Goal: Task Accomplishment & Management: Use online tool/utility

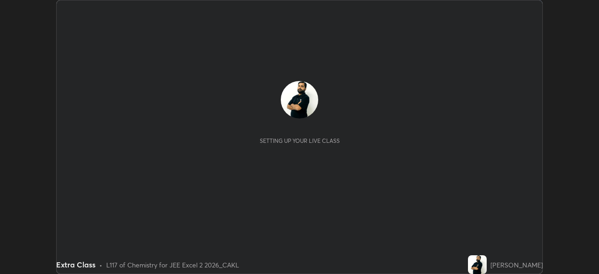
scroll to position [274, 598]
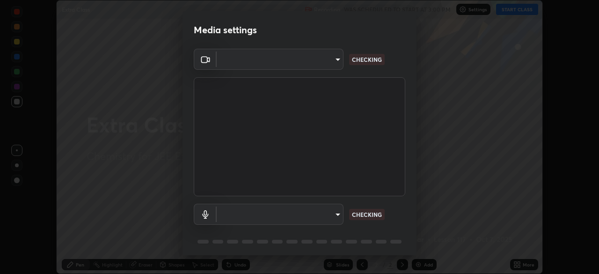
type input "e5f51a31af6038dfb2cee4f23382266f177458eccf10ed4607eb02981765520d"
click at [333, 214] on body "Erase all Extra Class Recording WAS SCHEDULED TO START AT 3:00 PM Settings STAR…" at bounding box center [299, 137] width 599 height 274
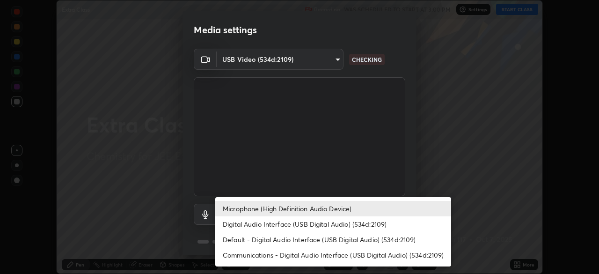
click at [335, 223] on li "Digital Audio Interface (USB Digital Audio) (534d:2109)" at bounding box center [333, 223] width 236 height 15
type input "b37142f87e7c3799d7f8a10bfddb60dd8a78a6973bde85b590e0f8ceae03653a"
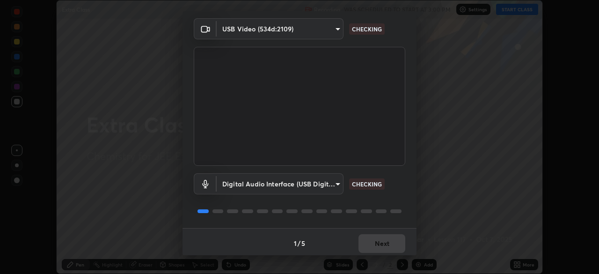
scroll to position [33, 0]
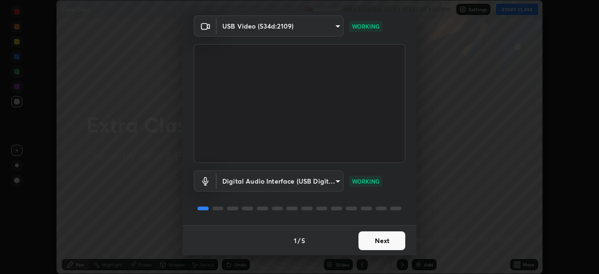
click at [385, 240] on button "Next" at bounding box center [381, 240] width 47 height 19
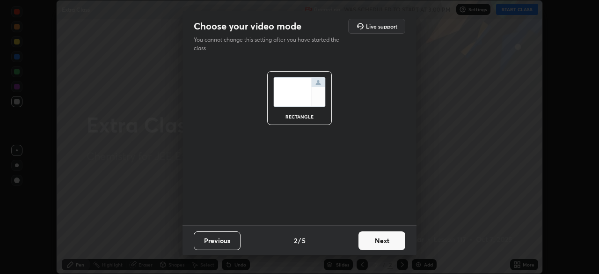
scroll to position [0, 0]
click at [385, 240] on button "Next" at bounding box center [381, 240] width 47 height 19
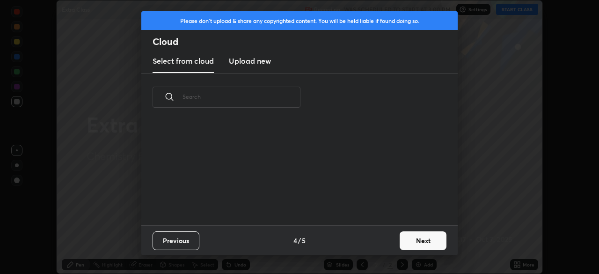
click at [411, 238] on button "Next" at bounding box center [423, 240] width 47 height 19
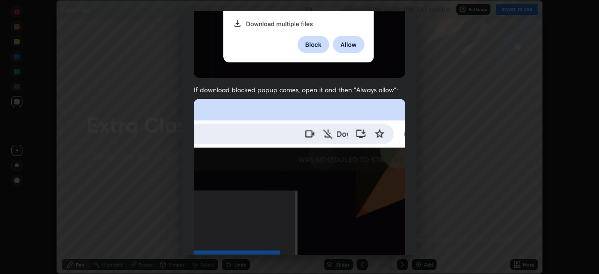
scroll to position [224, 0]
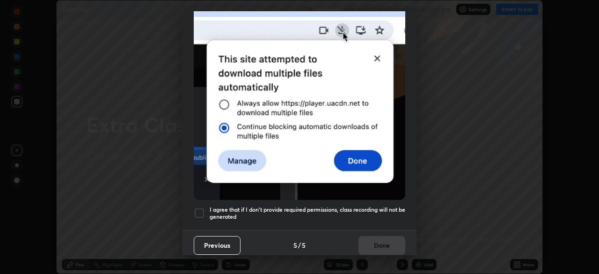
click at [201, 207] on div at bounding box center [199, 212] width 11 height 11
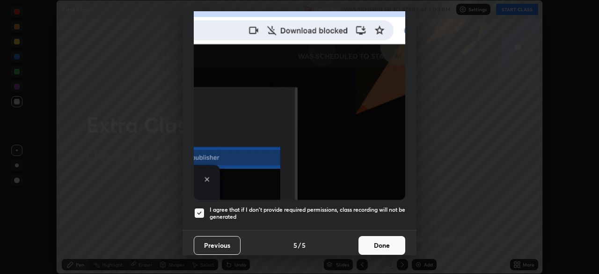
click at [377, 240] on button "Done" at bounding box center [381, 245] width 47 height 19
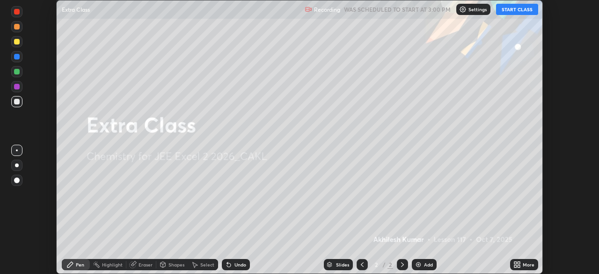
click at [472, 13] on div "Settings" at bounding box center [473, 9] width 34 height 11
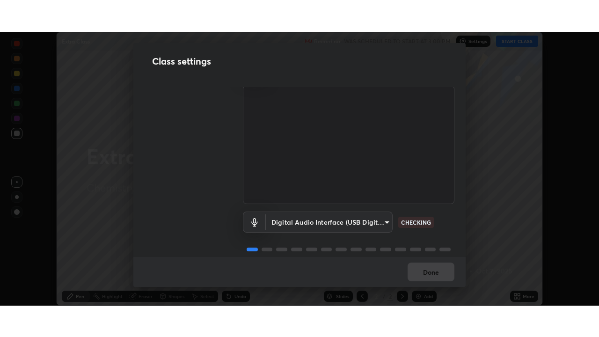
scroll to position [30, 0]
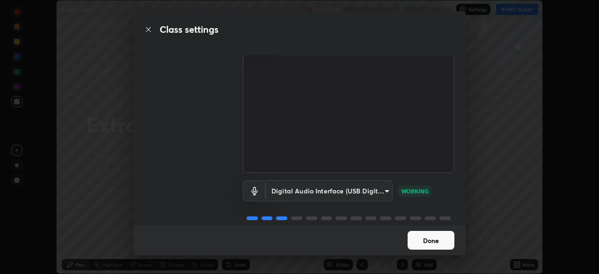
click at [436, 240] on button "Done" at bounding box center [430, 240] width 47 height 19
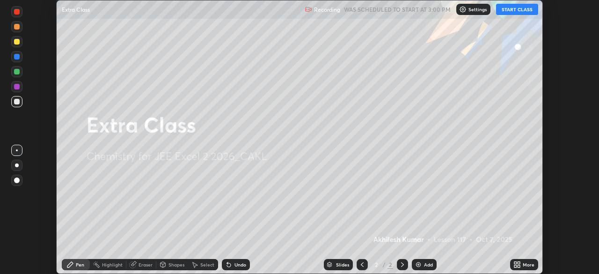
click at [518, 262] on icon at bounding box center [518, 263] width 2 height 2
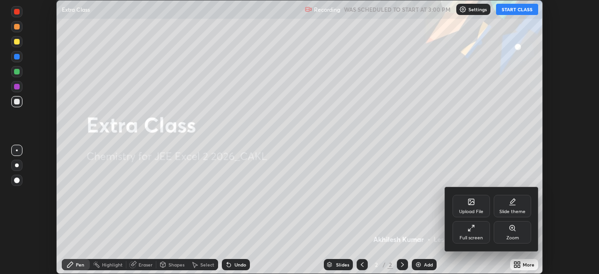
click at [478, 233] on div "Full screen" at bounding box center [470, 232] width 37 height 22
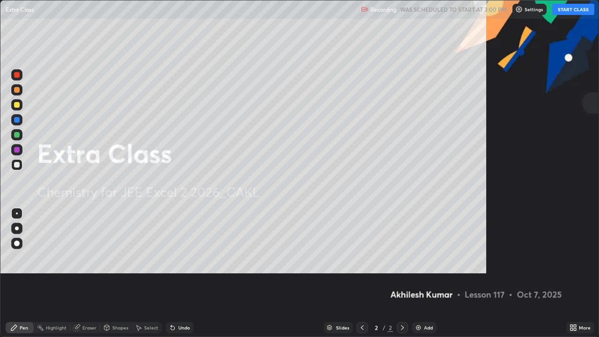
scroll to position [337, 599]
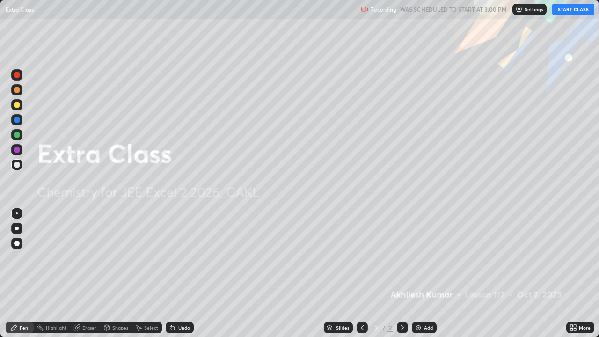
click at [565, 8] on button "START CLASS" at bounding box center [573, 9] width 42 height 11
click at [419, 273] on img at bounding box center [417, 327] width 7 height 7
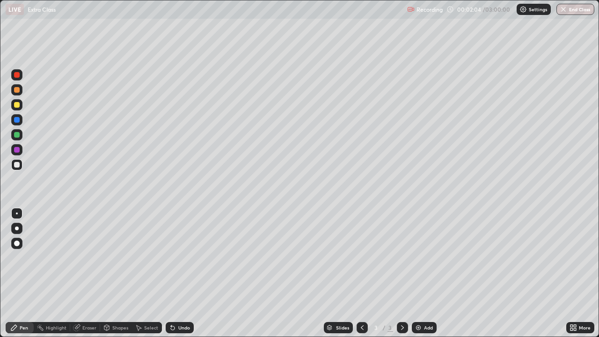
click at [121, 273] on div "Shapes" at bounding box center [116, 327] width 32 height 11
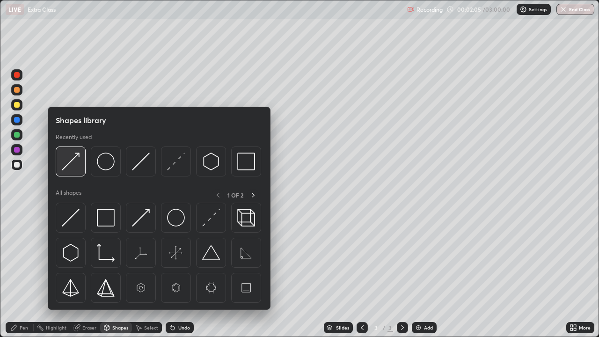
click at [74, 162] on img at bounding box center [71, 162] width 18 height 18
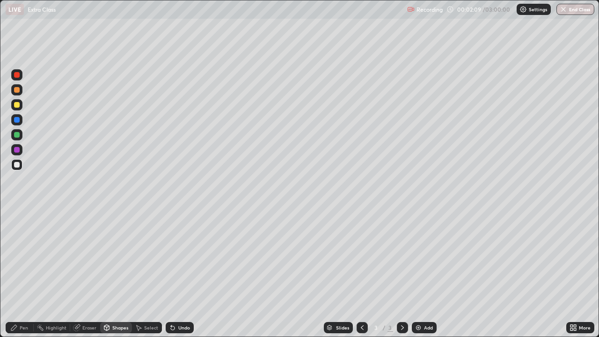
click at [20, 148] on div at bounding box center [16, 149] width 11 height 11
click at [171, 273] on icon at bounding box center [173, 328] width 4 height 4
click at [22, 273] on div "Pen" at bounding box center [20, 327] width 28 height 11
click at [18, 140] on div at bounding box center [16, 134] width 11 height 11
click at [22, 163] on div at bounding box center [16, 164] width 11 height 11
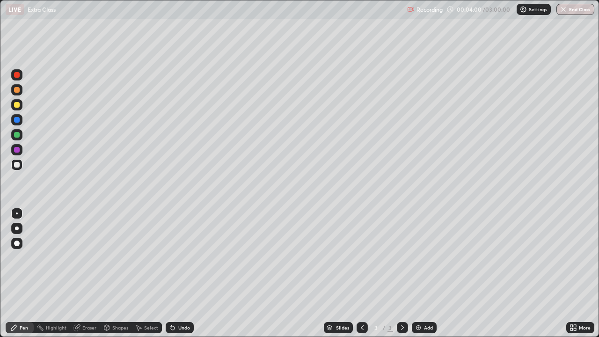
click at [151, 273] on div "Select" at bounding box center [151, 327] width 14 height 5
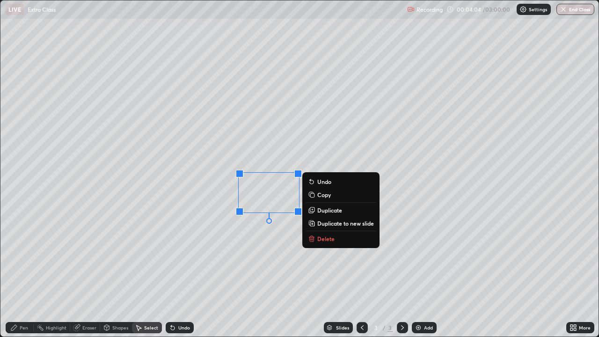
click at [23, 273] on div "Pen" at bounding box center [24, 327] width 8 height 5
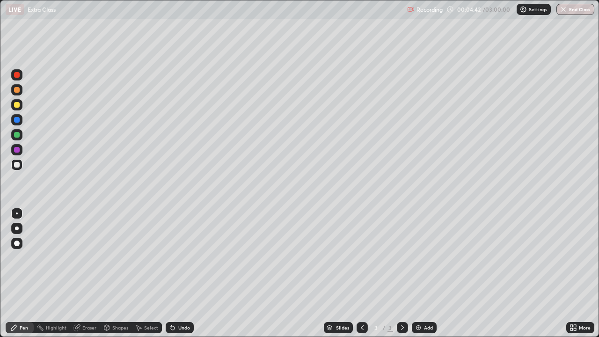
click at [86, 273] on div "Eraser" at bounding box center [89, 327] width 14 height 5
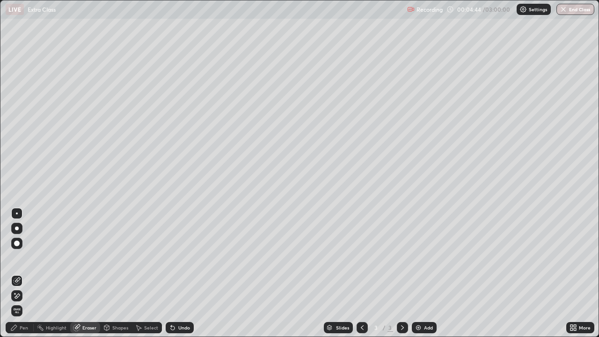
click at [144, 273] on div "Select" at bounding box center [151, 327] width 14 height 5
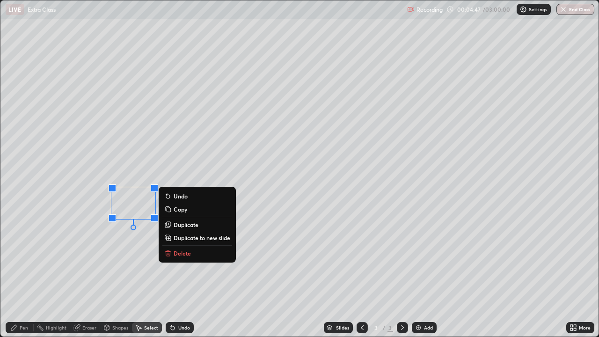
click at [93, 273] on div "Eraser" at bounding box center [89, 327] width 14 height 5
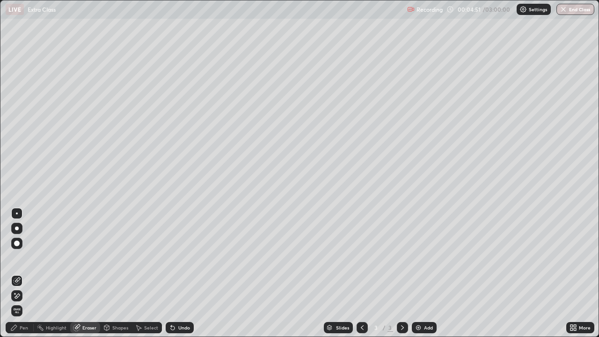
click at [19, 273] on div "Pen" at bounding box center [20, 327] width 28 height 11
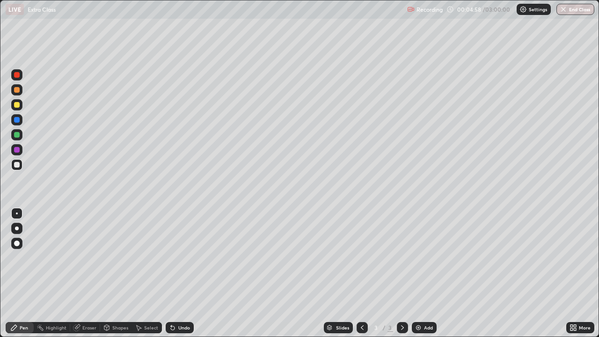
click at [83, 273] on div "Eraser" at bounding box center [85, 327] width 30 height 11
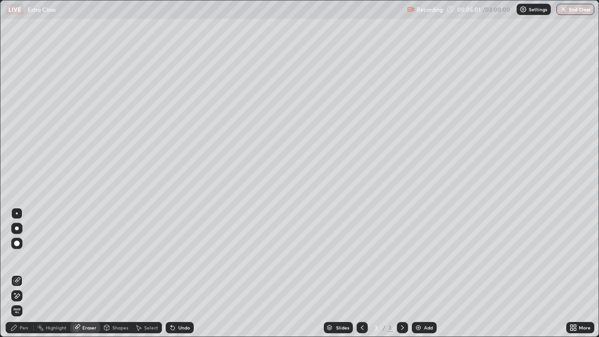
click at [27, 273] on div "Pen" at bounding box center [20, 327] width 28 height 11
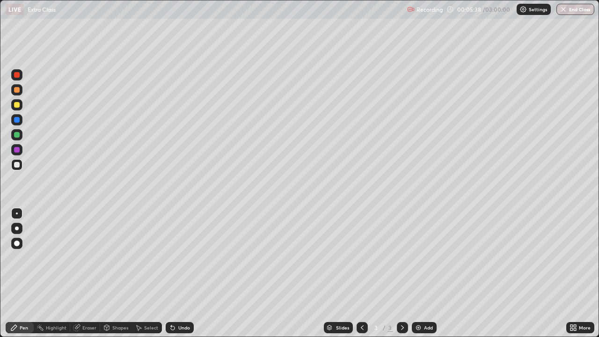
click at [171, 273] on icon at bounding box center [173, 328] width 4 height 4
click at [171, 273] on icon at bounding box center [171, 325] width 1 height 1
click at [173, 273] on icon at bounding box center [172, 327] width 7 height 7
click at [171, 273] on icon at bounding box center [173, 328] width 4 height 4
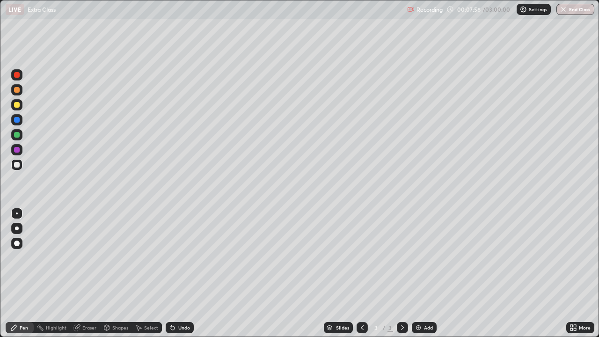
click at [420, 273] on img at bounding box center [417, 327] width 7 height 7
click at [109, 273] on icon at bounding box center [106, 327] width 7 height 7
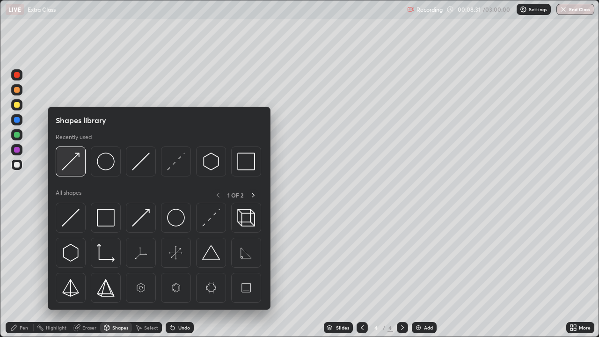
click at [67, 165] on img at bounding box center [71, 162] width 18 height 18
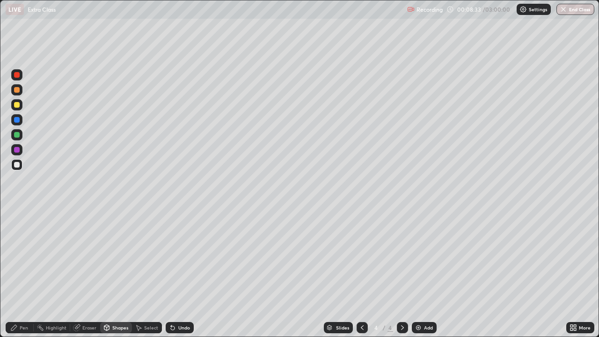
click at [21, 273] on div "Pen" at bounding box center [20, 327] width 28 height 11
click at [80, 273] on div "Eraser" at bounding box center [85, 327] width 30 height 11
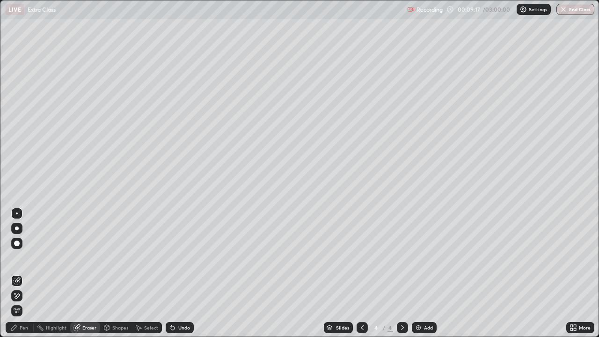
click at [24, 273] on div "Pen" at bounding box center [24, 327] width 8 height 5
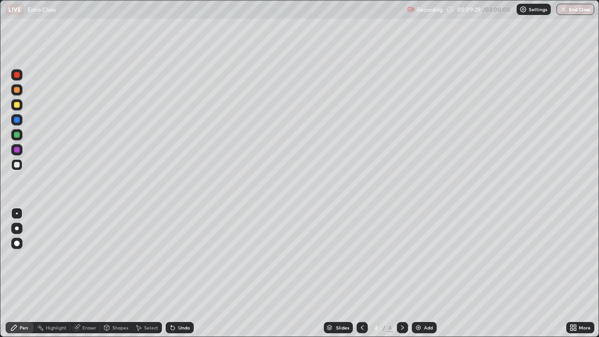
click at [121, 273] on div "Shapes" at bounding box center [120, 327] width 16 height 5
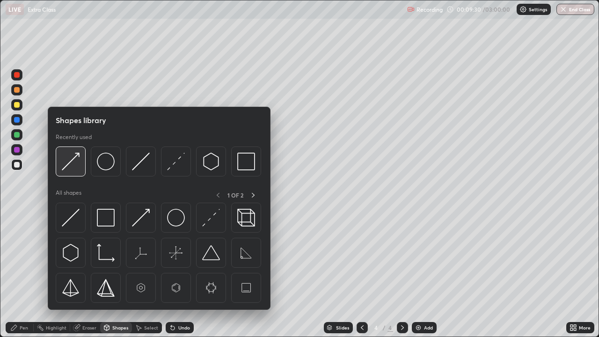
click at [71, 164] on img at bounding box center [71, 162] width 18 height 18
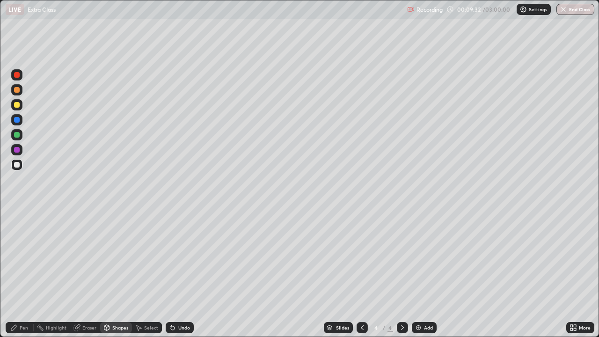
click at [23, 273] on div "Pen" at bounding box center [20, 327] width 28 height 11
click at [16, 148] on div at bounding box center [17, 150] width 6 height 6
click at [15, 134] on div at bounding box center [17, 135] width 6 height 6
click at [18, 164] on div at bounding box center [17, 165] width 6 height 6
click at [15, 165] on div at bounding box center [17, 165] width 6 height 6
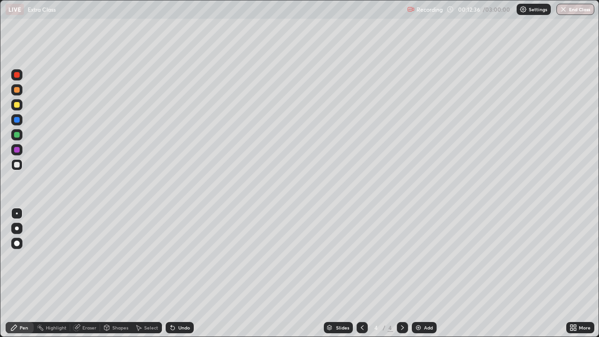
click at [16, 134] on div at bounding box center [17, 135] width 6 height 6
click at [19, 162] on div at bounding box center [17, 165] width 6 height 6
click at [123, 273] on div "Shapes" at bounding box center [120, 327] width 16 height 5
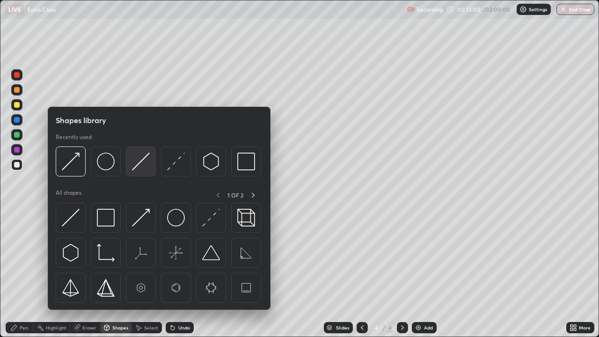
click at [144, 161] on img at bounding box center [141, 162] width 18 height 18
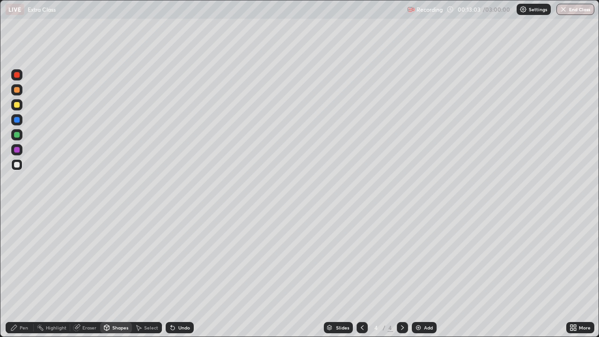
click at [20, 273] on div "Pen" at bounding box center [24, 327] width 8 height 5
click at [17, 135] on div at bounding box center [17, 135] width 6 height 6
click at [121, 273] on div "Shapes" at bounding box center [120, 327] width 16 height 5
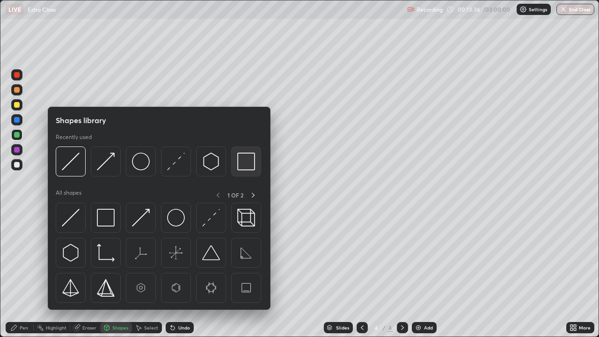
click at [240, 161] on img at bounding box center [246, 162] width 18 height 18
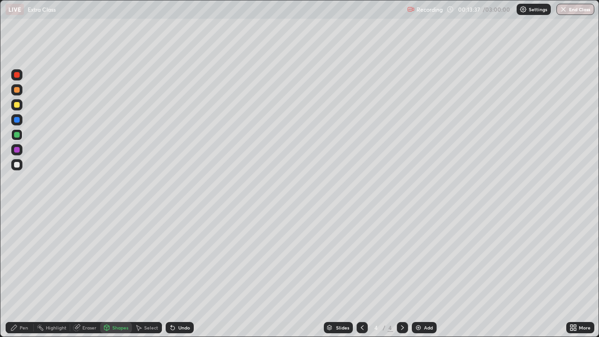
click at [22, 109] on div at bounding box center [16, 104] width 11 height 11
click at [19, 166] on div at bounding box center [17, 165] width 6 height 6
click at [84, 273] on div "Eraser" at bounding box center [89, 327] width 14 height 5
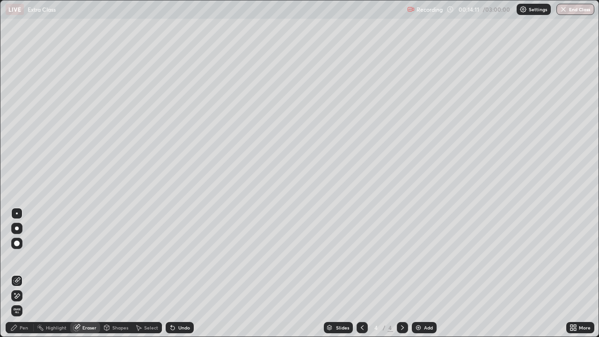
click at [15, 273] on icon at bounding box center [13, 327] width 7 height 7
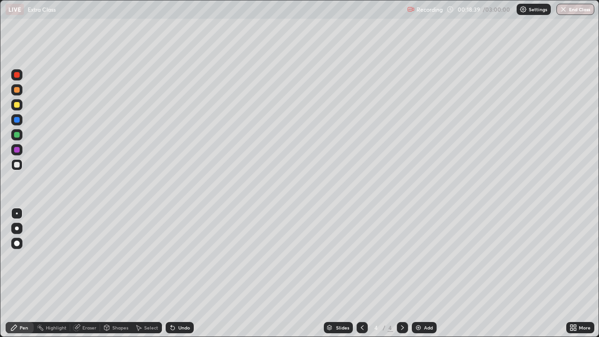
click at [416, 273] on img at bounding box center [417, 327] width 7 height 7
click at [115, 273] on div "Shapes" at bounding box center [120, 327] width 16 height 5
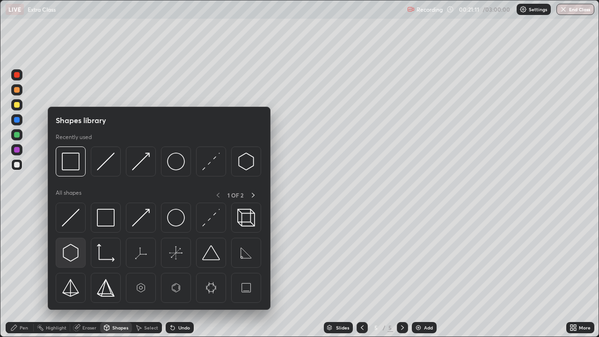
click at [74, 250] on img at bounding box center [71, 253] width 18 height 18
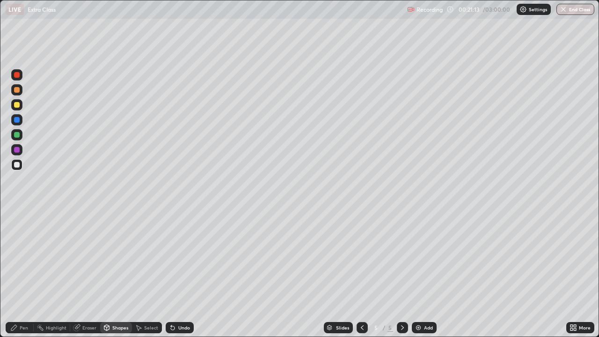
click at [114, 273] on div "Shapes" at bounding box center [120, 327] width 16 height 5
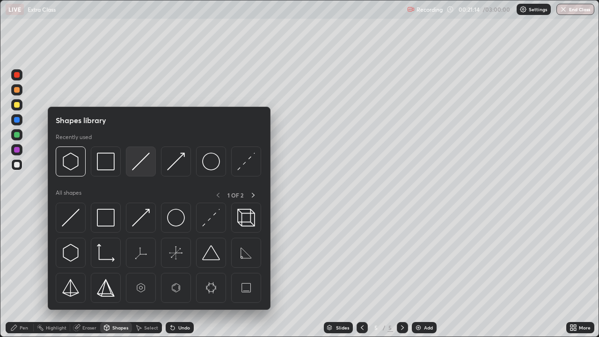
click at [135, 162] on img at bounding box center [141, 162] width 18 height 18
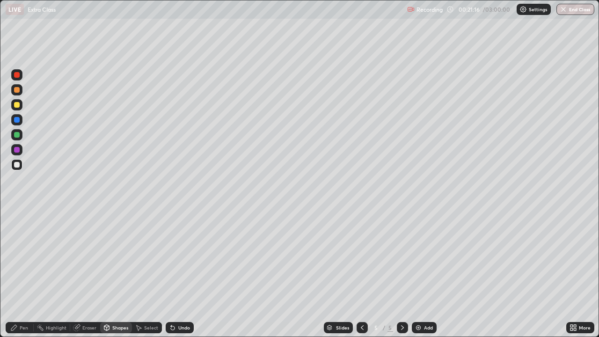
click at [171, 273] on icon at bounding box center [171, 325] width 1 height 1
click at [20, 273] on div "Pen" at bounding box center [24, 327] width 8 height 5
click at [114, 273] on div "Shapes" at bounding box center [120, 327] width 16 height 5
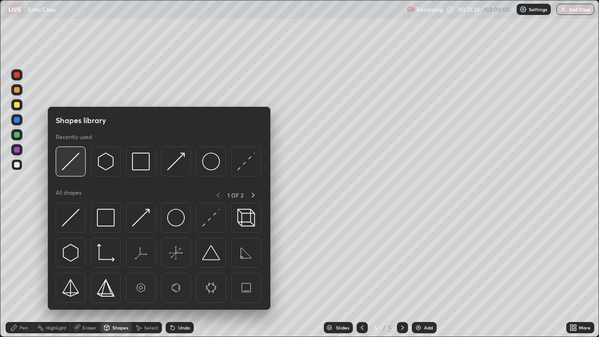
click at [72, 164] on img at bounding box center [71, 162] width 18 height 18
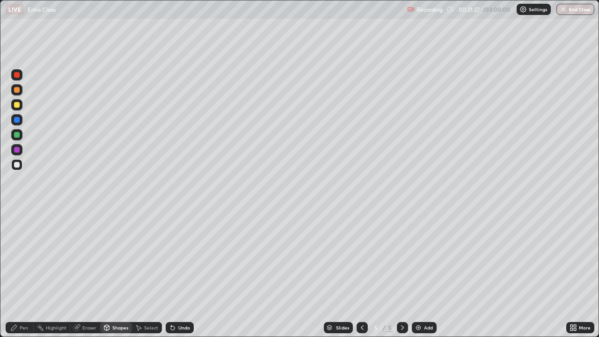
click at [109, 273] on icon at bounding box center [106, 327] width 7 height 7
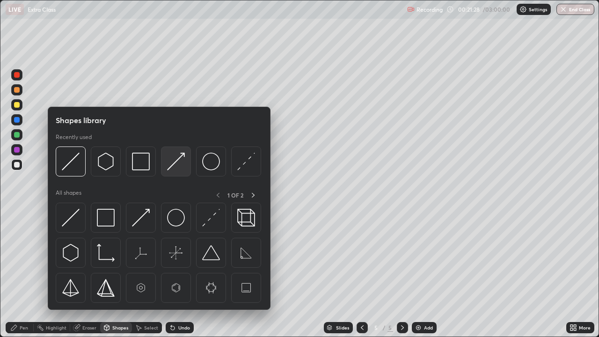
click at [169, 164] on img at bounding box center [176, 162] width 18 height 18
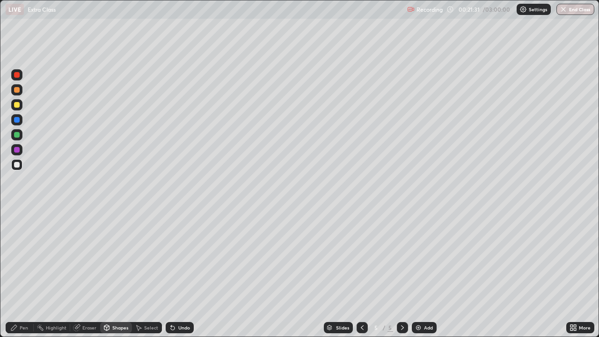
click at [28, 273] on div "Pen" at bounding box center [24, 327] width 8 height 5
click at [119, 273] on div "Shapes" at bounding box center [120, 327] width 16 height 5
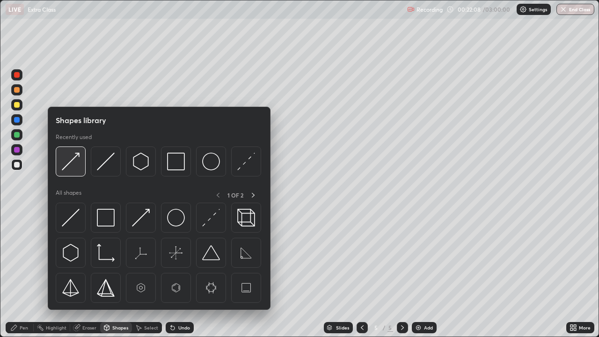
click at [70, 163] on img at bounding box center [71, 162] width 18 height 18
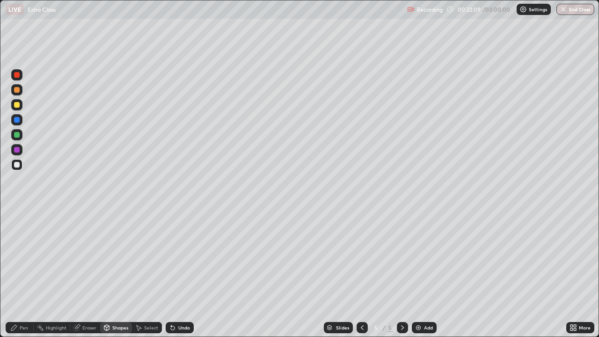
click at [20, 273] on div "Pen" at bounding box center [24, 327] width 8 height 5
click at [401, 273] on icon at bounding box center [402, 327] width 7 height 7
click at [414, 273] on img at bounding box center [417, 327] width 7 height 7
click at [413, 273] on div "Add" at bounding box center [424, 327] width 25 height 11
click at [361, 273] on icon at bounding box center [361, 327] width 7 height 7
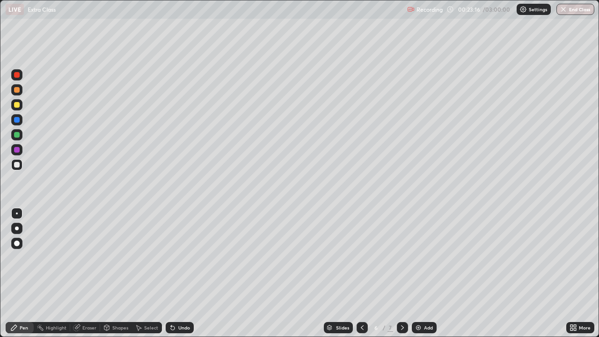
click at [361, 273] on icon at bounding box center [362, 327] width 3 height 5
click at [15, 150] on div at bounding box center [17, 150] width 6 height 6
click at [20, 166] on div at bounding box center [16, 164] width 11 height 11
click at [171, 273] on icon at bounding box center [171, 325] width 1 height 1
click at [174, 273] on icon at bounding box center [172, 327] width 7 height 7
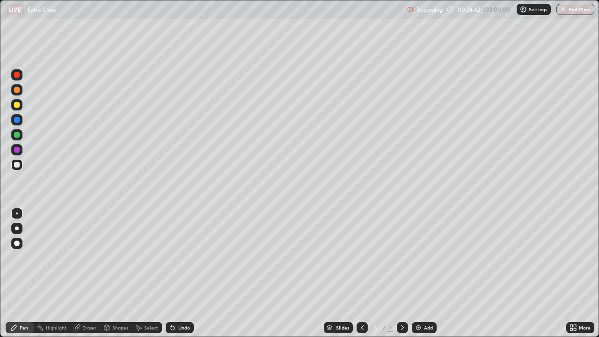
click at [178, 273] on div "Undo" at bounding box center [184, 327] width 12 height 5
click at [20, 135] on div at bounding box center [16, 134] width 11 height 11
click at [21, 164] on div at bounding box center [16, 164] width 11 height 11
click at [121, 273] on div "Shapes" at bounding box center [120, 327] width 16 height 5
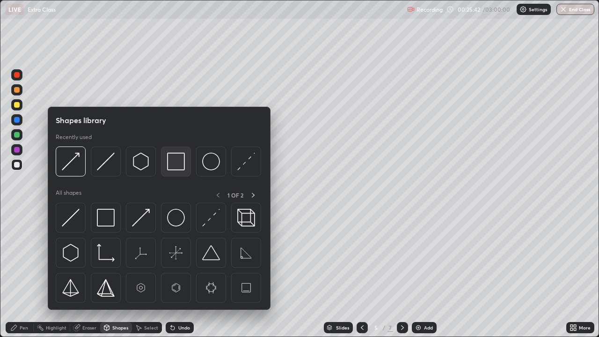
click at [179, 163] on img at bounding box center [176, 162] width 18 height 18
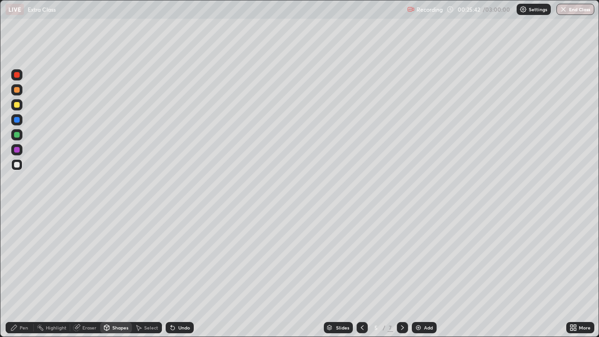
click at [18, 106] on div at bounding box center [17, 105] width 6 height 6
click at [23, 273] on div "Pen" at bounding box center [24, 327] width 8 height 5
click at [15, 148] on div at bounding box center [17, 150] width 6 height 6
click at [16, 73] on div at bounding box center [17, 75] width 6 height 6
click at [17, 163] on div at bounding box center [17, 165] width 6 height 6
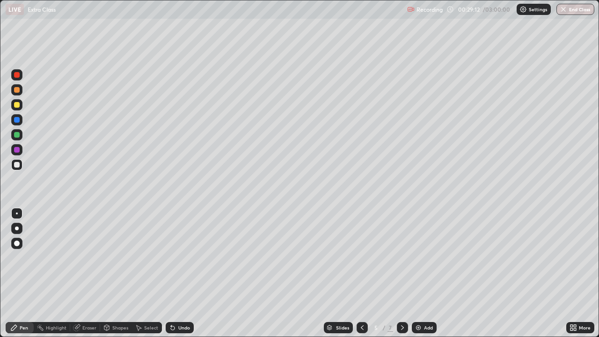
click at [405, 273] on icon at bounding box center [402, 327] width 7 height 7
click at [361, 273] on icon at bounding box center [361, 327] width 7 height 7
click at [401, 273] on icon at bounding box center [402, 327] width 3 height 5
click at [113, 273] on div "Shapes" at bounding box center [120, 327] width 16 height 5
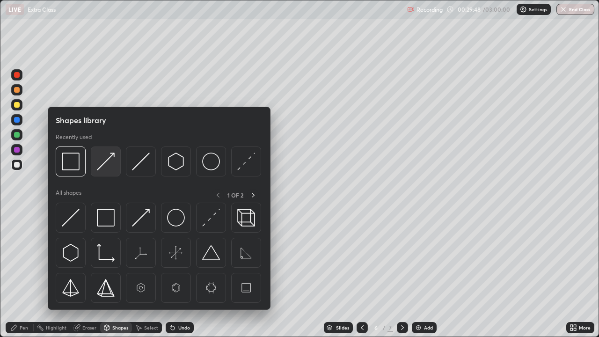
click at [102, 165] on img at bounding box center [106, 162] width 18 height 18
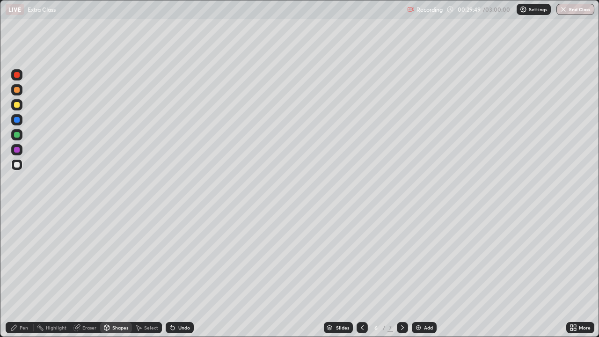
click at [24, 273] on div "Pen" at bounding box center [24, 327] width 8 height 5
click at [116, 273] on div "Shapes" at bounding box center [120, 327] width 16 height 5
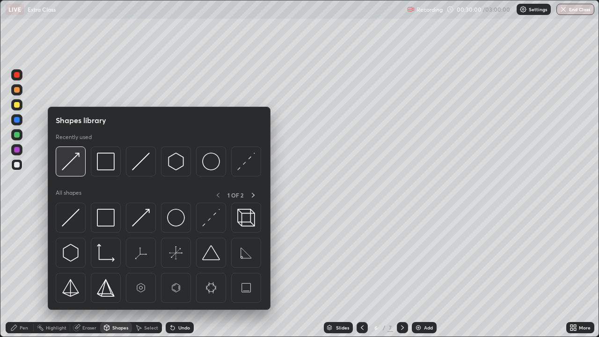
click at [70, 163] on img at bounding box center [71, 162] width 18 height 18
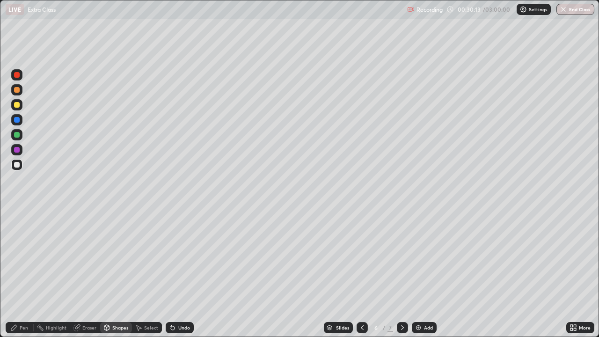
click at [24, 273] on div "Pen" at bounding box center [24, 327] width 8 height 5
click at [15, 135] on div at bounding box center [17, 135] width 6 height 6
click at [17, 164] on div at bounding box center [17, 165] width 6 height 6
click at [110, 273] on div "Shapes" at bounding box center [116, 327] width 32 height 11
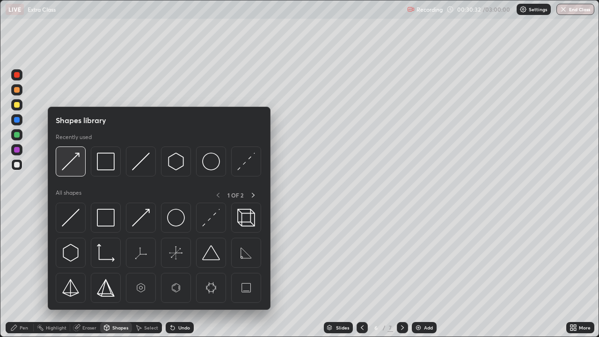
click at [72, 163] on img at bounding box center [71, 162] width 18 height 18
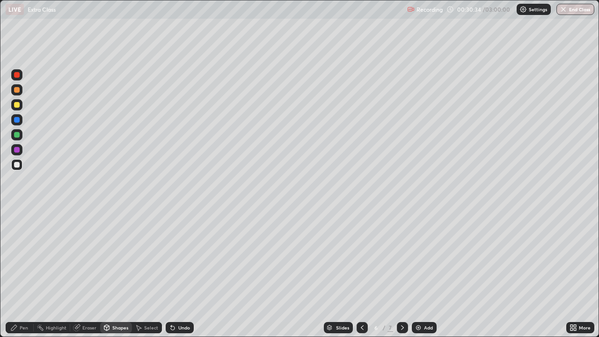
click at [21, 165] on div at bounding box center [16, 164] width 11 height 11
click at [23, 273] on div "Pen" at bounding box center [24, 327] width 8 height 5
click at [124, 273] on div "Shapes" at bounding box center [120, 327] width 16 height 5
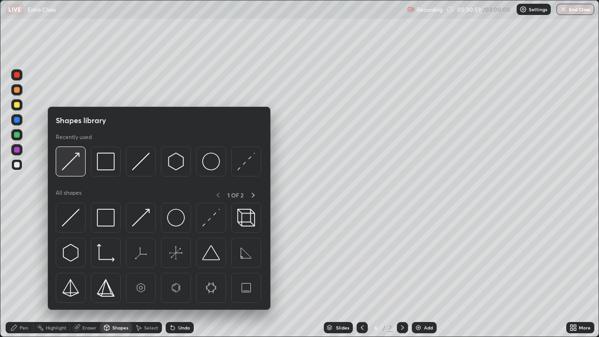
click at [80, 161] on div at bounding box center [71, 161] width 30 height 30
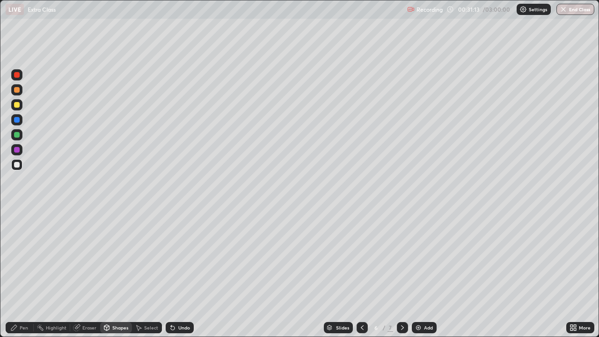
click at [20, 273] on div "Pen" at bounding box center [24, 327] width 8 height 5
click at [17, 150] on div at bounding box center [17, 150] width 6 height 6
click at [18, 166] on div at bounding box center [17, 165] width 6 height 6
click at [17, 107] on div at bounding box center [17, 105] width 6 height 6
click at [17, 167] on div at bounding box center [17, 165] width 6 height 6
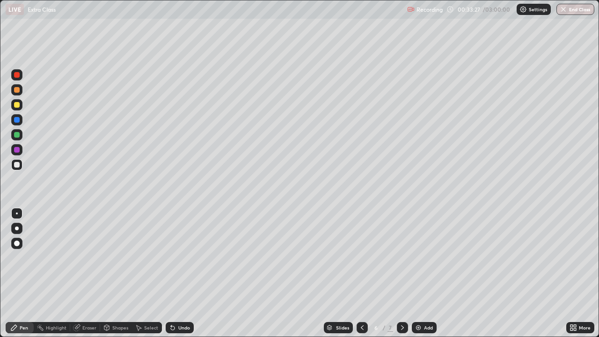
click at [117, 273] on div "Shapes" at bounding box center [120, 327] width 16 height 5
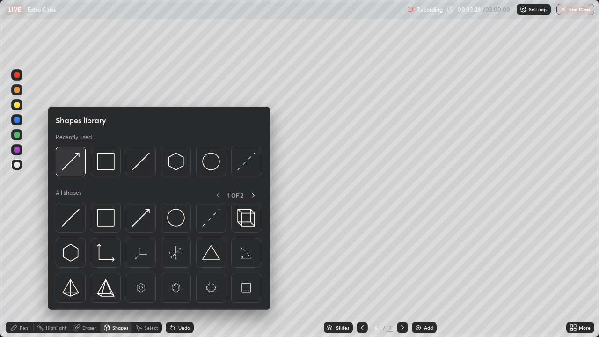
click at [69, 165] on img at bounding box center [71, 162] width 18 height 18
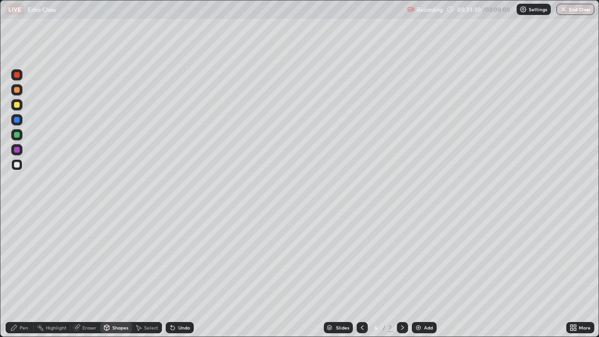
click at [26, 273] on div "Pen" at bounding box center [20, 327] width 28 height 11
click at [171, 273] on icon at bounding box center [173, 328] width 4 height 4
click at [112, 273] on div "Shapes" at bounding box center [120, 327] width 16 height 5
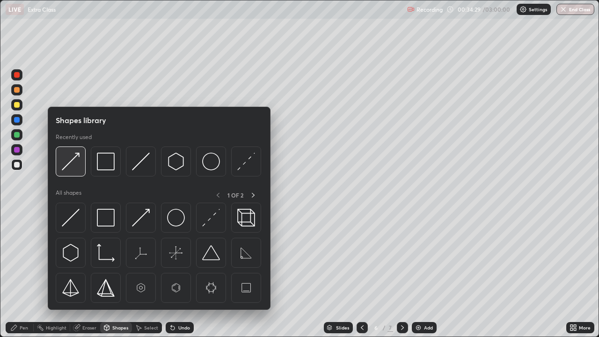
click at [67, 167] on img at bounding box center [71, 162] width 18 height 18
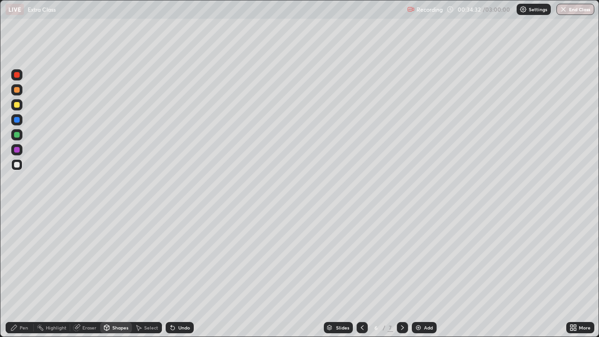
click at [21, 273] on div "Pen" at bounding box center [24, 327] width 8 height 5
click at [18, 90] on div at bounding box center [17, 90] width 6 height 6
click at [21, 164] on div at bounding box center [16, 164] width 11 height 11
click at [117, 273] on div "Shapes" at bounding box center [120, 327] width 16 height 5
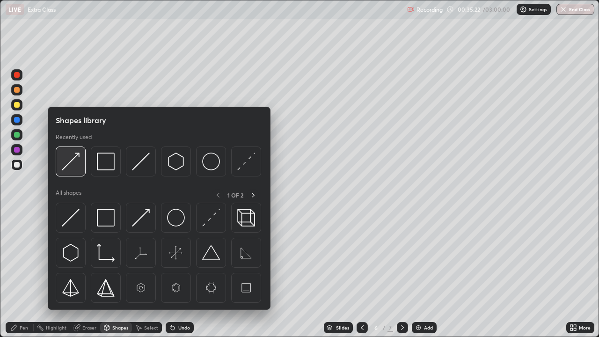
click at [74, 162] on img at bounding box center [71, 162] width 18 height 18
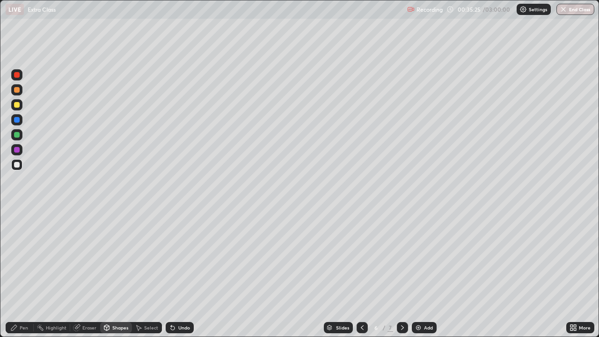
click at [19, 273] on div "Pen" at bounding box center [20, 327] width 28 height 11
click at [19, 164] on div at bounding box center [17, 165] width 6 height 6
click at [401, 273] on icon at bounding box center [402, 327] width 7 height 7
click at [18, 74] on div at bounding box center [17, 75] width 6 height 6
click at [18, 164] on div at bounding box center [17, 165] width 6 height 6
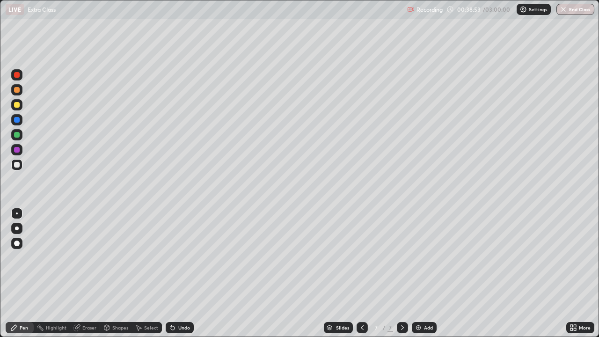
click at [115, 273] on div "Shapes" at bounding box center [120, 327] width 16 height 5
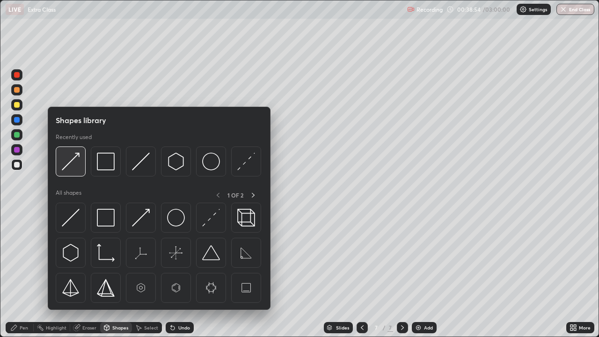
click at [70, 162] on img at bounding box center [71, 162] width 18 height 18
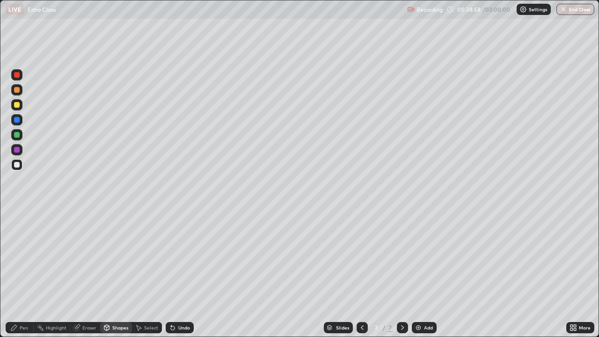
click at [23, 273] on div "Pen" at bounding box center [20, 327] width 28 height 11
click at [114, 273] on div "Shapes" at bounding box center [120, 327] width 16 height 5
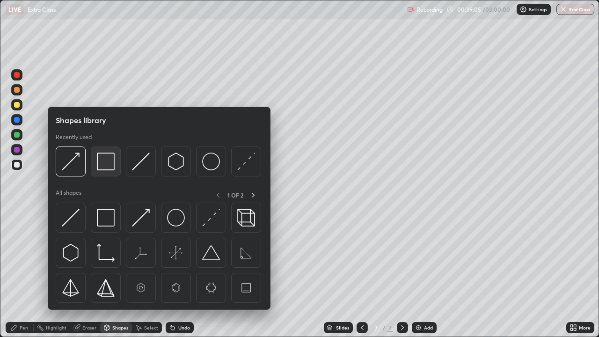
click at [104, 164] on img at bounding box center [106, 162] width 18 height 18
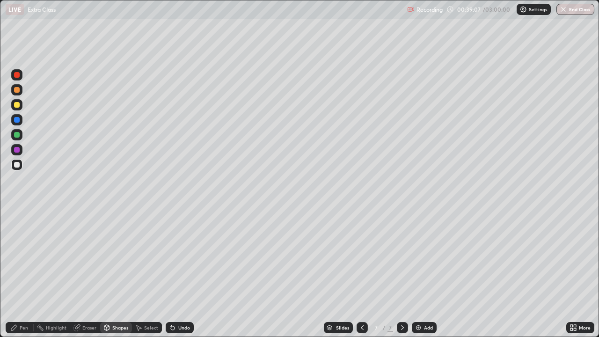
click at [15, 90] on div at bounding box center [17, 90] width 6 height 6
click at [21, 273] on div "Pen" at bounding box center [24, 327] width 8 height 5
click at [16, 134] on div at bounding box center [17, 135] width 6 height 6
click at [20, 164] on div at bounding box center [16, 164] width 11 height 11
click at [21, 151] on div at bounding box center [16, 149] width 11 height 11
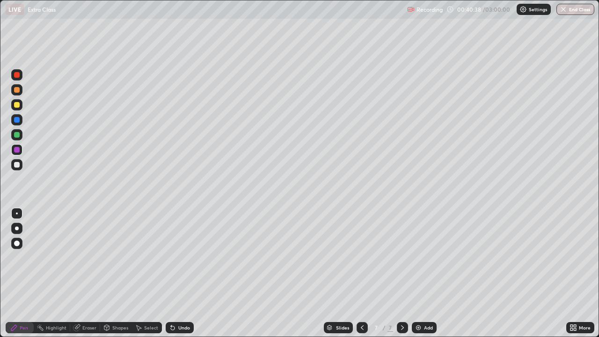
click at [17, 164] on div at bounding box center [17, 165] width 6 height 6
click at [17, 135] on div at bounding box center [17, 135] width 6 height 6
click at [17, 162] on div at bounding box center [17, 165] width 6 height 6
click at [114, 273] on div "Shapes" at bounding box center [120, 327] width 16 height 5
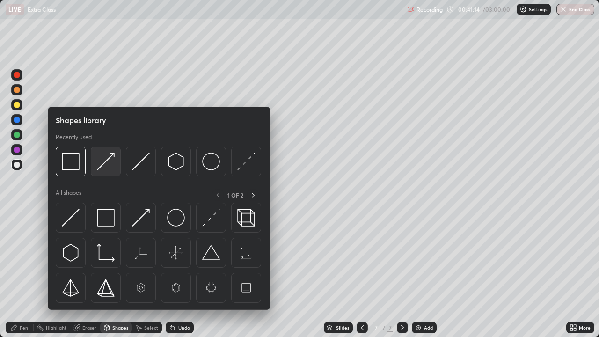
click at [100, 166] on img at bounding box center [106, 162] width 18 height 18
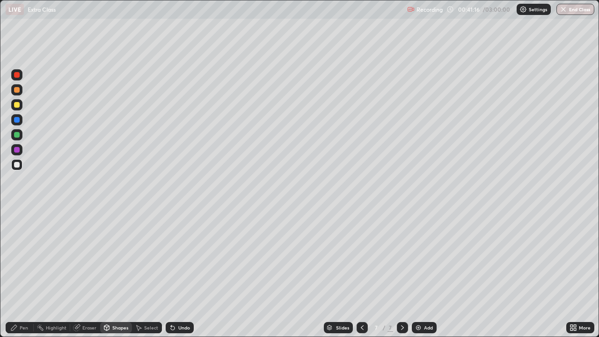
click at [22, 273] on div "Pen" at bounding box center [24, 327] width 8 height 5
click at [109, 273] on icon at bounding box center [106, 327] width 7 height 7
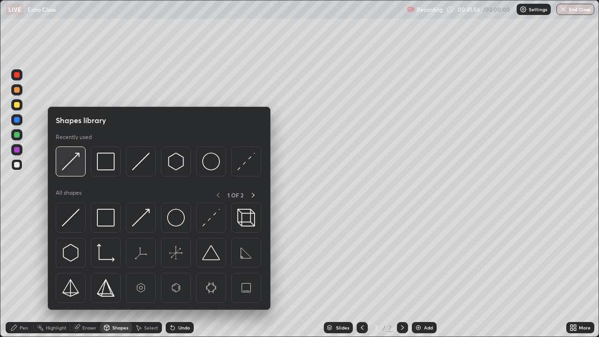
click at [69, 164] on img at bounding box center [71, 162] width 18 height 18
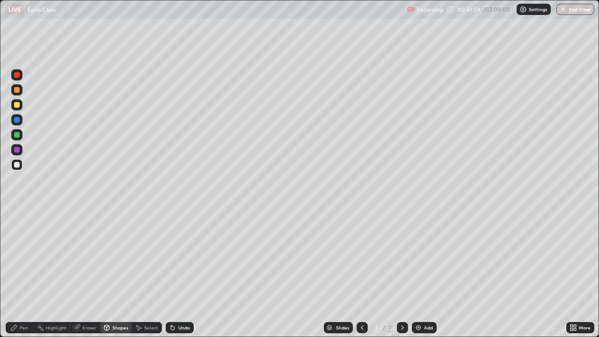
click at [25, 273] on div "Pen" at bounding box center [20, 327] width 28 height 11
click at [17, 148] on div at bounding box center [17, 150] width 6 height 6
click at [18, 90] on div at bounding box center [17, 90] width 6 height 6
click at [19, 163] on div at bounding box center [17, 165] width 6 height 6
click at [123, 273] on div "Shapes" at bounding box center [120, 327] width 16 height 5
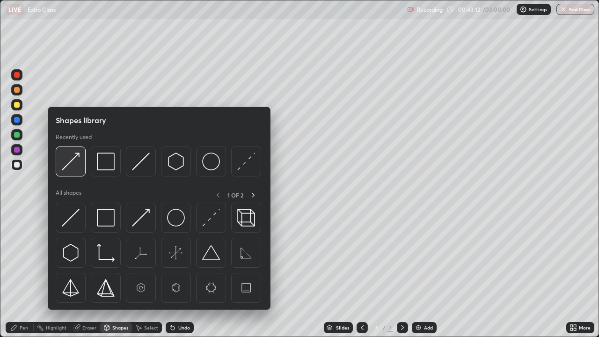
click at [75, 165] on img at bounding box center [71, 162] width 18 height 18
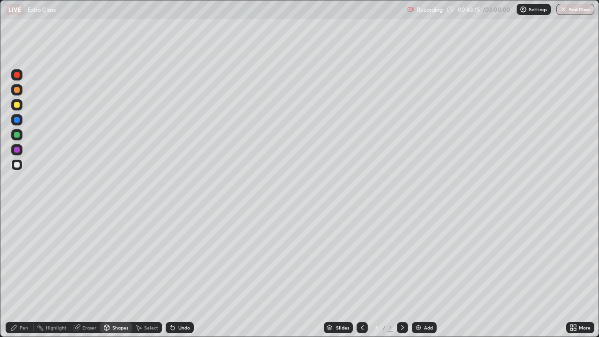
click at [23, 273] on div "Pen" at bounding box center [24, 327] width 8 height 5
click at [21, 106] on div at bounding box center [16, 104] width 11 height 11
click at [22, 164] on div at bounding box center [16, 164] width 11 height 11
click at [17, 121] on div at bounding box center [17, 120] width 6 height 6
click at [110, 273] on div "Shapes" at bounding box center [116, 327] width 32 height 11
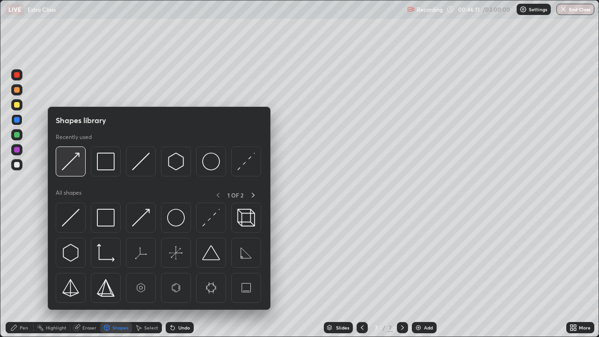
click at [71, 165] on img at bounding box center [71, 162] width 18 height 18
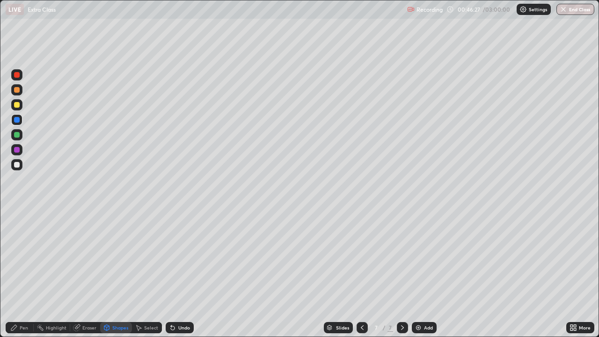
click at [178, 273] on div "Undo" at bounding box center [184, 327] width 12 height 5
click at [21, 166] on div at bounding box center [16, 164] width 11 height 11
click at [19, 273] on div "Pen" at bounding box center [20, 327] width 28 height 11
click at [16, 75] on div at bounding box center [17, 75] width 6 height 6
click at [16, 166] on div at bounding box center [17, 165] width 6 height 6
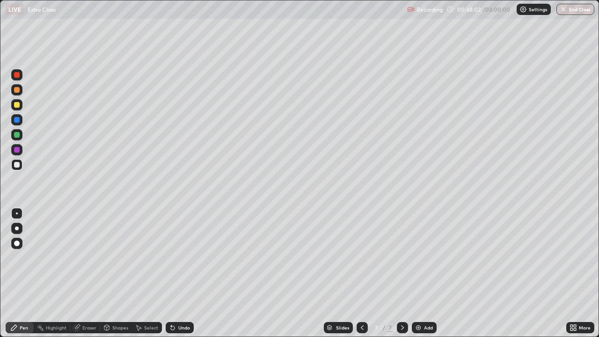
click at [17, 148] on div at bounding box center [17, 150] width 6 height 6
click at [17, 166] on div at bounding box center [17, 165] width 6 height 6
click at [421, 273] on div "Add" at bounding box center [424, 327] width 25 height 11
click at [366, 273] on div at bounding box center [361, 327] width 11 height 11
click at [154, 273] on div "Select" at bounding box center [151, 327] width 14 height 5
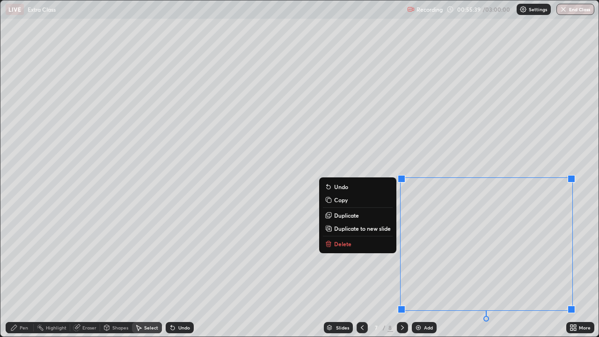
click at [347, 241] on p "Delete" at bounding box center [342, 243] width 17 height 7
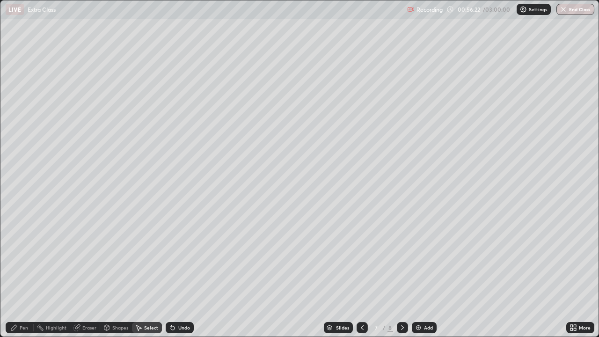
click at [442, 199] on div "0 ° Undo Copy Duplicate Duplicate to new slide Delete" at bounding box center [299, 168] width 598 height 336
click at [442, 191] on div "0 ° Undo Copy Duplicate Duplicate to new slide Delete" at bounding box center [299, 168] width 598 height 336
click at [19, 273] on div "Pen" at bounding box center [20, 327] width 28 height 11
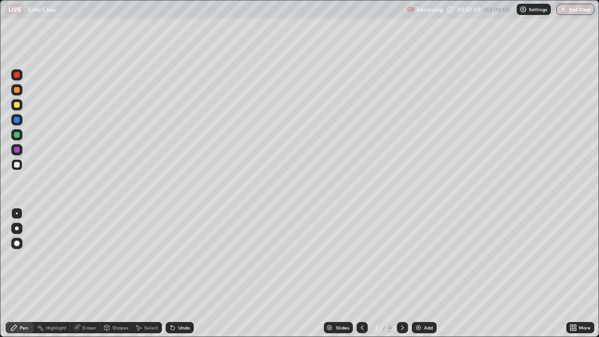
click at [143, 273] on div "Select" at bounding box center [147, 327] width 30 height 11
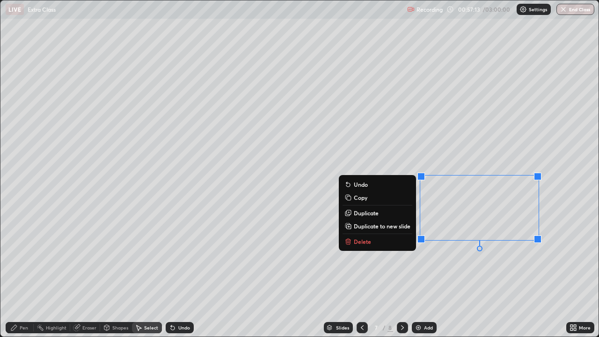
click at [360, 243] on p "Delete" at bounding box center [362, 241] width 17 height 7
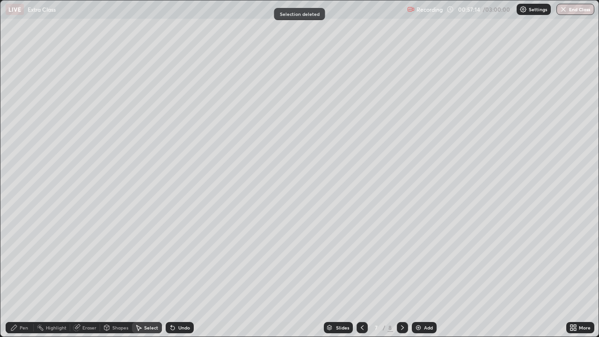
click at [22, 273] on div "Pen" at bounding box center [24, 327] width 8 height 5
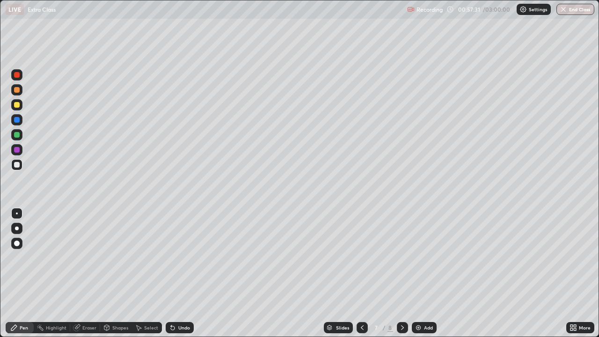
click at [400, 273] on icon at bounding box center [402, 327] width 7 height 7
click at [18, 76] on div at bounding box center [17, 75] width 6 height 6
click at [361, 273] on icon at bounding box center [361, 327] width 7 height 7
click at [83, 273] on div "Eraser" at bounding box center [89, 327] width 14 height 5
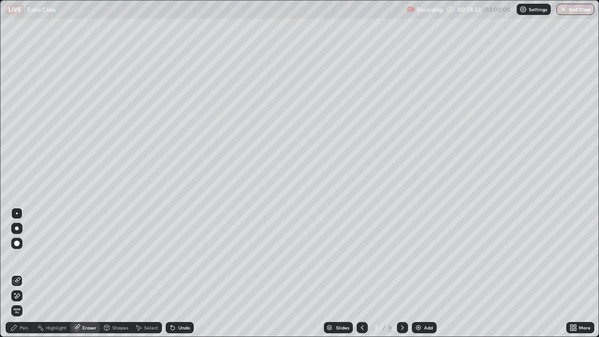
click at [23, 273] on div "Pen" at bounding box center [24, 327] width 8 height 5
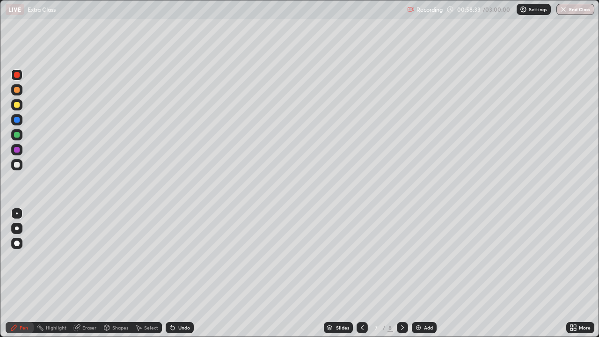
click at [21, 165] on div at bounding box center [16, 164] width 11 height 11
click at [401, 273] on icon at bounding box center [402, 327] width 3 height 5
click at [17, 74] on div at bounding box center [17, 75] width 6 height 6
click at [19, 164] on div at bounding box center [17, 165] width 6 height 6
click at [171, 273] on icon at bounding box center [171, 325] width 1 height 1
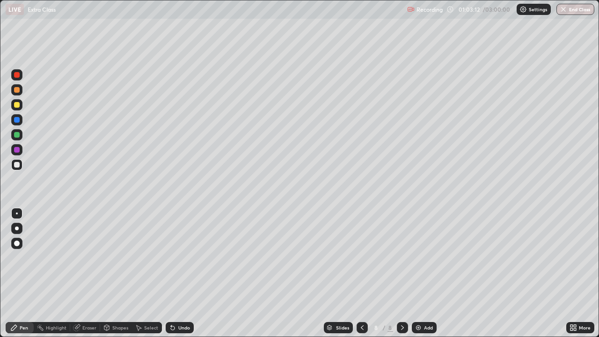
click at [19, 104] on div at bounding box center [17, 105] width 6 height 6
click at [19, 149] on div at bounding box center [17, 150] width 6 height 6
click at [22, 135] on div at bounding box center [16, 134] width 11 height 11
click at [18, 120] on div at bounding box center [17, 120] width 6 height 6
click at [18, 163] on div at bounding box center [17, 165] width 6 height 6
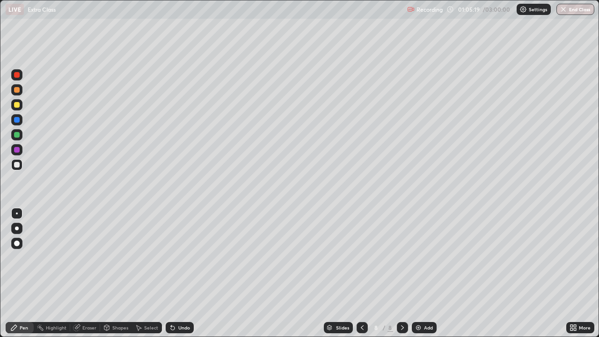
click at [414, 273] on img at bounding box center [417, 327] width 7 height 7
click at [118, 273] on div "Shapes" at bounding box center [120, 327] width 16 height 5
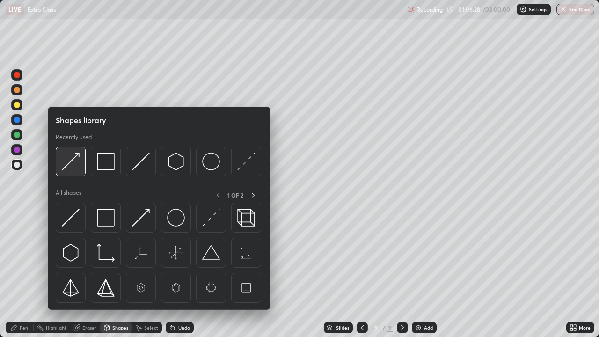
click at [72, 164] on img at bounding box center [71, 162] width 18 height 18
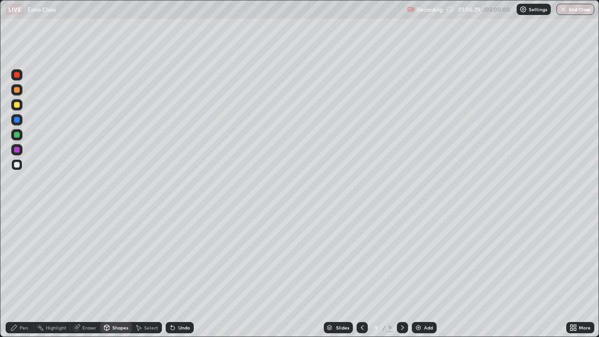
click at [23, 273] on div "Pen" at bounding box center [24, 327] width 8 height 5
click at [169, 273] on icon at bounding box center [172, 327] width 7 height 7
click at [422, 273] on div "Add" at bounding box center [424, 327] width 25 height 11
click at [360, 273] on icon at bounding box center [361, 327] width 7 height 7
click at [401, 273] on icon at bounding box center [402, 327] width 7 height 7
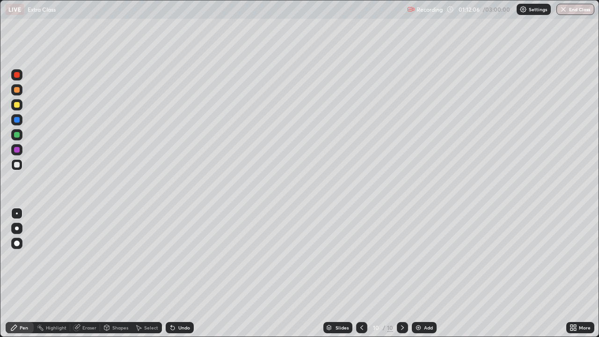
click at [171, 273] on icon at bounding box center [171, 325] width 1 height 1
click at [171, 273] on icon at bounding box center [173, 328] width 4 height 4
click at [116, 273] on div "Shapes" at bounding box center [120, 327] width 16 height 5
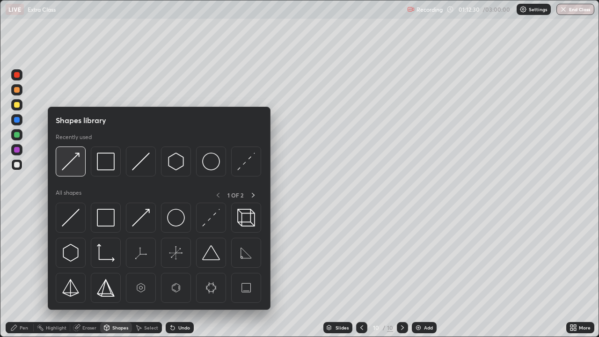
click at [66, 166] on img at bounding box center [71, 162] width 18 height 18
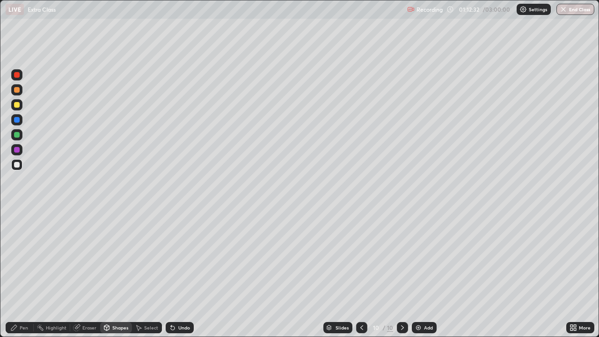
click at [22, 273] on div "Pen" at bounding box center [24, 327] width 8 height 5
click at [85, 273] on div "Eraser" at bounding box center [89, 327] width 14 height 5
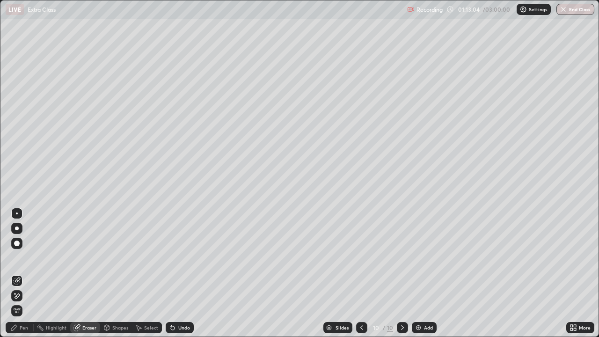
click at [21, 273] on div "Pen" at bounding box center [24, 327] width 8 height 5
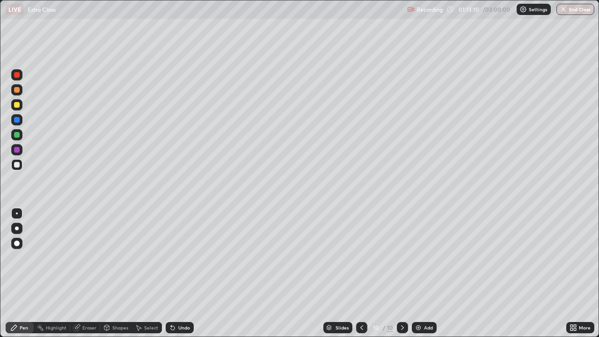
click at [122, 273] on div "Shapes" at bounding box center [120, 327] width 16 height 5
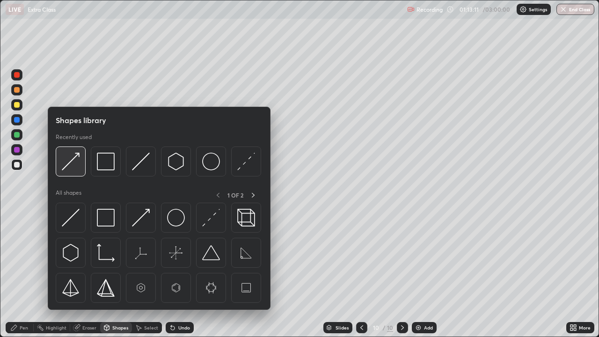
click at [71, 166] on img at bounding box center [71, 162] width 18 height 18
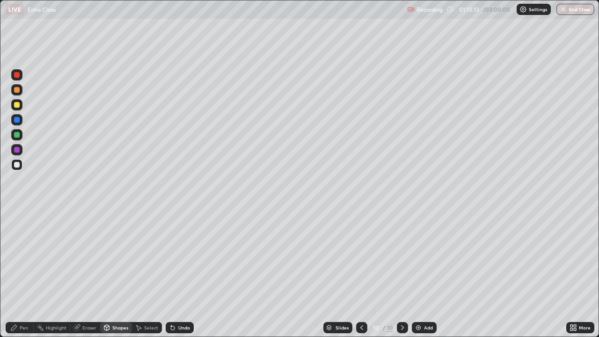
click at [18, 273] on div "Pen" at bounding box center [20, 327] width 28 height 11
click at [84, 273] on div "Eraser" at bounding box center [89, 327] width 14 height 5
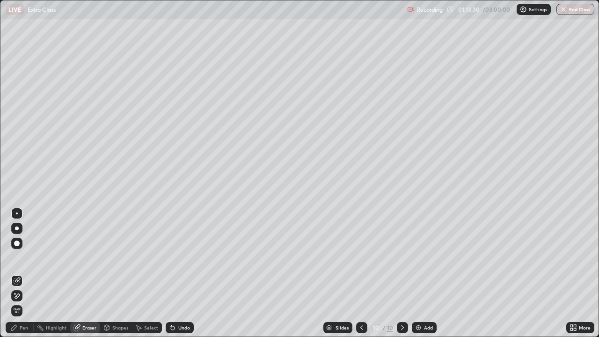
click at [23, 273] on div "Pen" at bounding box center [24, 327] width 8 height 5
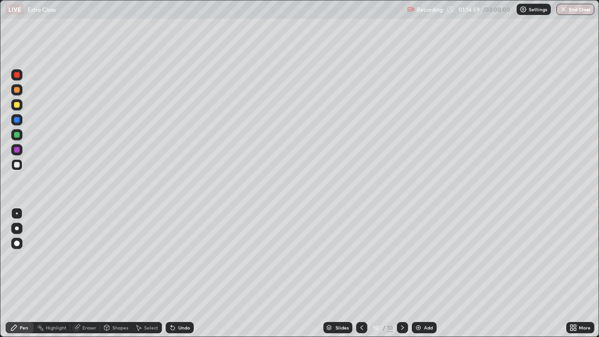
click at [15, 106] on div at bounding box center [17, 105] width 6 height 6
click at [18, 77] on div at bounding box center [17, 75] width 6 height 6
click at [113, 273] on div "Shapes" at bounding box center [120, 327] width 16 height 5
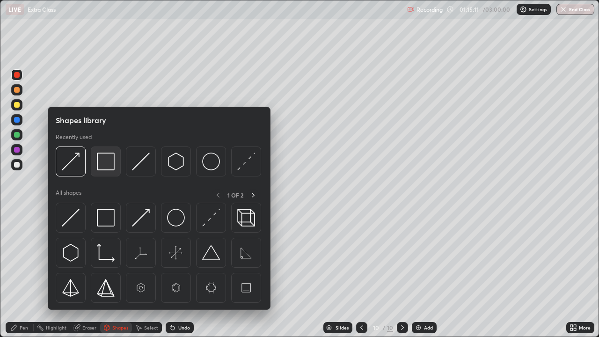
click at [99, 164] on img at bounding box center [106, 162] width 18 height 18
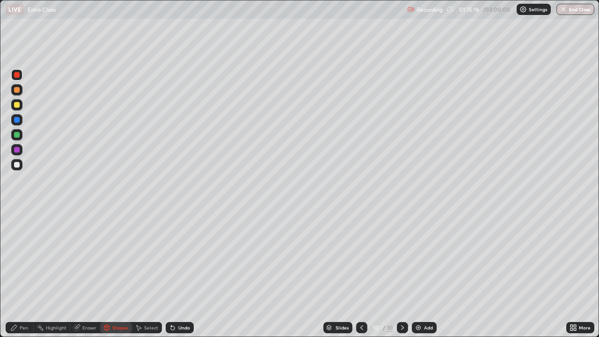
click at [20, 273] on div "Pen" at bounding box center [24, 327] width 8 height 5
click at [19, 162] on div at bounding box center [16, 164] width 11 height 11
click at [18, 147] on div at bounding box center [17, 150] width 6 height 6
click at [16, 134] on div at bounding box center [17, 135] width 6 height 6
click at [16, 164] on div at bounding box center [17, 165] width 6 height 6
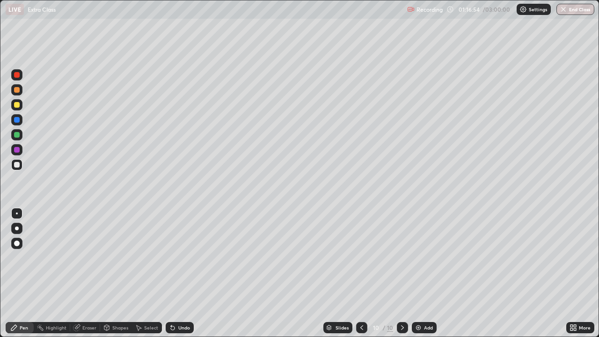
click at [419, 273] on img at bounding box center [417, 327] width 7 height 7
click at [19, 105] on div at bounding box center [17, 105] width 6 height 6
click at [18, 167] on div at bounding box center [17, 165] width 6 height 6
click at [113, 273] on div "Shapes" at bounding box center [120, 327] width 16 height 5
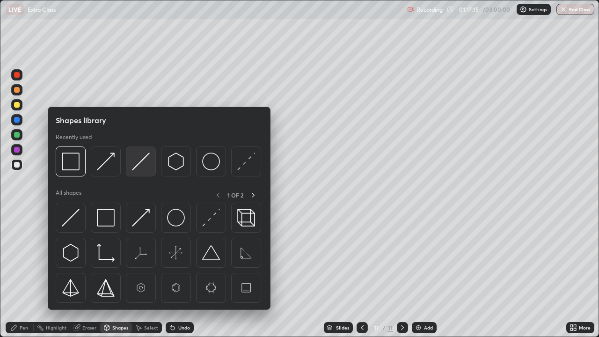
click at [134, 165] on img at bounding box center [141, 162] width 18 height 18
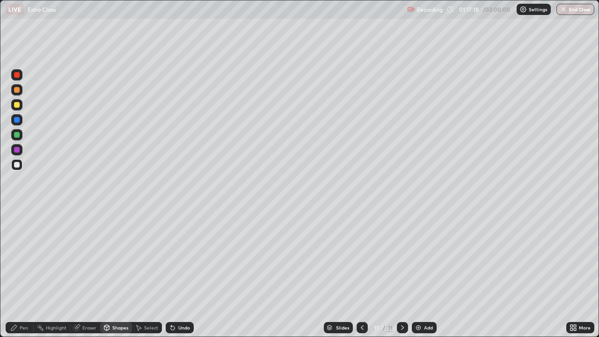
click at [110, 273] on div "Shapes" at bounding box center [116, 327] width 32 height 11
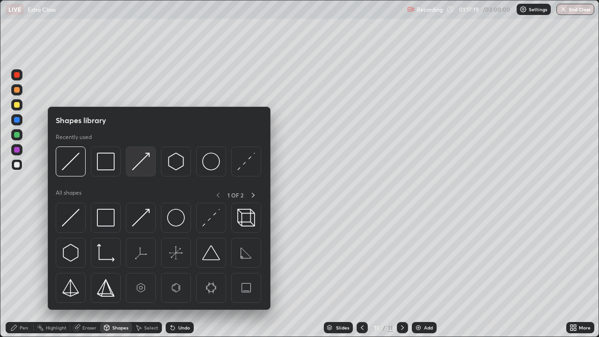
click at [133, 167] on img at bounding box center [141, 162] width 18 height 18
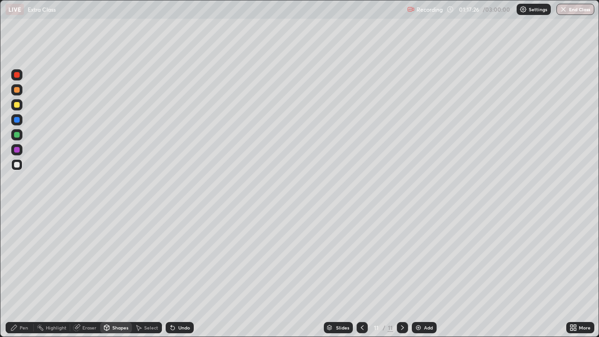
click at [18, 273] on div "Pen" at bounding box center [20, 327] width 28 height 11
click at [171, 273] on icon at bounding box center [173, 328] width 4 height 4
click at [113, 273] on div "Shapes" at bounding box center [120, 327] width 16 height 5
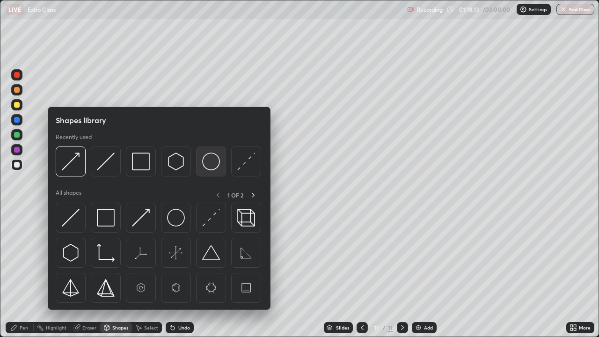
click at [206, 163] on img at bounding box center [211, 162] width 18 height 18
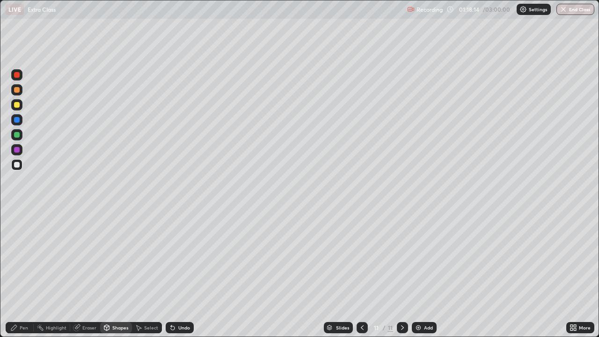
click at [16, 135] on div at bounding box center [17, 135] width 6 height 6
click at [28, 273] on div "Pen" at bounding box center [24, 327] width 8 height 5
click at [17, 162] on div at bounding box center [17, 165] width 6 height 6
click at [181, 273] on div "Undo" at bounding box center [184, 327] width 12 height 5
click at [18, 165] on div at bounding box center [17, 165] width 6 height 6
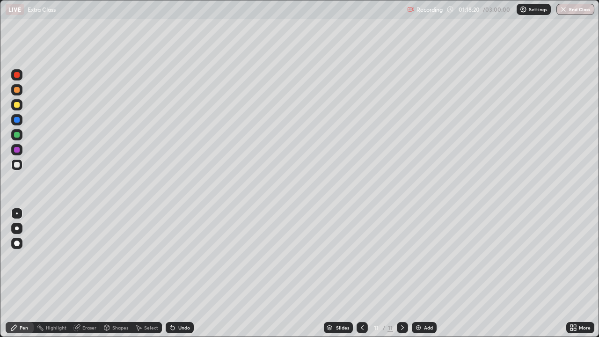
click at [24, 273] on div "Pen" at bounding box center [24, 327] width 8 height 5
click at [174, 273] on icon at bounding box center [172, 327] width 7 height 7
click at [119, 273] on div "Shapes" at bounding box center [120, 327] width 16 height 5
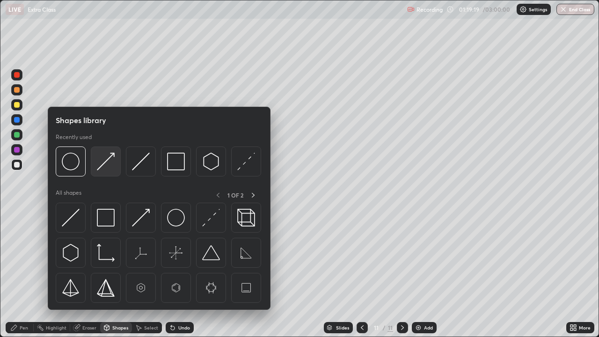
click at [109, 160] on img at bounding box center [106, 162] width 18 height 18
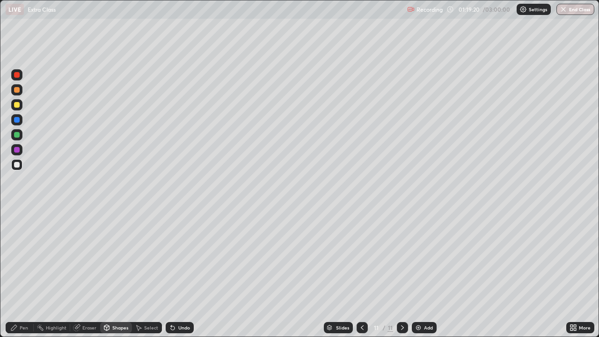
click at [117, 273] on div "Shapes" at bounding box center [120, 327] width 16 height 5
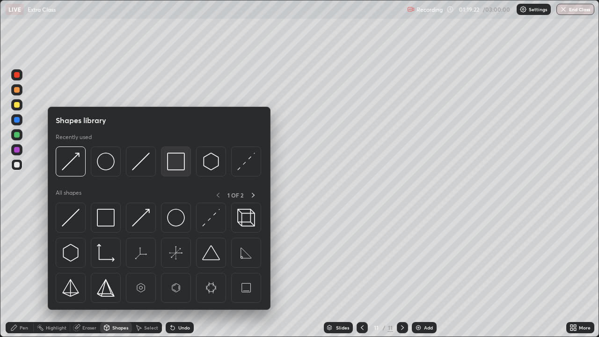
click at [174, 162] on img at bounding box center [176, 162] width 18 height 18
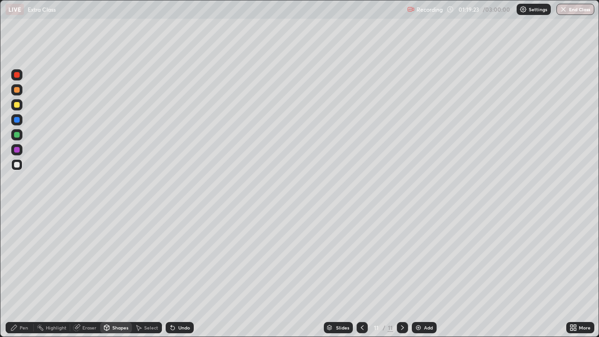
click at [18, 150] on div at bounding box center [17, 150] width 6 height 6
click at [16, 75] on div at bounding box center [17, 75] width 6 height 6
click at [25, 273] on div "Pen" at bounding box center [24, 327] width 8 height 5
click at [18, 163] on div at bounding box center [17, 165] width 6 height 6
click at [83, 273] on div "Eraser" at bounding box center [89, 327] width 14 height 5
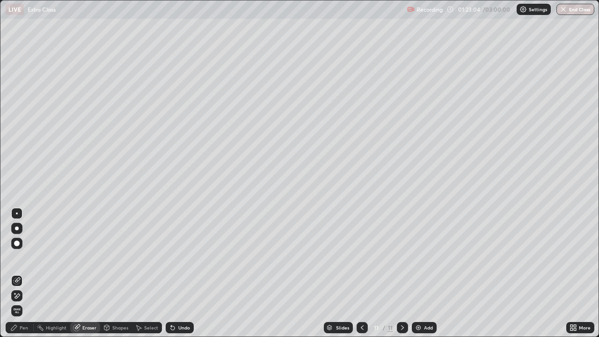
click at [24, 273] on div "Pen" at bounding box center [24, 327] width 8 height 5
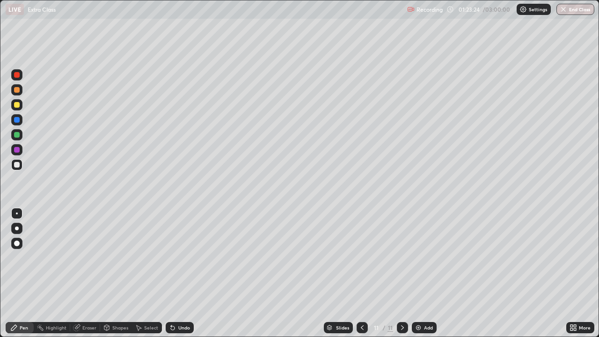
click at [117, 273] on div "Shapes" at bounding box center [116, 327] width 32 height 11
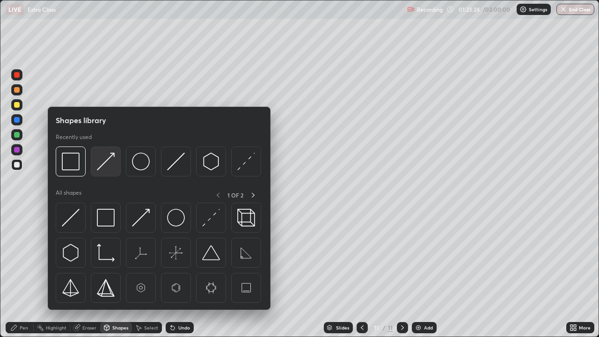
click at [104, 166] on img at bounding box center [106, 162] width 18 height 18
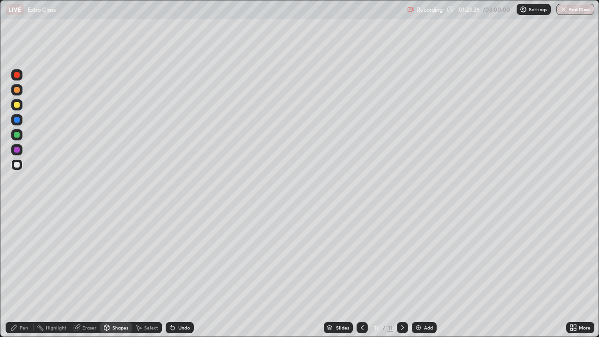
click at [22, 273] on div "Pen" at bounding box center [20, 327] width 28 height 11
click at [173, 273] on icon at bounding box center [172, 327] width 7 height 7
click at [179, 273] on div "Undo" at bounding box center [184, 327] width 12 height 5
click at [415, 273] on img at bounding box center [417, 327] width 7 height 7
click at [17, 75] on div at bounding box center [17, 75] width 6 height 6
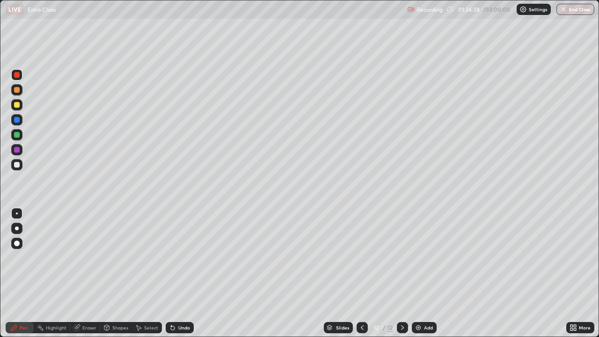
click at [18, 164] on div at bounding box center [17, 165] width 6 height 6
click at [117, 273] on div "Shapes" at bounding box center [120, 327] width 16 height 5
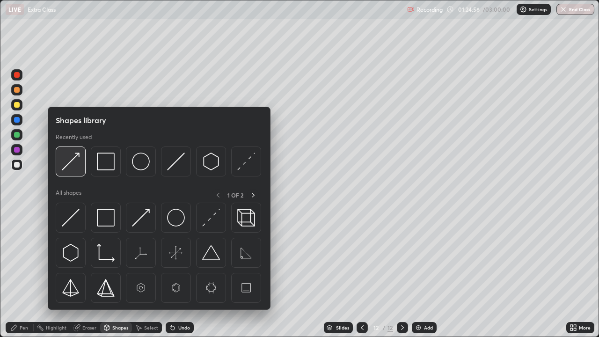
click at [72, 162] on img at bounding box center [71, 162] width 18 height 18
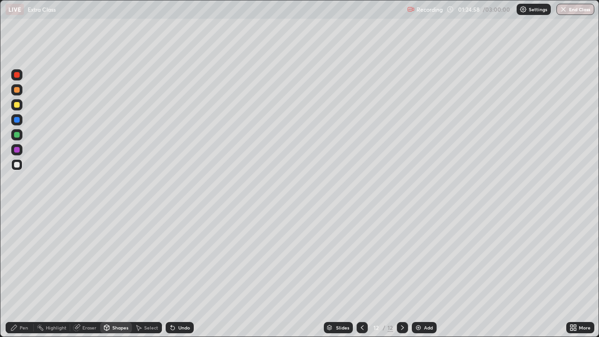
click at [24, 273] on div "Pen" at bounding box center [20, 327] width 28 height 11
click at [84, 273] on div "Eraser" at bounding box center [85, 327] width 30 height 11
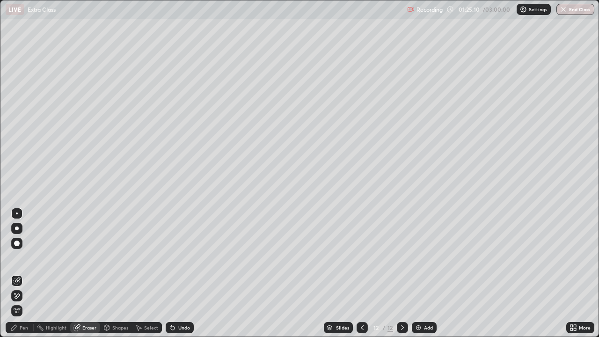
click at [21, 273] on div "Pen" at bounding box center [24, 327] width 8 height 5
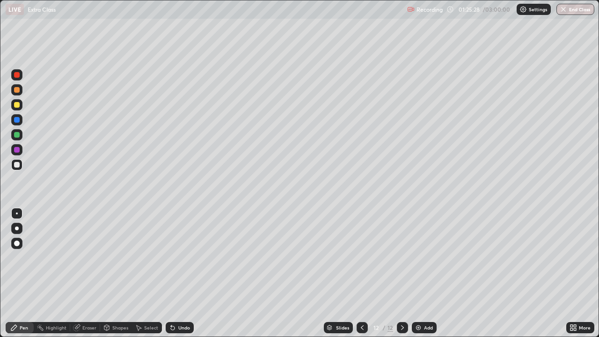
click at [17, 147] on div at bounding box center [17, 150] width 6 height 6
click at [17, 164] on div at bounding box center [17, 165] width 6 height 6
click at [114, 273] on div "Shapes" at bounding box center [120, 327] width 16 height 5
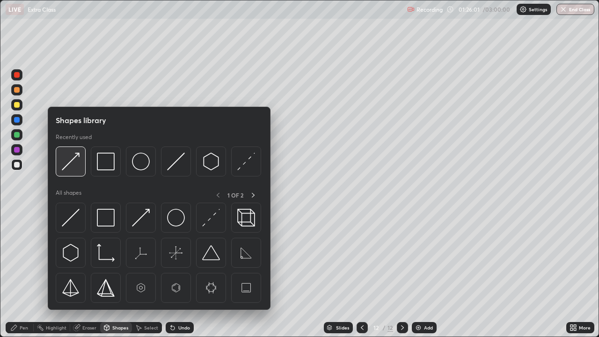
click at [69, 162] on img at bounding box center [71, 162] width 18 height 18
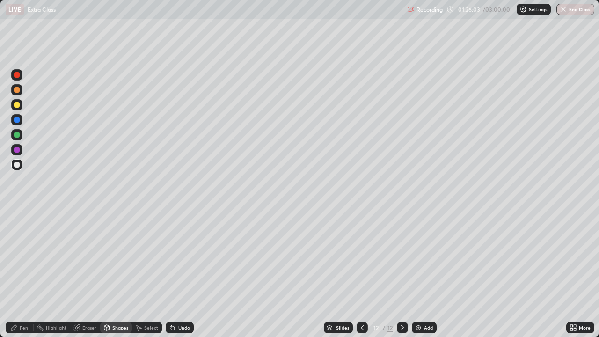
click at [24, 273] on div "Pen" at bounding box center [20, 327] width 28 height 11
click at [171, 273] on icon at bounding box center [173, 328] width 4 height 4
click at [110, 273] on div "Shapes" at bounding box center [116, 327] width 32 height 11
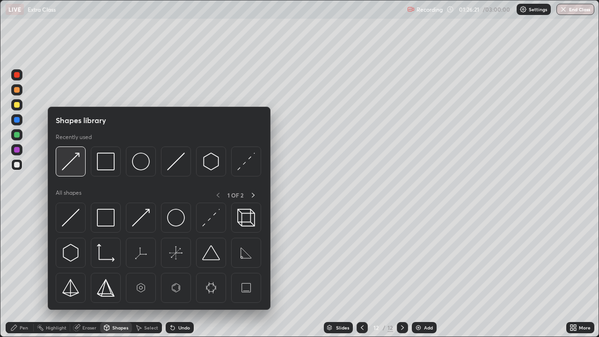
click at [67, 163] on img at bounding box center [71, 162] width 18 height 18
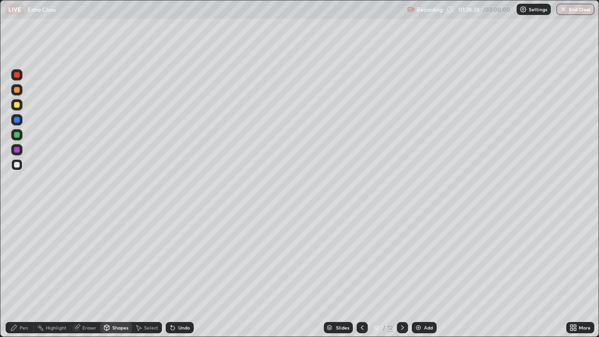
click at [18, 273] on div "Pen" at bounding box center [20, 327] width 28 height 11
click at [172, 273] on icon at bounding box center [173, 328] width 4 height 4
click at [18, 105] on div at bounding box center [17, 105] width 6 height 6
click at [22, 273] on div "Pen" at bounding box center [24, 327] width 8 height 5
click at [19, 164] on div at bounding box center [17, 165] width 6 height 6
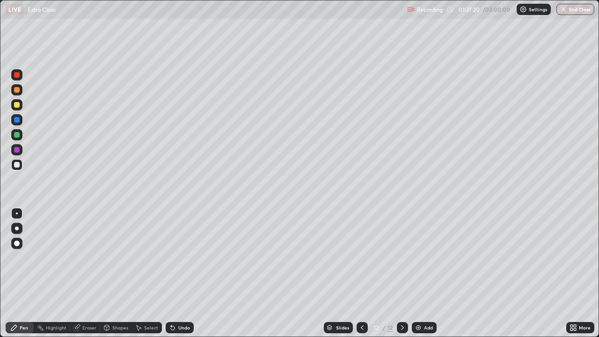
click at [118, 273] on div "Shapes" at bounding box center [120, 327] width 16 height 5
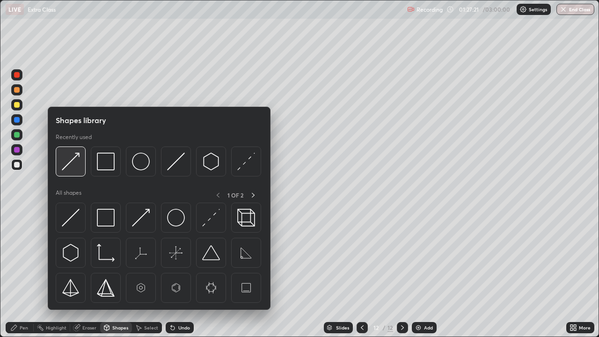
click at [69, 165] on img at bounding box center [71, 162] width 18 height 18
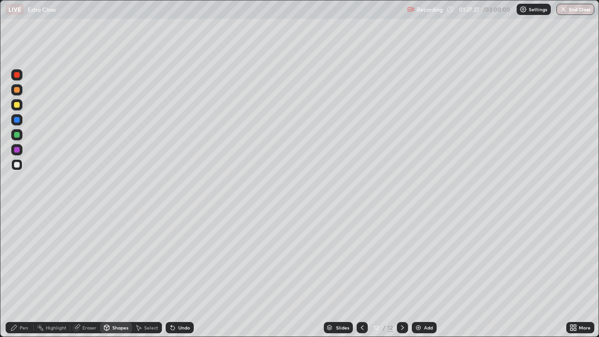
click at [25, 273] on div "Pen" at bounding box center [24, 327] width 8 height 5
click at [20, 93] on div at bounding box center [16, 89] width 11 height 11
click at [20, 165] on div at bounding box center [16, 164] width 11 height 11
click at [122, 273] on div "Shapes" at bounding box center [120, 327] width 16 height 5
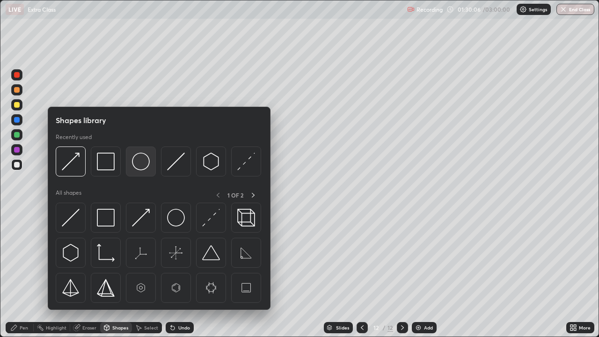
click at [144, 164] on img at bounding box center [141, 162] width 18 height 18
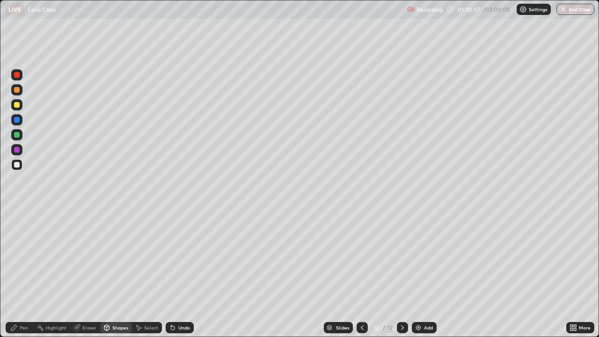
click at [17, 90] on div at bounding box center [17, 90] width 6 height 6
click at [25, 273] on div "Pen" at bounding box center [20, 327] width 28 height 11
click at [22, 163] on div at bounding box center [16, 164] width 11 height 11
click at [89, 273] on div "Eraser" at bounding box center [89, 327] width 14 height 5
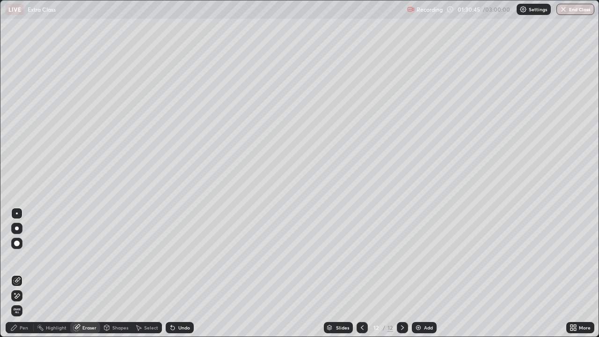
click at [29, 273] on div "Pen" at bounding box center [20, 327] width 28 height 11
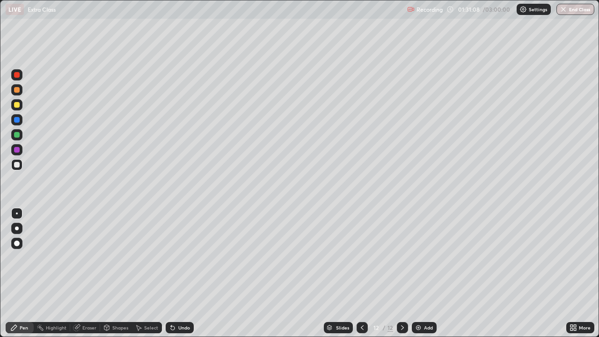
click at [85, 273] on div "Eraser" at bounding box center [89, 327] width 14 height 5
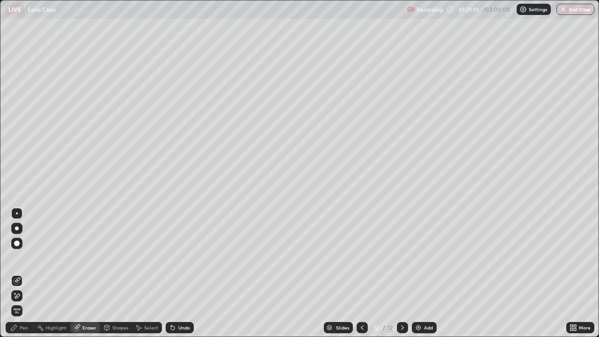
click at [22, 273] on div "Pen" at bounding box center [20, 327] width 28 height 11
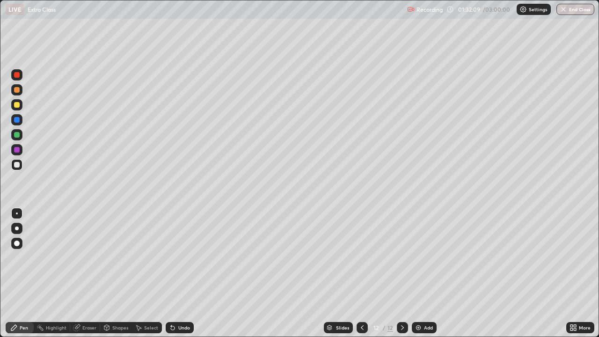
click at [150, 273] on div "Select" at bounding box center [151, 327] width 14 height 5
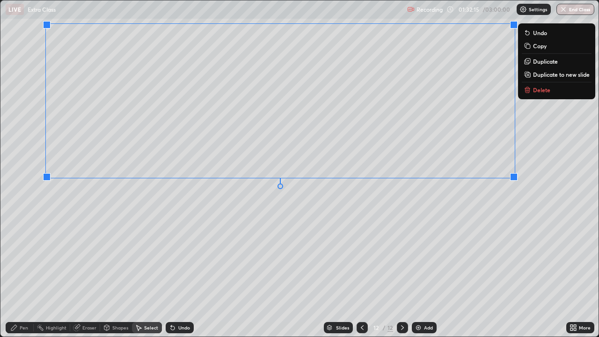
click at [23, 273] on div "Pen" at bounding box center [24, 327] width 8 height 5
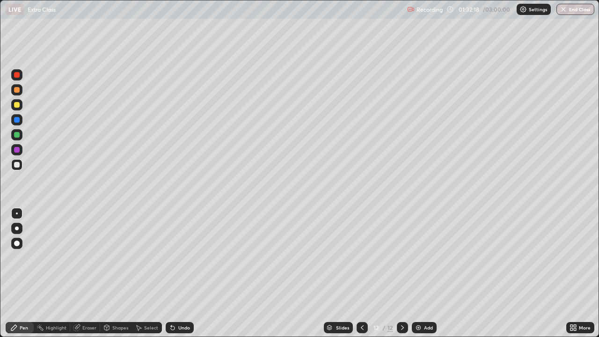
click at [16, 151] on div at bounding box center [17, 150] width 6 height 6
click at [17, 164] on div at bounding box center [17, 165] width 6 height 6
click at [116, 273] on div "Shapes" at bounding box center [120, 327] width 16 height 5
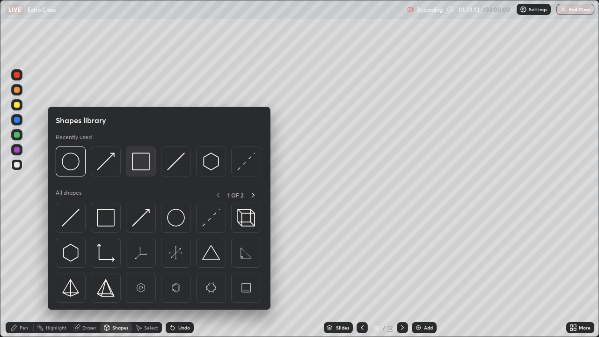
click at [136, 161] on img at bounding box center [141, 162] width 18 height 18
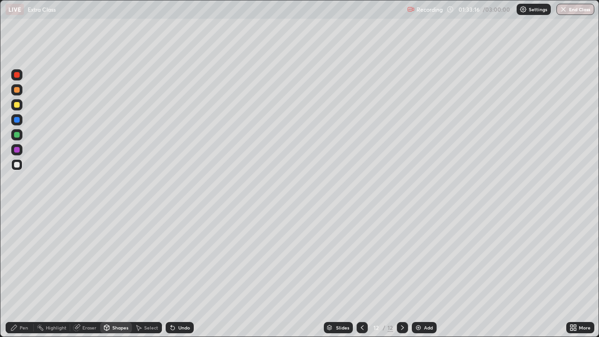
click at [17, 120] on div at bounding box center [17, 120] width 6 height 6
click at [26, 273] on div "Pen" at bounding box center [24, 327] width 8 height 5
click at [17, 166] on div at bounding box center [17, 165] width 6 height 6
click at [414, 273] on img at bounding box center [417, 327] width 7 height 7
click at [145, 273] on div "Select" at bounding box center [151, 327] width 14 height 5
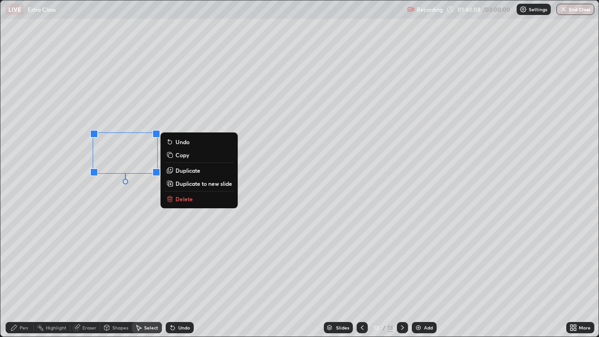
click at [171, 156] on rect at bounding box center [171, 155] width 4 height 4
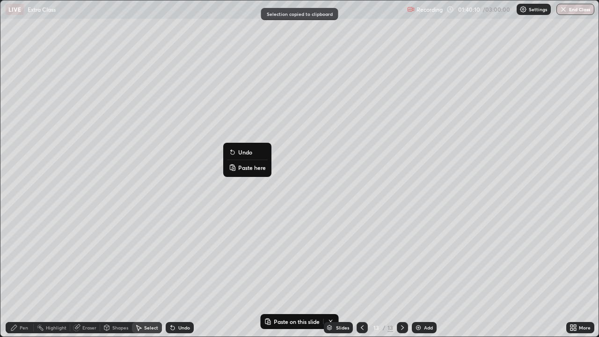
click at [236, 167] on button "Paste here" at bounding box center [247, 167] width 41 height 11
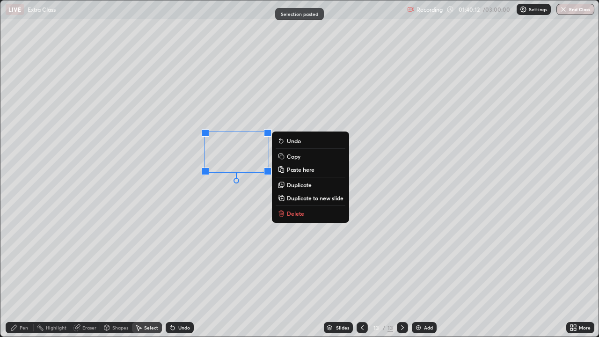
click at [205, 199] on div "0 ° Undo Copy Paste here Duplicate Duplicate to new slide Delete" at bounding box center [299, 168] width 598 height 336
click at [283, 155] on rect at bounding box center [282, 157] width 4 height 4
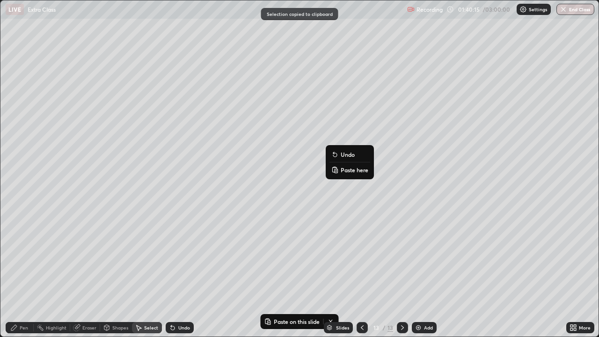
click at [336, 169] on rect at bounding box center [335, 171] width 3 height 4
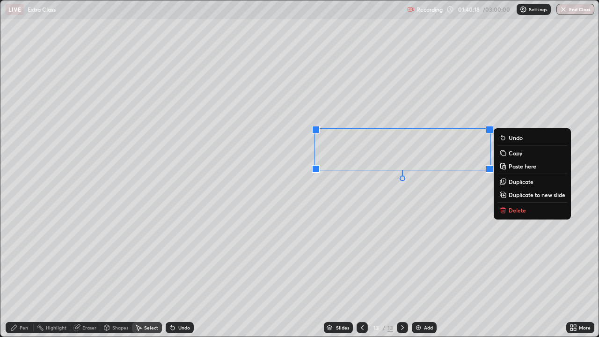
click at [20, 273] on div "Pen" at bounding box center [24, 327] width 8 height 5
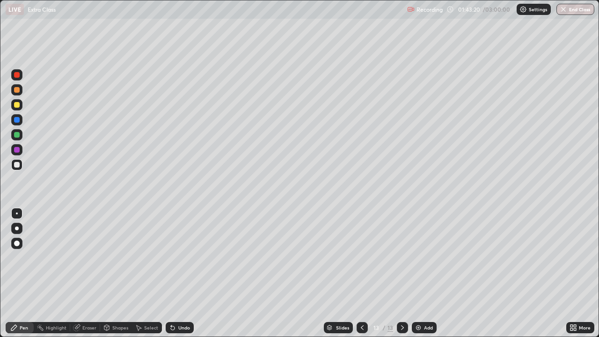
click at [17, 75] on div at bounding box center [17, 75] width 6 height 6
click at [364, 273] on icon at bounding box center [361, 327] width 7 height 7
click at [402, 273] on icon at bounding box center [402, 327] width 7 height 7
click at [17, 120] on div at bounding box center [17, 120] width 6 height 6
click at [121, 273] on div "Shapes" at bounding box center [120, 327] width 16 height 5
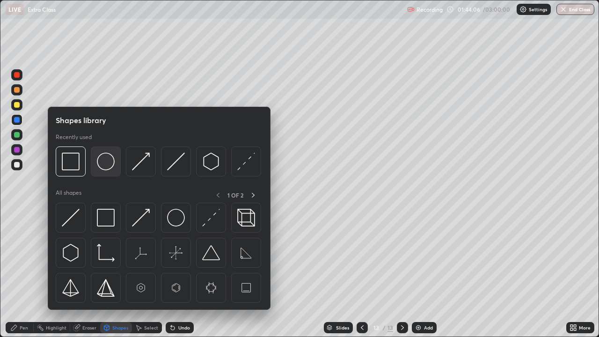
click at [108, 159] on img at bounding box center [106, 162] width 18 height 18
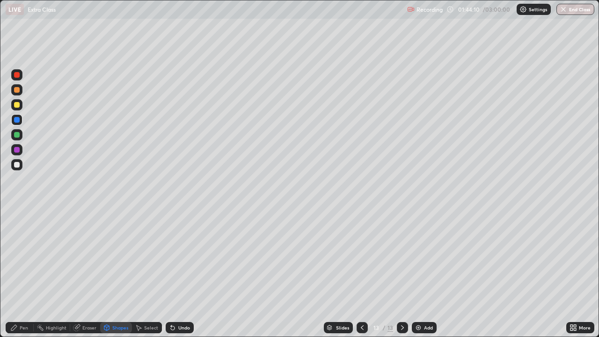
click at [28, 273] on div "Pen" at bounding box center [24, 327] width 8 height 5
click at [19, 150] on div at bounding box center [17, 150] width 6 height 6
click at [19, 104] on div at bounding box center [17, 105] width 6 height 6
click at [87, 273] on div "Eraser" at bounding box center [89, 327] width 14 height 5
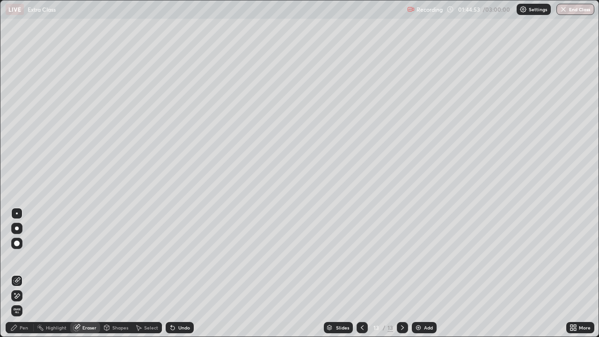
click at [24, 273] on div "Pen" at bounding box center [24, 327] width 8 height 5
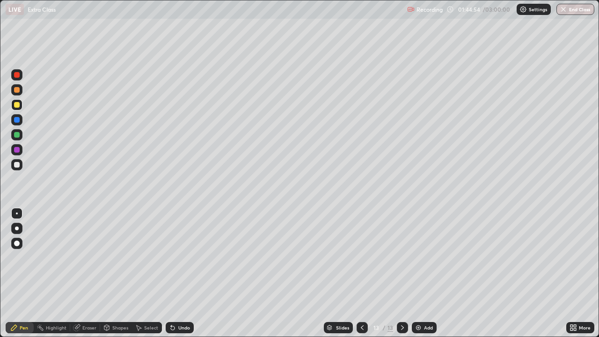
click at [19, 164] on div at bounding box center [17, 165] width 6 height 6
click at [17, 105] on div at bounding box center [17, 105] width 6 height 6
click at [16, 151] on div at bounding box center [17, 150] width 6 height 6
click at [16, 164] on div at bounding box center [17, 165] width 6 height 6
click at [421, 273] on img at bounding box center [417, 327] width 7 height 7
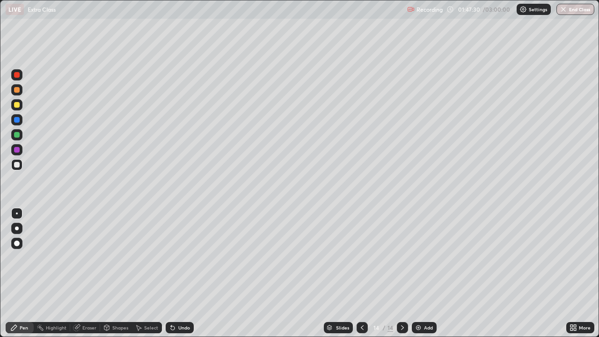
click at [15, 75] on div at bounding box center [17, 75] width 6 height 6
click at [112, 273] on div "Shapes" at bounding box center [120, 327] width 16 height 5
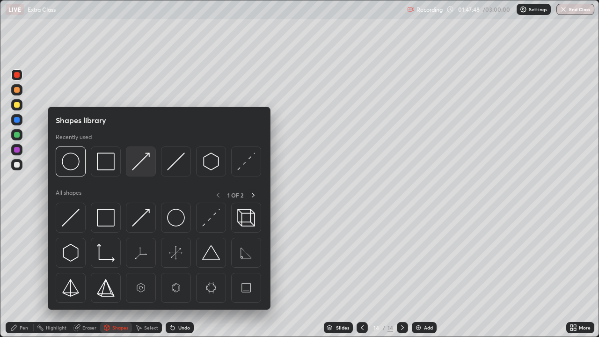
click at [135, 165] on img at bounding box center [141, 162] width 18 height 18
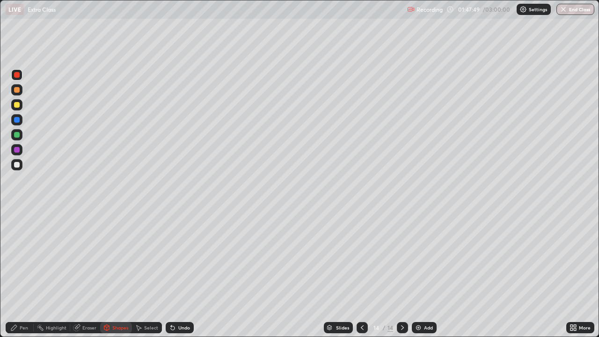
click at [18, 165] on div at bounding box center [17, 165] width 6 height 6
click at [16, 273] on icon at bounding box center [13, 327] width 7 height 7
click at [18, 150] on div at bounding box center [17, 150] width 6 height 6
click at [22, 163] on div at bounding box center [16, 164] width 11 height 11
click at [17, 134] on div at bounding box center [17, 135] width 6 height 6
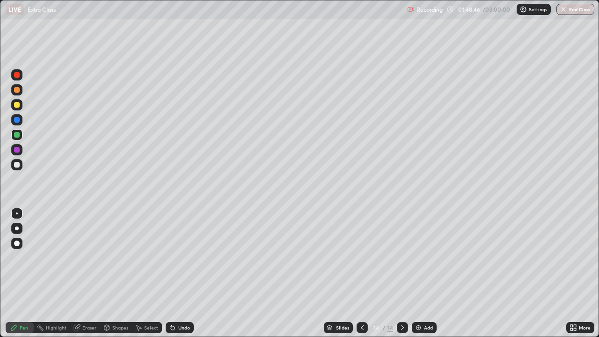
click at [18, 165] on div at bounding box center [17, 165] width 6 height 6
click at [113, 273] on div "Shapes" at bounding box center [120, 327] width 16 height 5
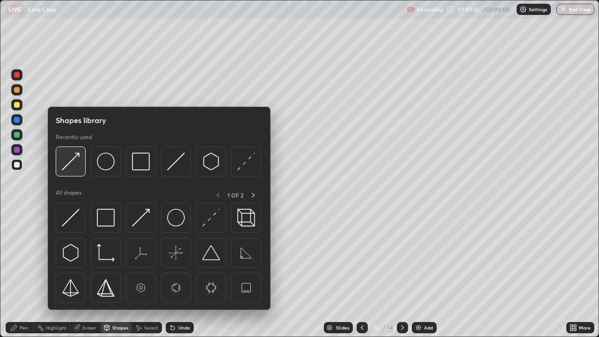
click at [66, 166] on img at bounding box center [71, 162] width 18 height 18
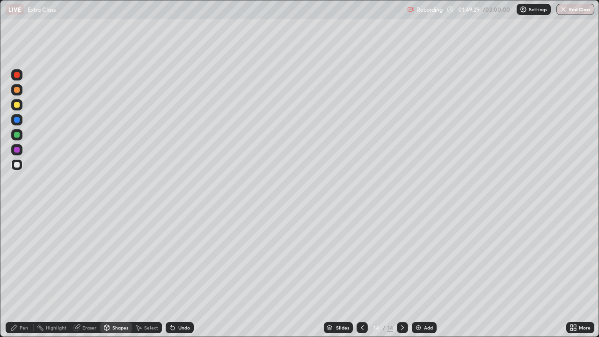
click at [22, 273] on div "Pen" at bounding box center [20, 327] width 28 height 11
click at [177, 323] on div "Undo" at bounding box center [180, 327] width 28 height 11
click at [22, 148] on div at bounding box center [16, 149] width 11 height 11
click at [182, 324] on div "Undo" at bounding box center [180, 327] width 28 height 11
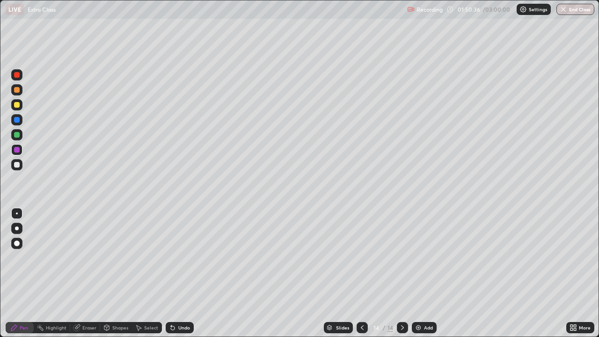
click at [181, 323] on div "Undo" at bounding box center [180, 327] width 28 height 11
click at [180, 324] on div "Undo" at bounding box center [180, 327] width 28 height 11
click at [182, 323] on div "Undo" at bounding box center [180, 327] width 28 height 11
click at [22, 164] on div at bounding box center [16, 164] width 11 height 11
click at [121, 327] on div "Shapes" at bounding box center [120, 327] width 16 height 5
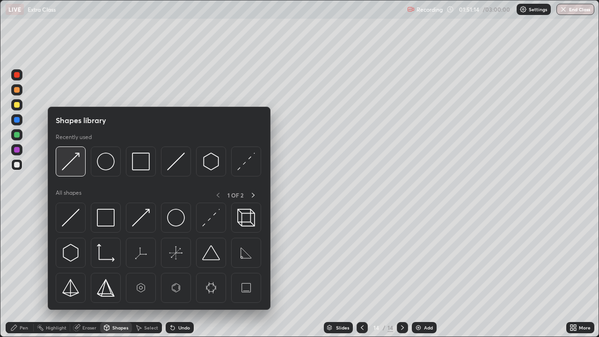
click at [78, 161] on img at bounding box center [71, 162] width 18 height 18
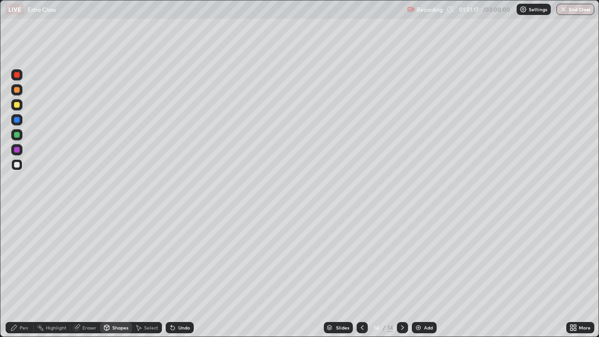
click at [25, 326] on div "Pen" at bounding box center [24, 327] width 8 height 5
click at [20, 105] on div at bounding box center [16, 104] width 11 height 11
click at [22, 165] on div at bounding box center [16, 164] width 11 height 11
click at [361, 327] on icon at bounding box center [361, 327] width 7 height 7
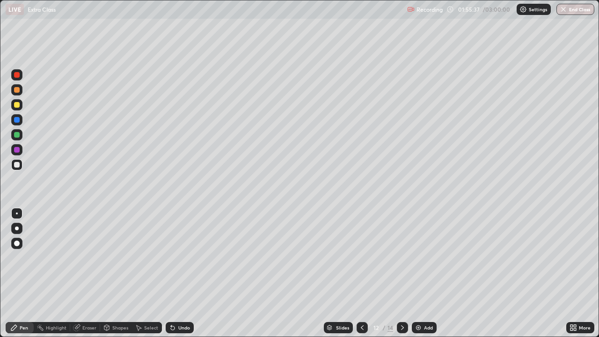
click at [405, 320] on div at bounding box center [402, 327] width 11 height 19
click at [401, 327] on icon at bounding box center [402, 327] width 7 height 7
click at [416, 325] on img at bounding box center [417, 327] width 7 height 7
click at [113, 327] on div "Shapes" at bounding box center [120, 327] width 16 height 5
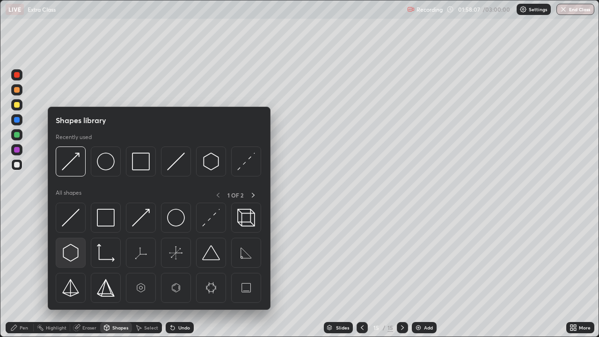
click at [74, 251] on img at bounding box center [71, 253] width 18 height 18
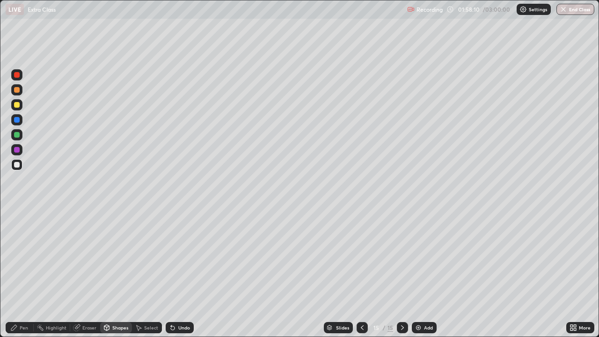
click at [115, 327] on div "Shapes" at bounding box center [120, 327] width 16 height 5
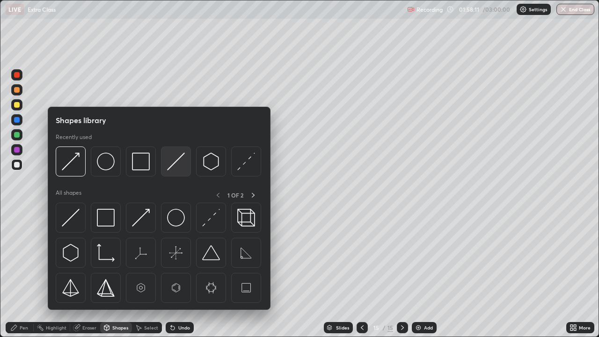
click at [169, 168] on img at bounding box center [176, 162] width 18 height 18
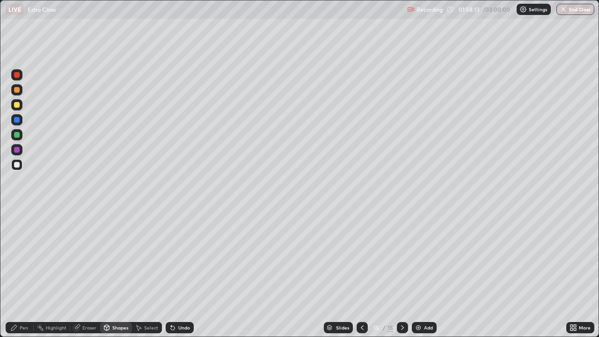
click at [17, 327] on icon at bounding box center [13, 327] width 7 height 7
click at [121, 327] on div "Shapes" at bounding box center [120, 327] width 16 height 5
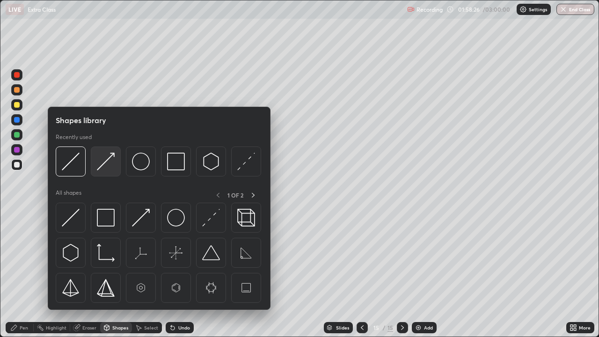
click at [102, 167] on img at bounding box center [106, 162] width 18 height 18
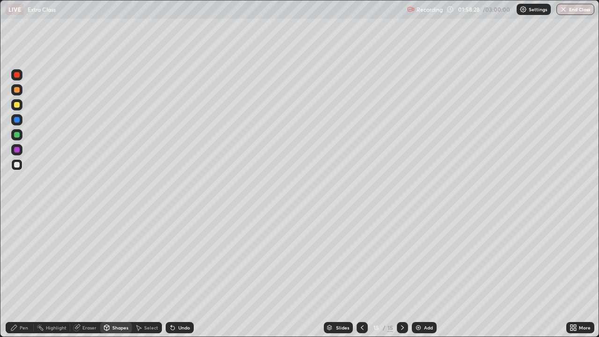
click at [29, 328] on div "Pen" at bounding box center [20, 327] width 28 height 11
click at [123, 325] on div "Shapes" at bounding box center [120, 327] width 16 height 5
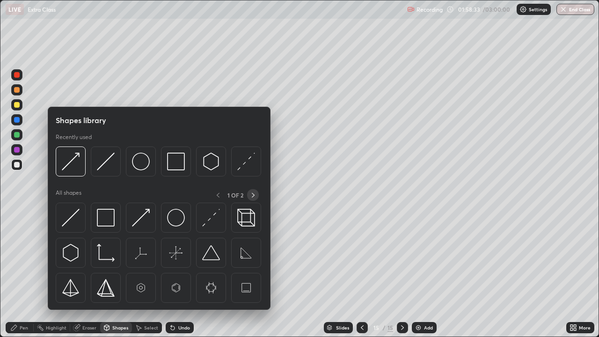
click at [252, 194] on icon at bounding box center [252, 194] width 7 height 7
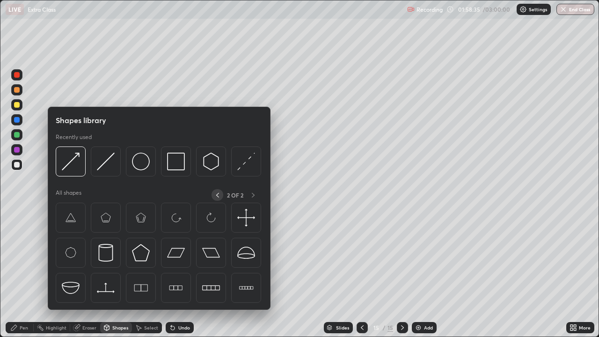
click at [217, 195] on icon at bounding box center [217, 194] width 7 height 7
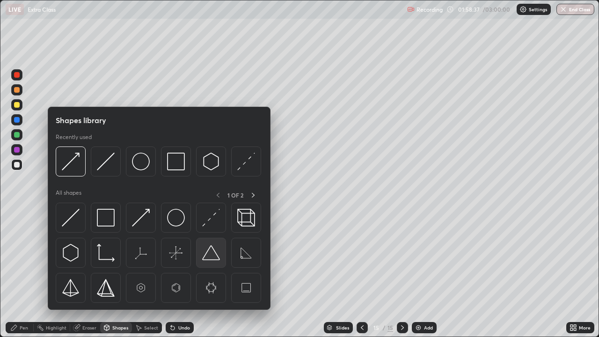
click at [208, 253] on img at bounding box center [211, 253] width 18 height 18
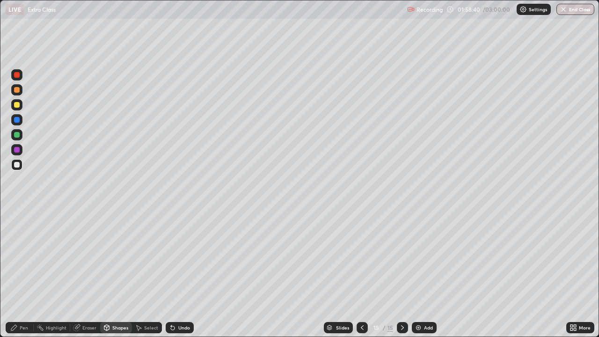
click at [21, 327] on div "Pen" at bounding box center [24, 327] width 8 height 5
click at [87, 326] on div "Eraser" at bounding box center [89, 327] width 14 height 5
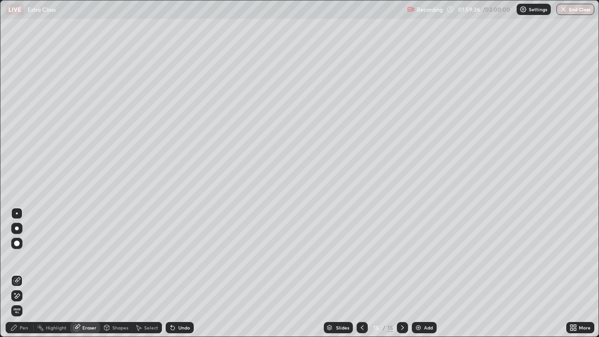
click at [18, 327] on div "Pen" at bounding box center [20, 327] width 28 height 11
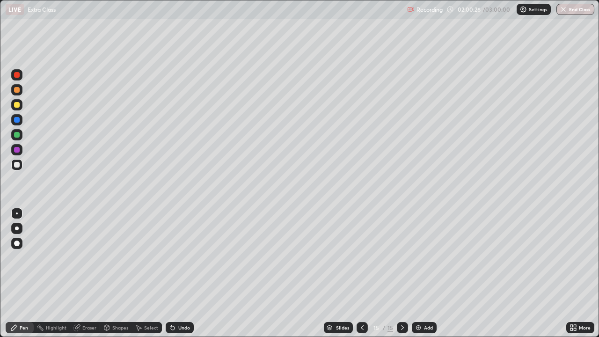
click at [17, 105] on div at bounding box center [17, 105] width 6 height 6
click at [17, 165] on div at bounding box center [17, 165] width 6 height 6
click at [17, 75] on div at bounding box center [17, 75] width 6 height 6
click at [16, 164] on div at bounding box center [17, 165] width 6 height 6
click at [17, 106] on div at bounding box center [17, 105] width 6 height 6
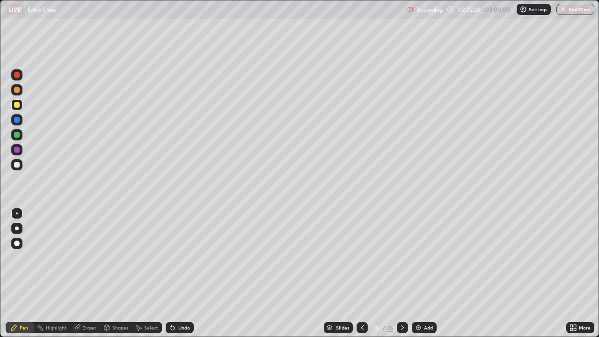
click at [113, 326] on div "Shapes" at bounding box center [120, 327] width 16 height 5
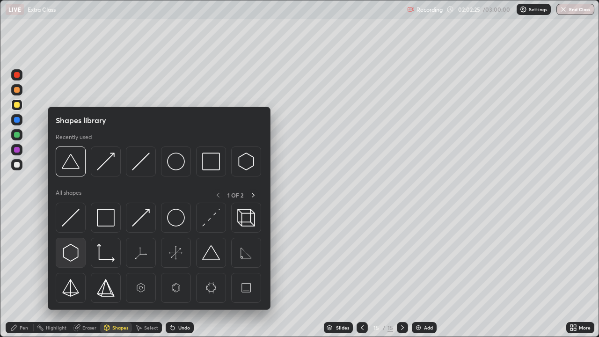
click at [71, 252] on img at bounding box center [71, 253] width 18 height 18
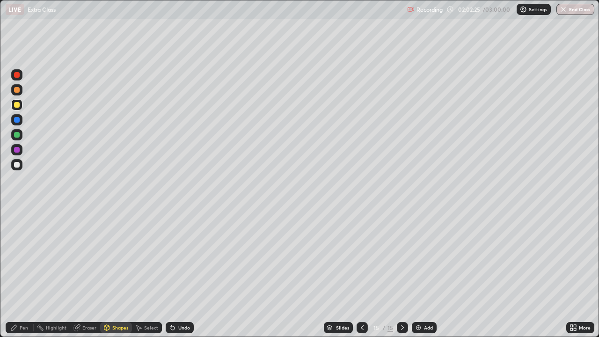
click at [17, 166] on div at bounding box center [17, 165] width 6 height 6
click at [117, 327] on div "Shapes" at bounding box center [120, 327] width 16 height 5
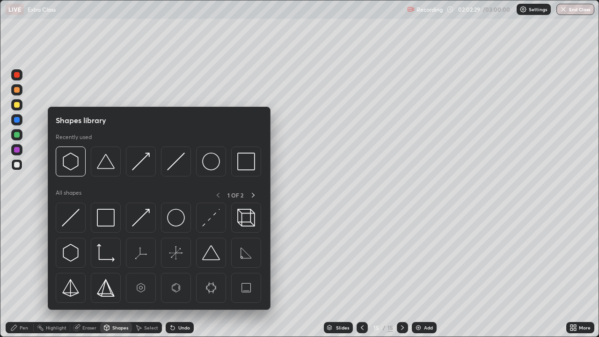
click at [16, 326] on icon at bounding box center [14, 328] width 6 height 6
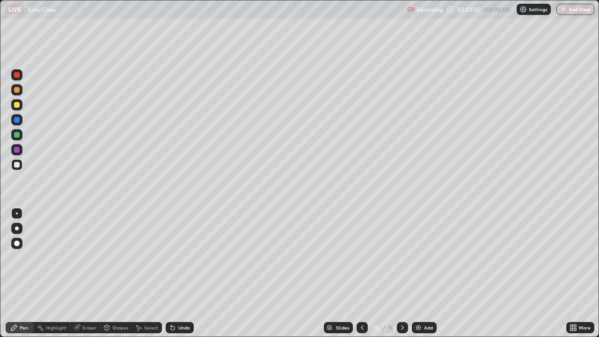
click at [73, 325] on icon at bounding box center [76, 327] width 7 height 7
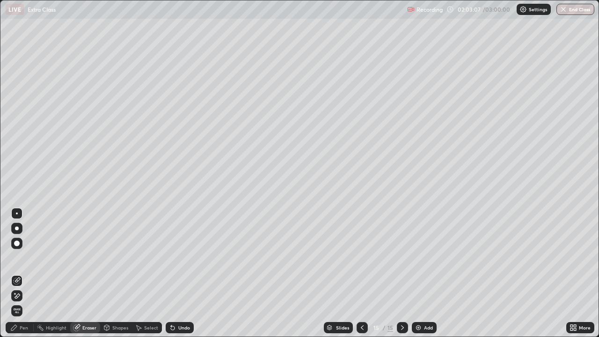
click at [361, 327] on icon at bounding box center [361, 327] width 7 height 7
click at [402, 330] on icon at bounding box center [402, 327] width 7 height 7
click at [85, 324] on div "Eraser" at bounding box center [85, 327] width 30 height 11
click at [21, 323] on div "Pen" at bounding box center [20, 327] width 28 height 11
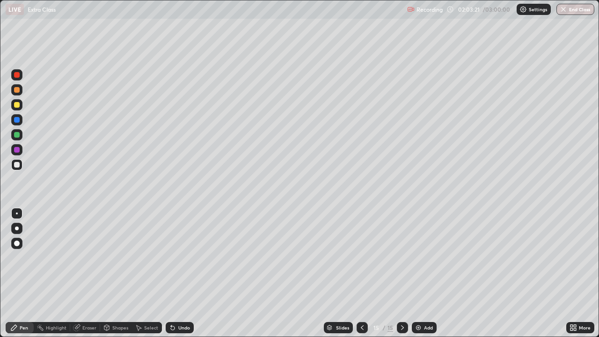
click at [171, 326] on icon at bounding box center [171, 325] width 1 height 1
click at [86, 324] on div "Eraser" at bounding box center [85, 327] width 30 height 11
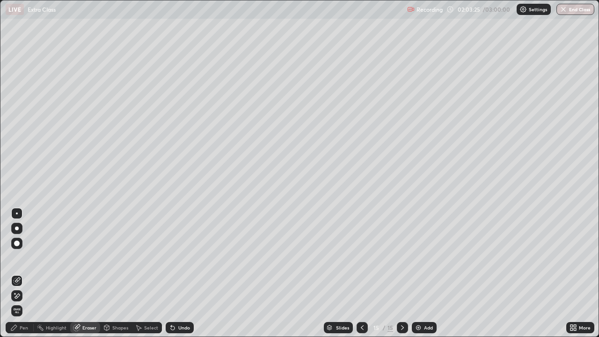
click at [171, 326] on icon at bounding box center [171, 325] width 1 height 1
click at [27, 325] on div "Pen" at bounding box center [24, 327] width 8 height 5
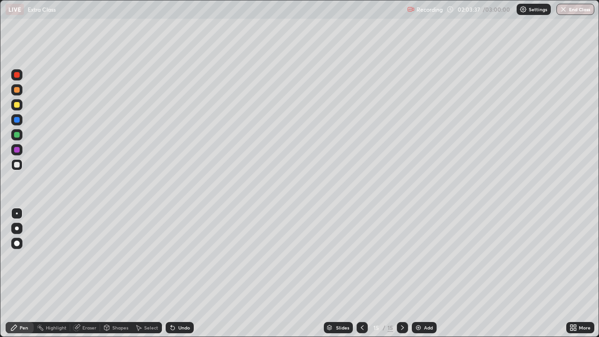
click at [115, 327] on div "Shapes" at bounding box center [120, 327] width 16 height 5
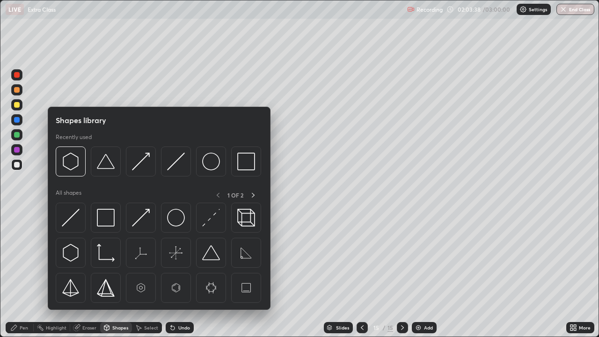
click at [207, 164] on img at bounding box center [211, 162] width 18 height 18
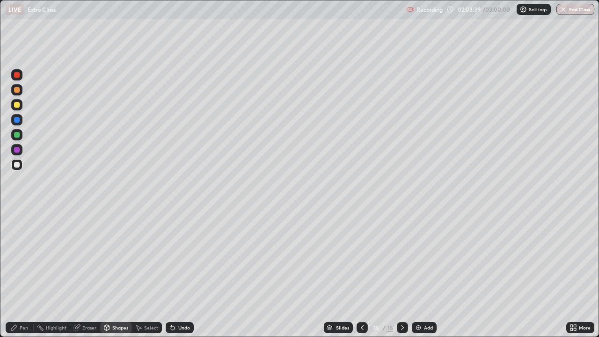
click at [16, 150] on div at bounding box center [17, 150] width 6 height 6
click at [18, 324] on div "Pen" at bounding box center [20, 327] width 28 height 11
click at [171, 327] on icon at bounding box center [173, 328] width 4 height 4
click at [19, 164] on div at bounding box center [17, 165] width 6 height 6
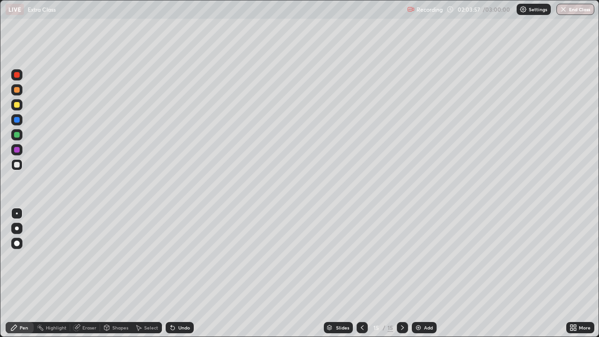
click at [19, 105] on div at bounding box center [17, 105] width 6 height 6
click at [18, 74] on div at bounding box center [17, 75] width 6 height 6
click at [17, 135] on div at bounding box center [17, 135] width 6 height 6
click at [17, 164] on div at bounding box center [17, 165] width 6 height 6
click at [120, 323] on div "Shapes" at bounding box center [116, 327] width 32 height 11
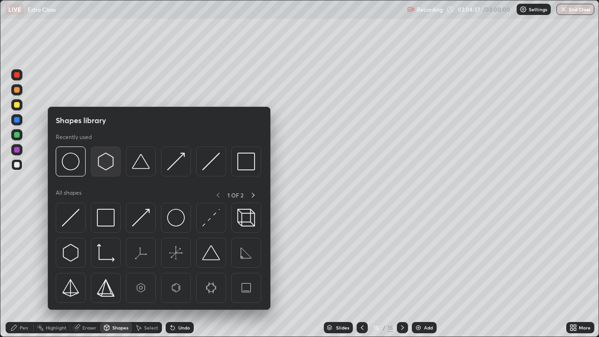
click at [102, 162] on img at bounding box center [106, 162] width 18 height 18
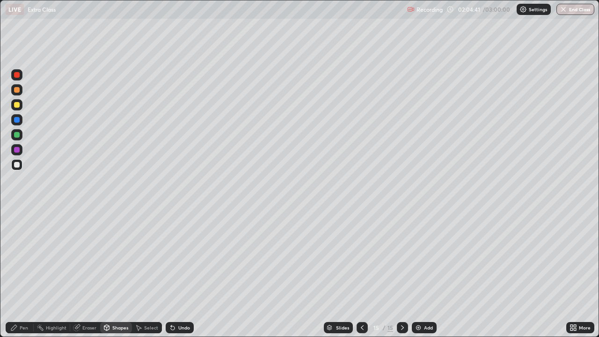
click at [122, 323] on div "Shapes" at bounding box center [116, 327] width 32 height 11
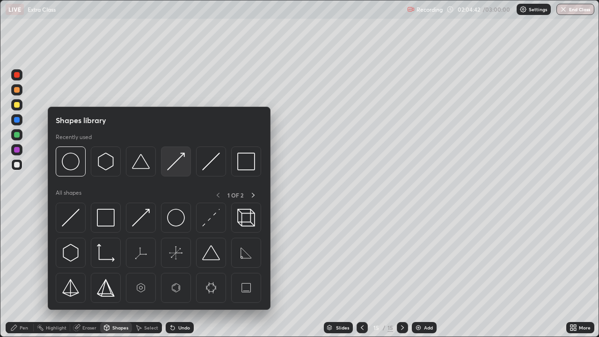
click at [173, 161] on img at bounding box center [176, 162] width 18 height 18
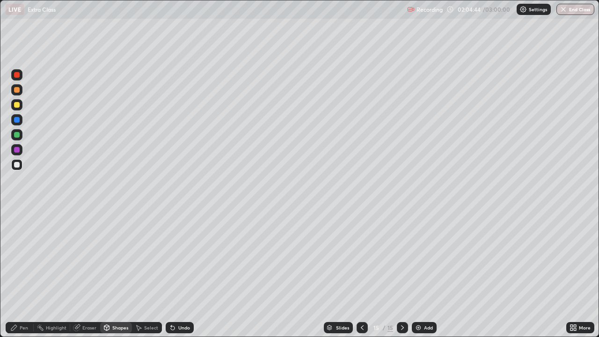
click at [25, 325] on div "Pen" at bounding box center [24, 327] width 8 height 5
click at [418, 325] on img at bounding box center [417, 327] width 7 height 7
click at [113, 327] on div "Shapes" at bounding box center [120, 327] width 16 height 5
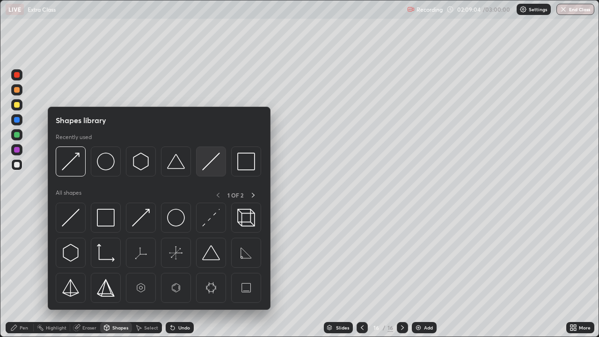
click at [203, 166] on img at bounding box center [211, 162] width 18 height 18
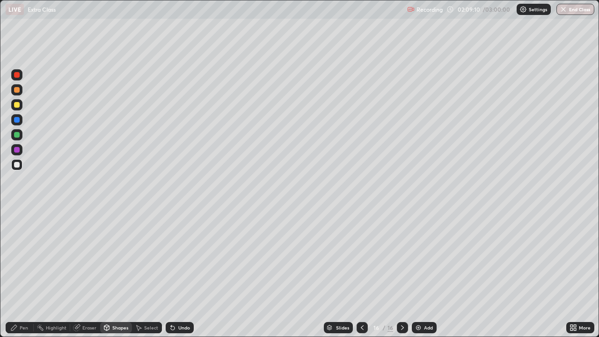
click at [122, 323] on div "Shapes" at bounding box center [116, 327] width 32 height 11
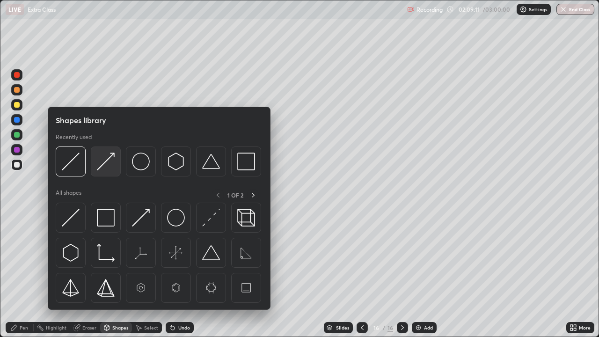
click at [106, 166] on img at bounding box center [106, 162] width 18 height 18
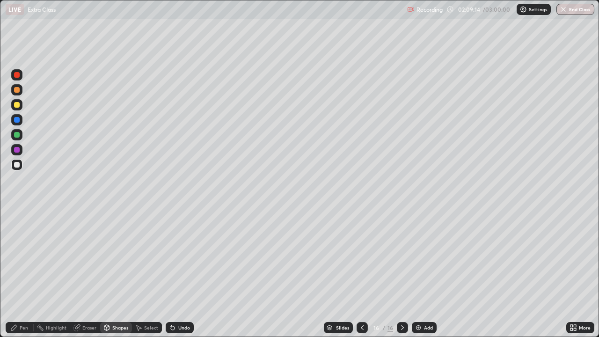
click at [26, 324] on div "Pen" at bounding box center [20, 327] width 28 height 11
click at [17, 133] on div at bounding box center [17, 135] width 6 height 6
click at [19, 165] on div at bounding box center [17, 165] width 6 height 6
click at [112, 327] on div "Shapes" at bounding box center [120, 327] width 16 height 5
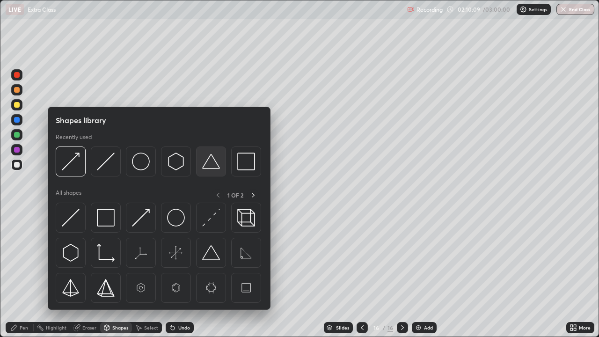
click at [210, 164] on img at bounding box center [211, 162] width 18 height 18
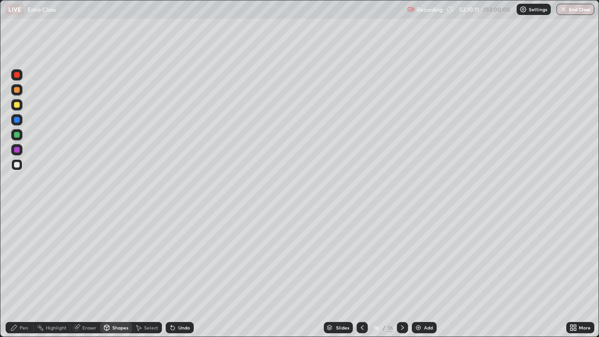
click at [109, 328] on div "Shapes" at bounding box center [116, 327] width 32 height 11
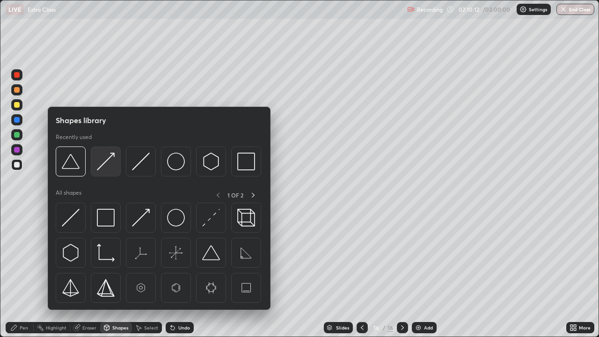
click at [103, 165] on img at bounding box center [106, 162] width 18 height 18
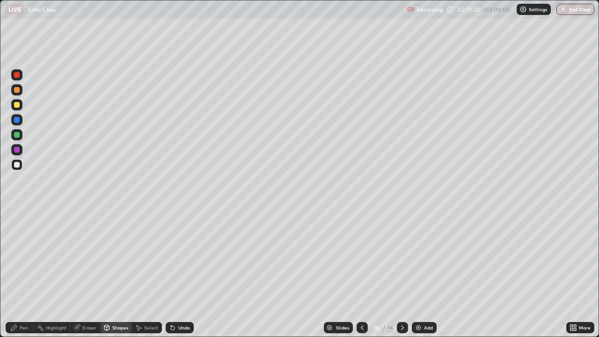
click at [18, 105] on div at bounding box center [17, 105] width 6 height 6
click at [171, 328] on icon at bounding box center [173, 328] width 4 height 4
click at [22, 325] on div "Pen" at bounding box center [24, 327] width 8 height 5
click at [80, 323] on div "Eraser" at bounding box center [85, 327] width 30 height 11
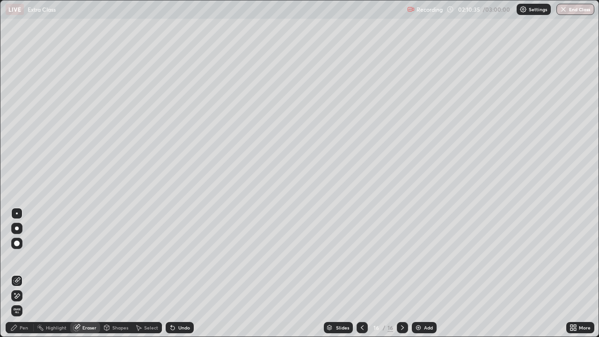
click at [26, 323] on div "Pen" at bounding box center [20, 327] width 28 height 11
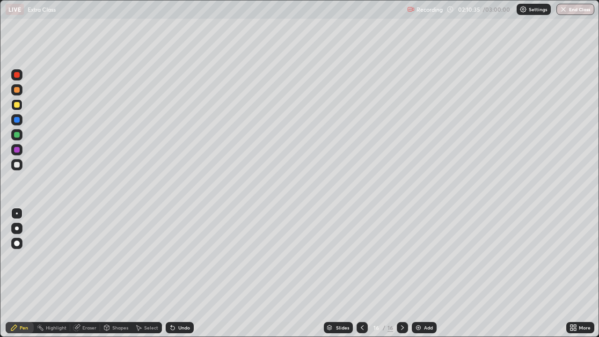
click at [21, 163] on div at bounding box center [16, 164] width 11 height 11
click at [178, 328] on div "Undo" at bounding box center [184, 327] width 12 height 5
click at [361, 327] on icon at bounding box center [361, 327] width 7 height 7
click at [360, 326] on icon at bounding box center [361, 327] width 7 height 7
click at [364, 324] on icon at bounding box center [361, 327] width 7 height 7
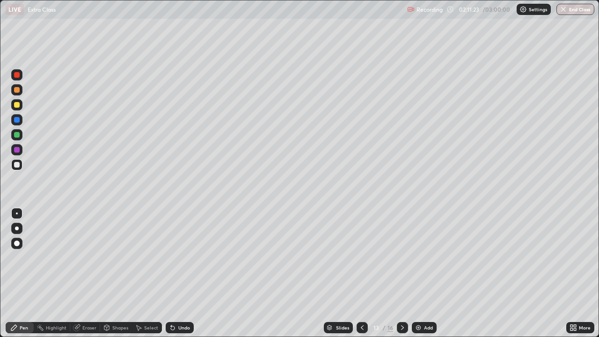
click at [17, 105] on div at bounding box center [17, 105] width 6 height 6
click at [401, 327] on icon at bounding box center [402, 327] width 7 height 7
click at [405, 330] on icon at bounding box center [402, 327] width 7 height 7
click at [366, 327] on div at bounding box center [361, 327] width 11 height 11
click at [362, 325] on icon at bounding box center [362, 327] width 3 height 5
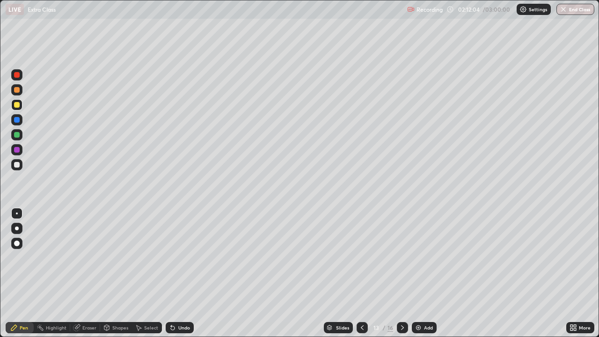
click at [362, 324] on icon at bounding box center [361, 327] width 7 height 7
click at [399, 322] on div at bounding box center [402, 327] width 11 height 11
click at [405, 323] on div at bounding box center [402, 327] width 11 height 11
click at [402, 329] on icon at bounding box center [402, 327] width 7 height 7
click at [401, 327] on icon at bounding box center [402, 327] width 7 height 7
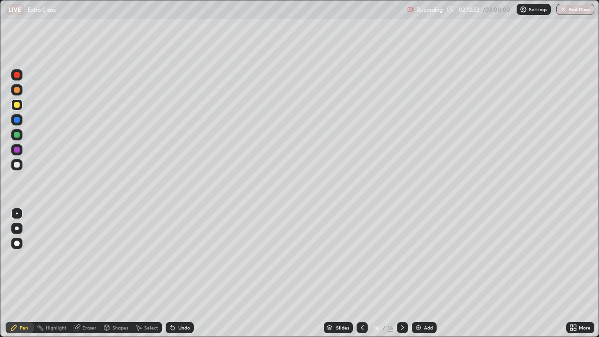
click at [17, 150] on div at bounding box center [17, 150] width 6 height 6
click at [18, 164] on div at bounding box center [17, 165] width 6 height 6
click at [107, 326] on icon at bounding box center [106, 328] width 5 height 6
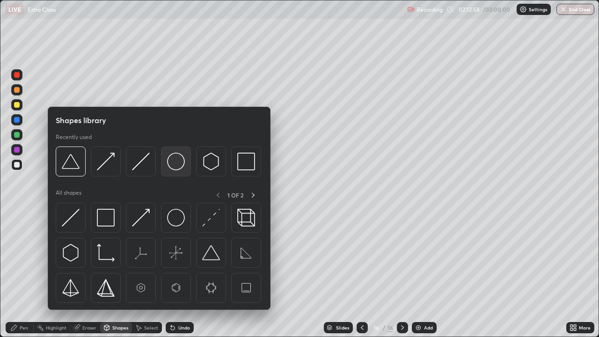
click at [173, 164] on img at bounding box center [176, 162] width 18 height 18
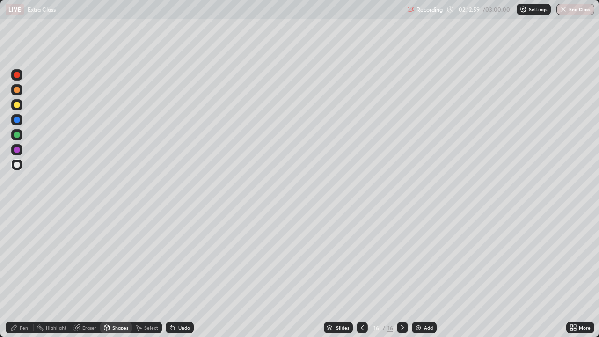
click at [15, 77] on div at bounding box center [17, 75] width 6 height 6
click at [24, 331] on div "Pen" at bounding box center [20, 327] width 28 height 11
click at [21, 166] on div at bounding box center [16, 164] width 11 height 11
click at [118, 326] on div "Shapes" at bounding box center [120, 327] width 16 height 5
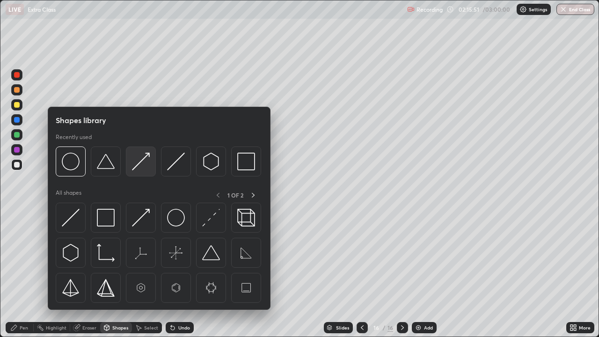
click at [132, 169] on img at bounding box center [141, 162] width 18 height 18
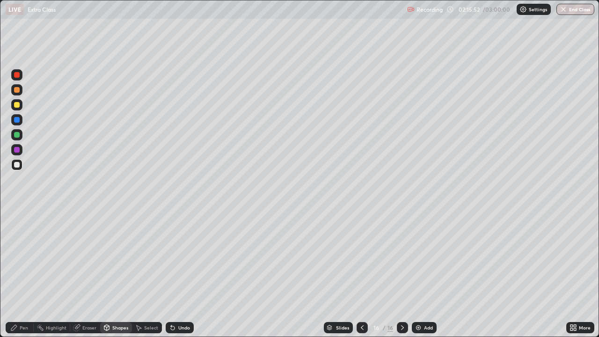
click at [27, 323] on div "Pen" at bounding box center [20, 327] width 28 height 11
click at [113, 327] on div "Shapes" at bounding box center [120, 327] width 16 height 5
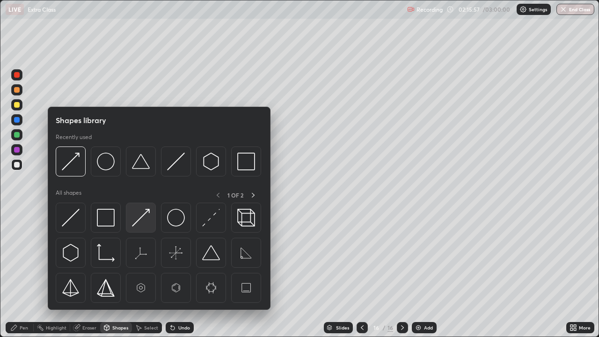
click at [139, 217] on img at bounding box center [141, 218] width 18 height 18
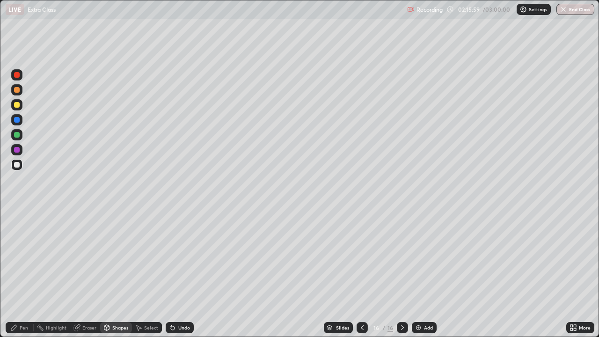
click at [17, 328] on icon at bounding box center [13, 327] width 7 height 7
click at [118, 327] on div "Shapes" at bounding box center [120, 327] width 16 height 5
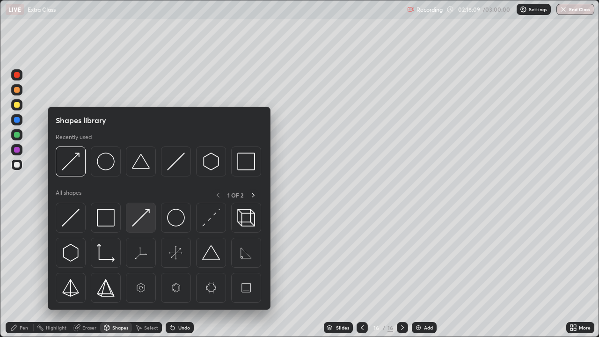
click at [142, 218] on img at bounding box center [141, 218] width 18 height 18
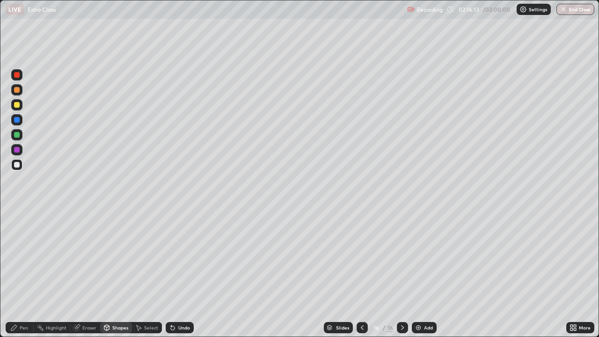
click at [21, 328] on div "Pen" at bounding box center [24, 327] width 8 height 5
click at [90, 328] on div "Eraser" at bounding box center [89, 327] width 14 height 5
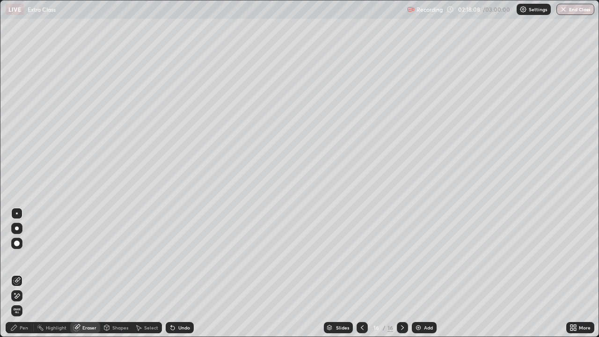
click at [24, 327] on div "Pen" at bounding box center [24, 327] width 8 height 5
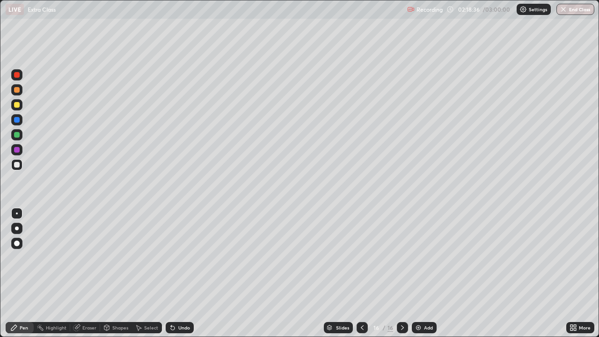
click at [86, 329] on div "Eraser" at bounding box center [89, 327] width 14 height 5
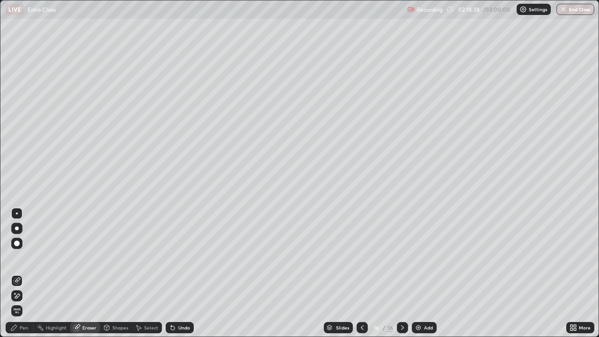
click at [17, 330] on icon at bounding box center [13, 327] width 7 height 7
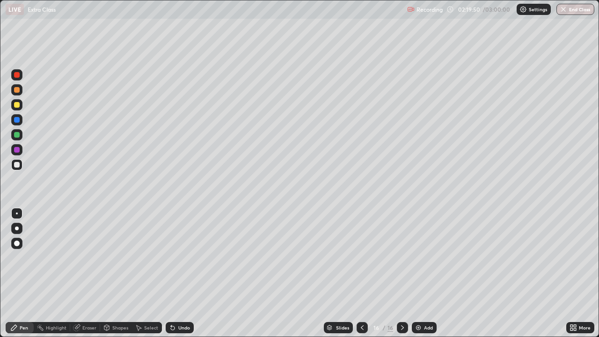
click at [415, 323] on div "Add" at bounding box center [424, 327] width 25 height 11
click at [111, 325] on div "Shapes" at bounding box center [116, 327] width 32 height 11
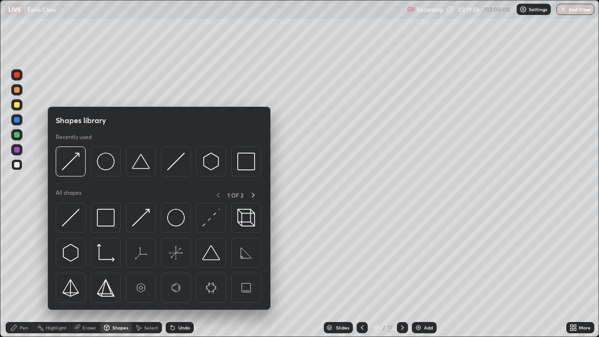
click at [68, 214] on img at bounding box center [71, 218] width 18 height 18
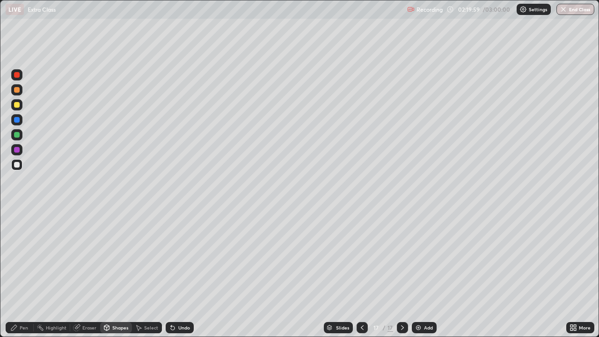
click at [171, 326] on icon at bounding box center [171, 325] width 1 height 1
click at [172, 327] on icon at bounding box center [173, 328] width 4 height 4
click at [23, 327] on div "Pen" at bounding box center [24, 327] width 8 height 5
click at [118, 328] on div "Shapes" at bounding box center [120, 327] width 16 height 5
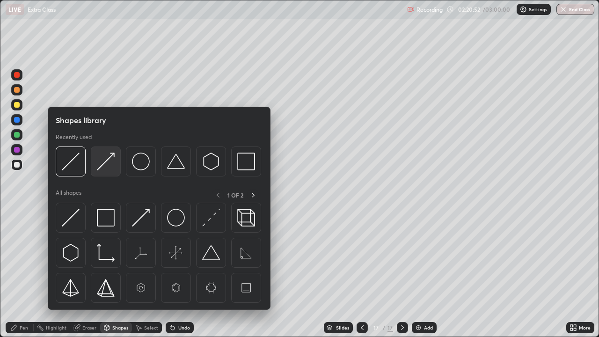
click at [106, 164] on img at bounding box center [106, 162] width 18 height 18
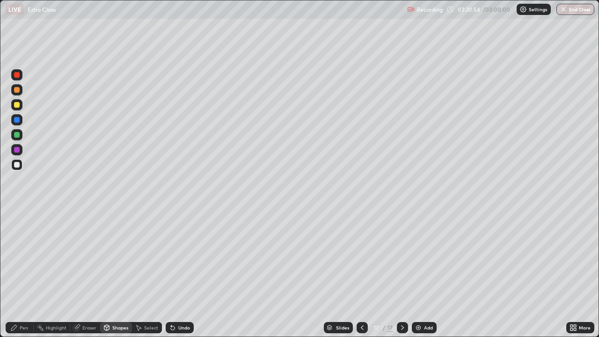
click at [21, 324] on div "Pen" at bounding box center [20, 327] width 28 height 11
click at [120, 327] on div "Shapes" at bounding box center [120, 327] width 16 height 5
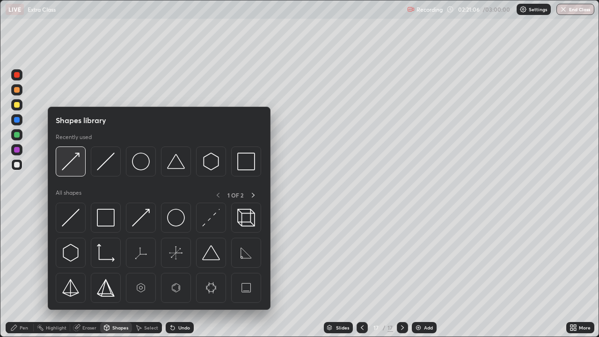
click at [74, 164] on img at bounding box center [71, 162] width 18 height 18
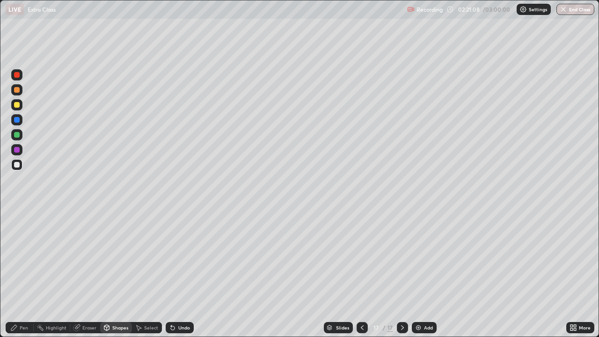
click at [26, 325] on div "Pen" at bounding box center [24, 327] width 8 height 5
click at [147, 325] on div "Select" at bounding box center [151, 327] width 14 height 5
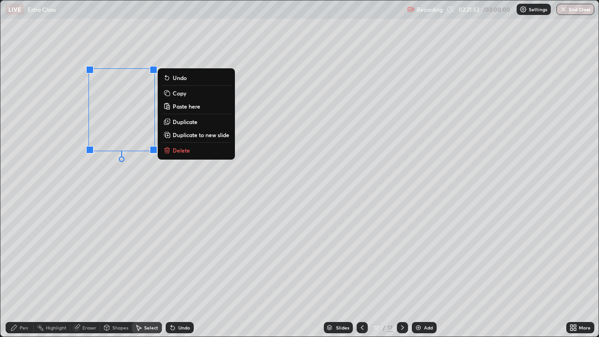
click at [170, 94] on rect at bounding box center [168, 94] width 4 height 4
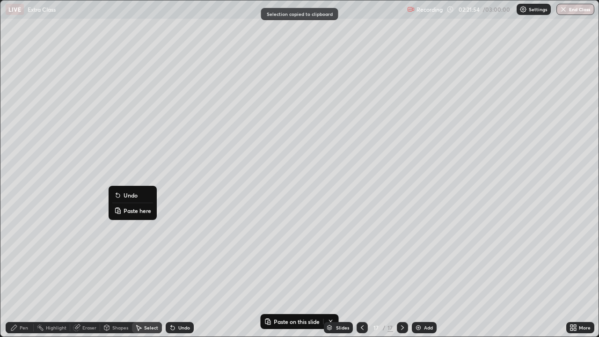
click at [122, 211] on button "Paste here" at bounding box center [132, 210] width 41 height 11
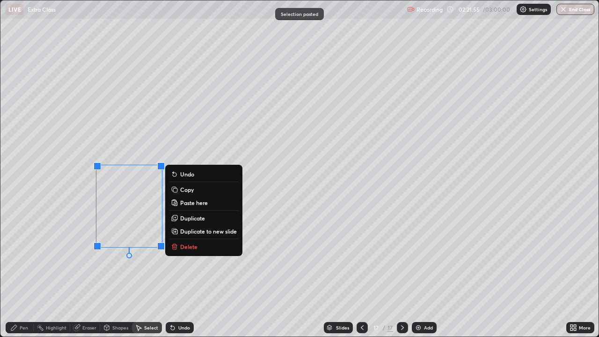
click at [70, 246] on div "0 ° Undo Copy Paste here Duplicate Duplicate to new slide Delete" at bounding box center [299, 168] width 598 height 336
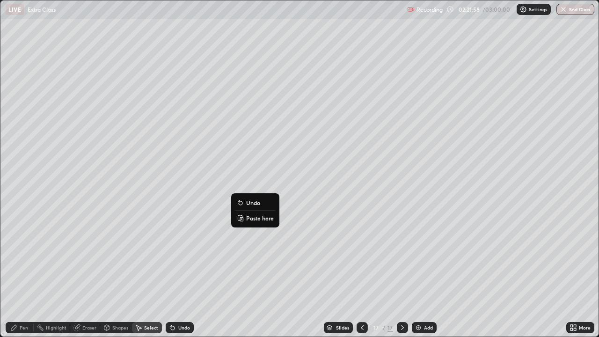
click at [240, 218] on rect at bounding box center [241, 219] width 3 height 4
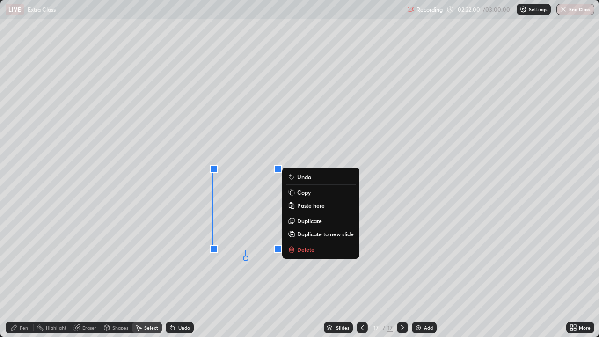
click at [152, 283] on div "0 ° Undo Copy Paste here Duplicate Duplicate to new slide Delete" at bounding box center [299, 168] width 598 height 336
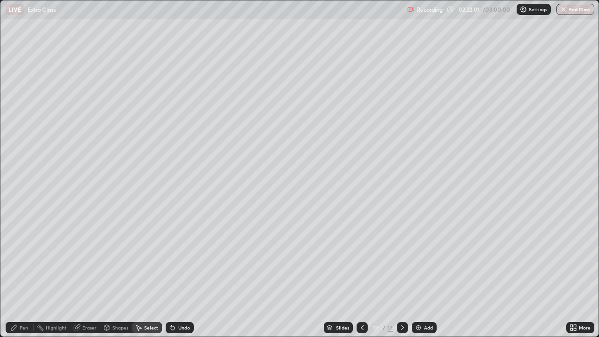
click at [82, 326] on div "Eraser" at bounding box center [89, 327] width 14 height 5
click at [142, 328] on div "Select" at bounding box center [147, 327] width 30 height 11
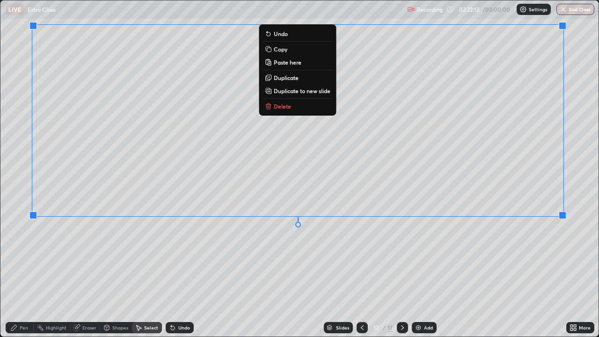
click at [22, 325] on div "Pen" at bounding box center [24, 327] width 8 height 5
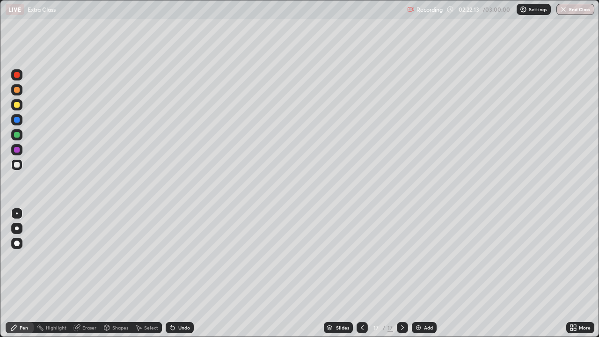
click at [144, 326] on div "Select" at bounding box center [151, 327] width 14 height 5
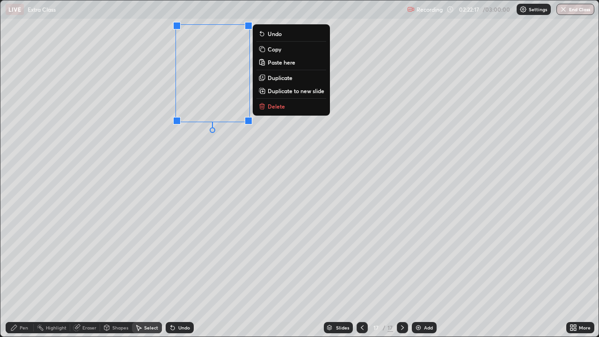
click at [267, 49] on button "Copy" at bounding box center [291, 49] width 70 height 11
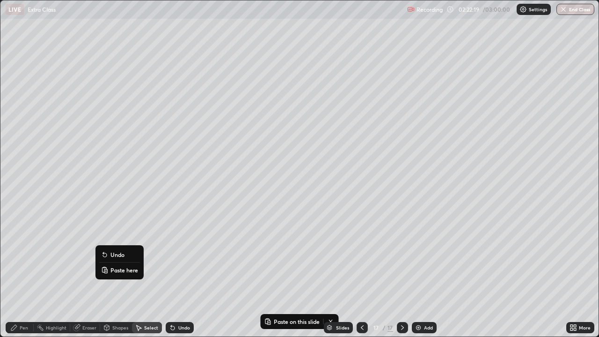
click at [104, 267] on icon at bounding box center [104, 267] width 2 height 1
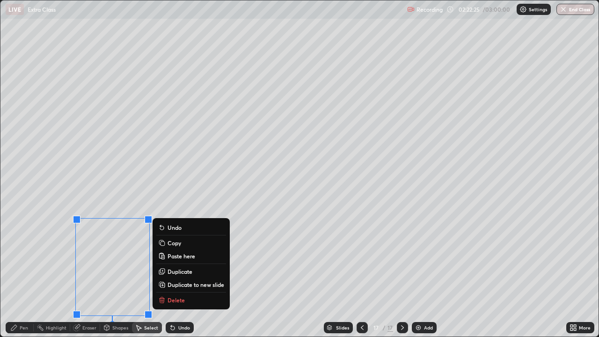
click at [290, 261] on div "0 ° Undo Copy Paste here Duplicate Duplicate to new slide Delete" at bounding box center [299, 168] width 598 height 336
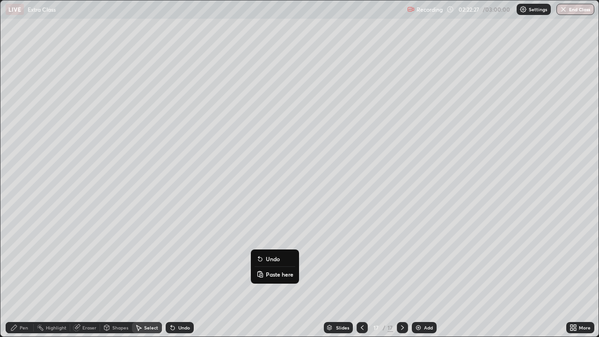
click at [264, 271] on button "Paste here" at bounding box center [274, 274] width 41 height 11
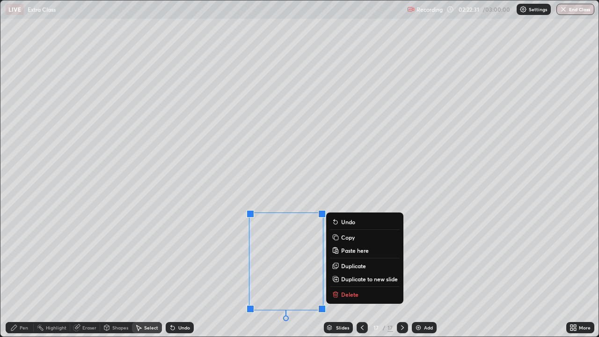
click at [23, 327] on div "Pen" at bounding box center [24, 327] width 8 height 5
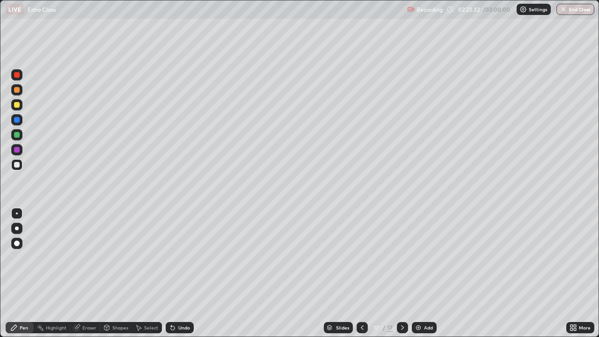
click at [84, 323] on div "Eraser" at bounding box center [85, 327] width 30 height 11
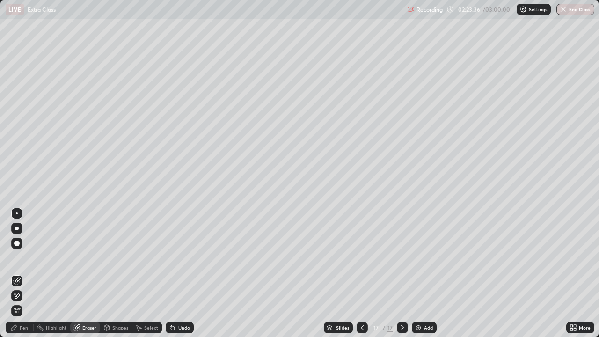
click at [18, 328] on div "Pen" at bounding box center [20, 327] width 28 height 11
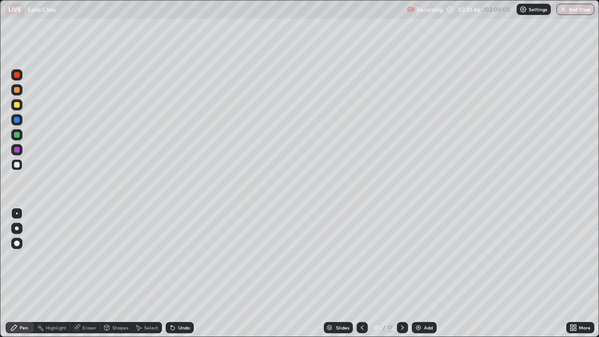
click at [76, 324] on icon at bounding box center [76, 327] width 7 height 7
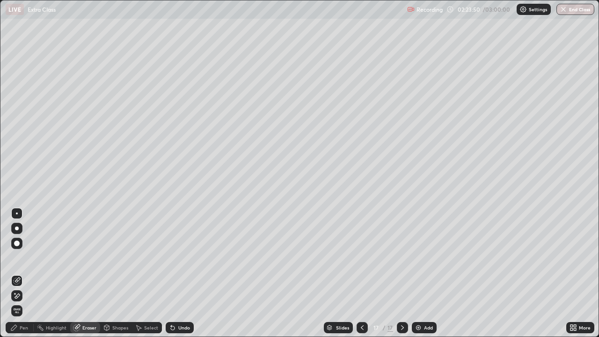
click at [21, 325] on div "Pen" at bounding box center [24, 327] width 8 height 5
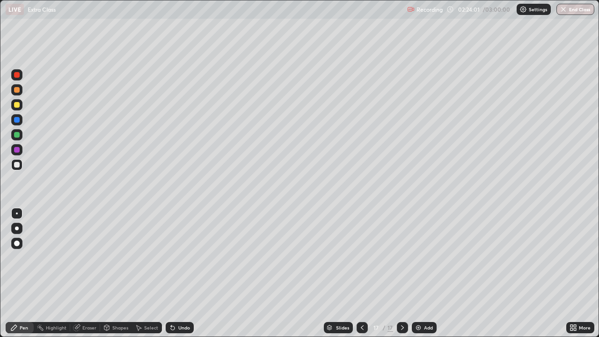
click at [16, 149] on div at bounding box center [17, 150] width 6 height 6
click at [166, 325] on div "Undo" at bounding box center [180, 327] width 28 height 11
click at [171, 326] on icon at bounding box center [171, 325] width 1 height 1
click at [171, 327] on icon at bounding box center [173, 328] width 4 height 4
click at [17, 135] on div at bounding box center [17, 135] width 6 height 6
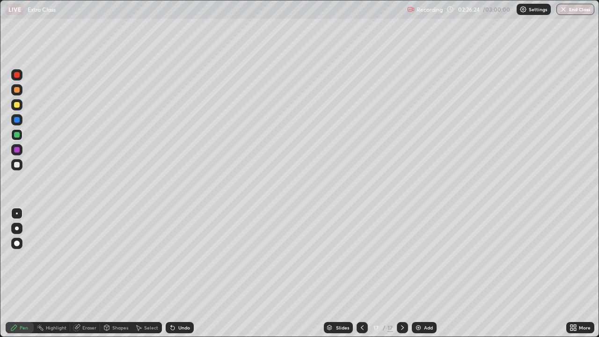
click at [19, 106] on div at bounding box center [17, 105] width 6 height 6
click at [416, 327] on img at bounding box center [417, 327] width 7 height 7
click at [360, 326] on icon at bounding box center [361, 327] width 7 height 7
click at [399, 324] on icon at bounding box center [402, 327] width 7 height 7
click at [17, 164] on div at bounding box center [17, 165] width 6 height 6
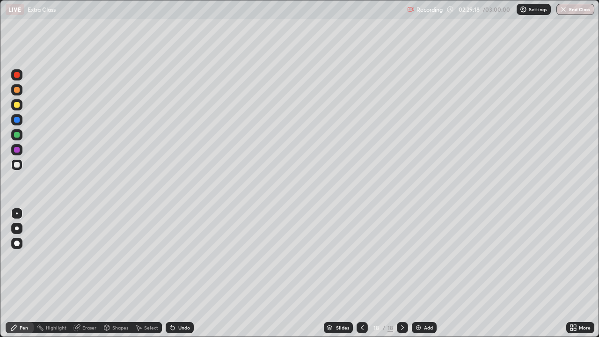
click at [112, 328] on div "Shapes" at bounding box center [120, 327] width 16 height 5
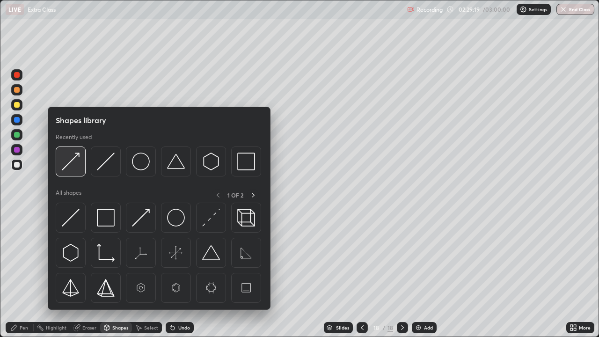
click at [67, 160] on img at bounding box center [71, 162] width 18 height 18
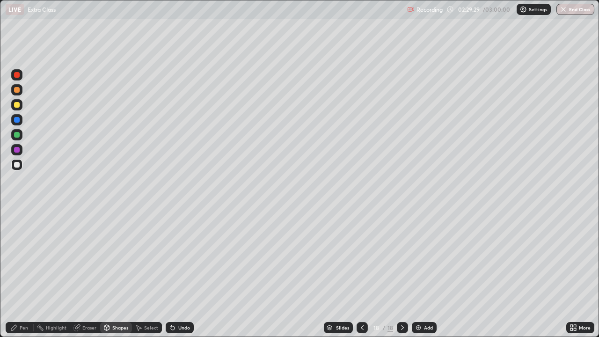
click at [170, 326] on icon at bounding box center [172, 327] width 7 height 7
click at [19, 322] on div "Pen" at bounding box center [20, 327] width 28 height 11
click at [16, 75] on div at bounding box center [17, 75] width 6 height 6
click at [18, 166] on div at bounding box center [17, 165] width 6 height 6
click at [115, 326] on div "Shapes" at bounding box center [120, 327] width 16 height 5
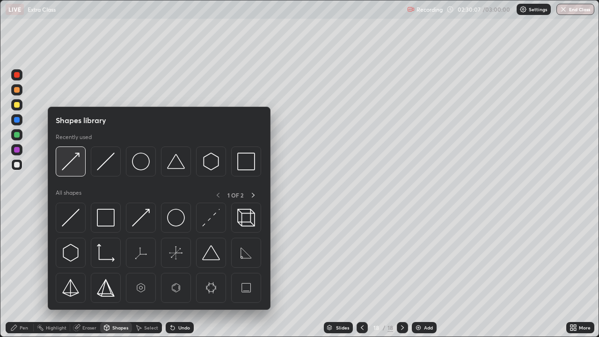
click at [70, 165] on img at bounding box center [71, 162] width 18 height 18
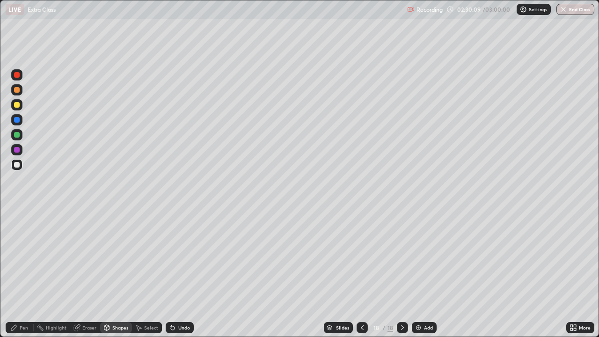
click at [24, 325] on div "Pen" at bounding box center [24, 327] width 8 height 5
click at [117, 327] on div "Shapes" at bounding box center [120, 327] width 16 height 5
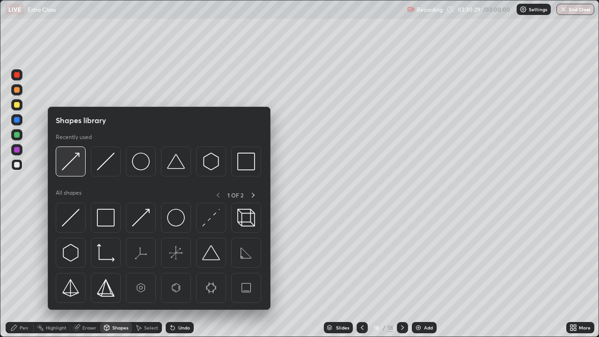
click at [67, 165] on img at bounding box center [71, 162] width 18 height 18
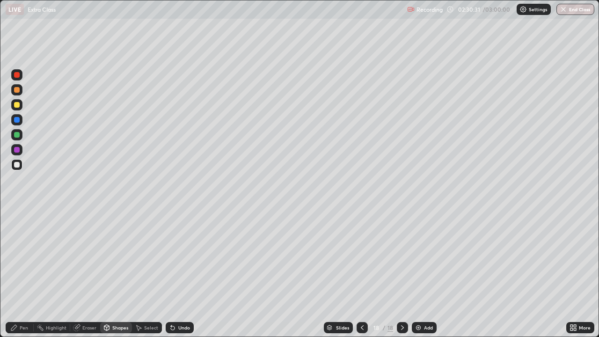
click at [25, 328] on div "Pen" at bounding box center [24, 327] width 8 height 5
click at [17, 148] on div at bounding box center [17, 150] width 6 height 6
click at [18, 164] on div at bounding box center [17, 165] width 6 height 6
click at [171, 326] on icon at bounding box center [171, 325] width 1 height 1
click at [112, 326] on div "Shapes" at bounding box center [120, 327] width 16 height 5
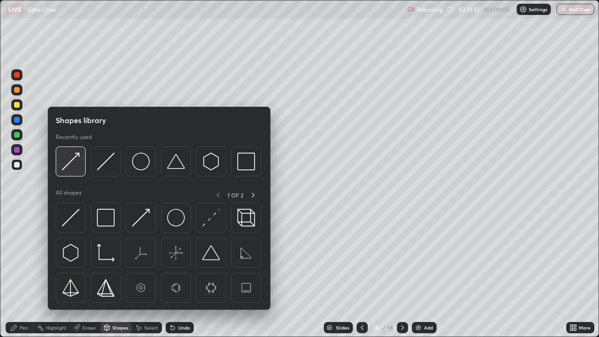
click at [68, 164] on img at bounding box center [71, 162] width 18 height 18
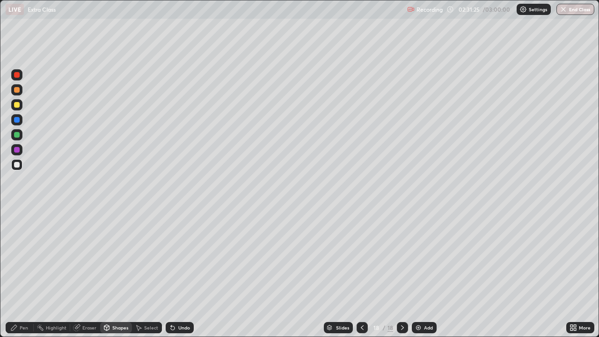
click at [20, 324] on div "Pen" at bounding box center [20, 327] width 28 height 11
click at [16, 106] on div at bounding box center [17, 105] width 6 height 6
click at [16, 163] on div at bounding box center [17, 165] width 6 height 6
click at [171, 326] on icon at bounding box center [171, 325] width 1 height 1
click at [113, 326] on div "Shapes" at bounding box center [120, 327] width 16 height 5
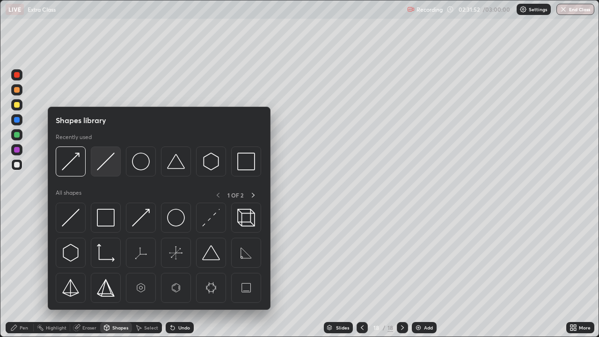
click at [106, 163] on img at bounding box center [106, 162] width 18 height 18
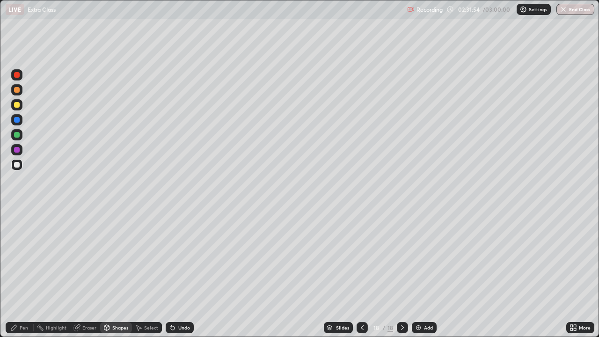
click at [15, 324] on icon at bounding box center [13, 327] width 7 height 7
click at [17, 120] on div at bounding box center [17, 120] width 6 height 6
click at [20, 163] on div at bounding box center [16, 164] width 11 height 11
click at [121, 327] on div "Shapes" at bounding box center [120, 327] width 16 height 5
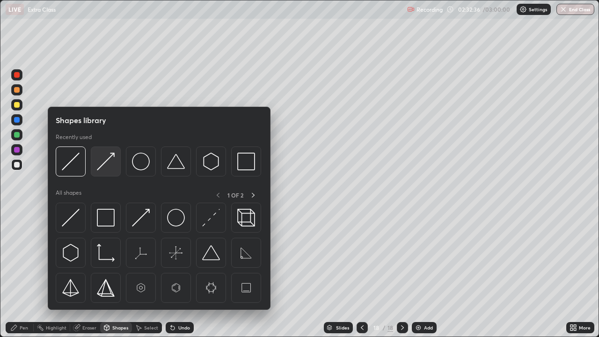
click at [111, 161] on img at bounding box center [106, 162] width 18 height 18
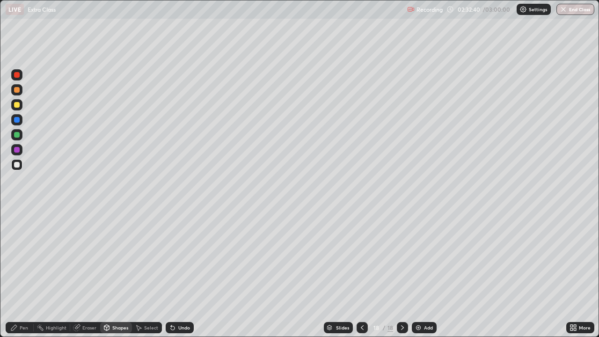
click at [22, 327] on div "Pen" at bounding box center [24, 327] width 8 height 5
click at [18, 136] on div at bounding box center [17, 135] width 6 height 6
click at [17, 165] on div at bounding box center [17, 165] width 6 height 6
click at [88, 326] on div "Eraser" at bounding box center [89, 327] width 14 height 5
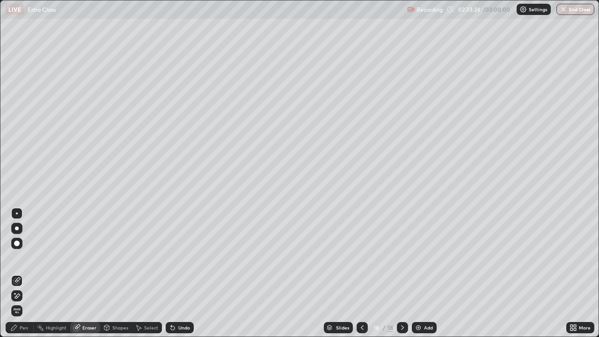
click at [22, 326] on div "Pen" at bounding box center [24, 327] width 8 height 5
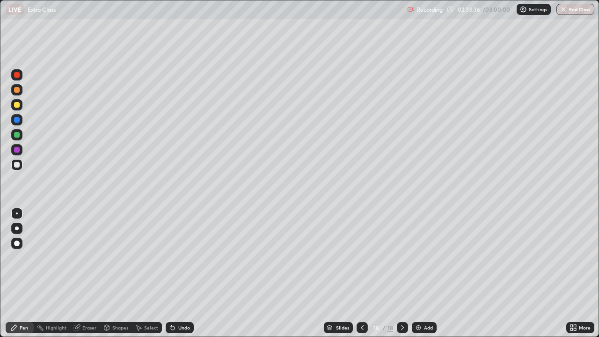
click at [120, 327] on div "Shapes" at bounding box center [120, 327] width 16 height 5
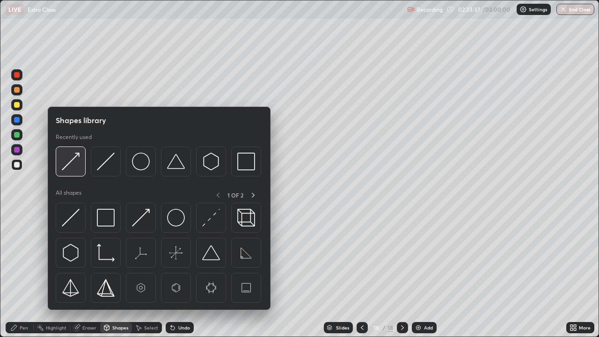
click at [75, 164] on img at bounding box center [71, 162] width 18 height 18
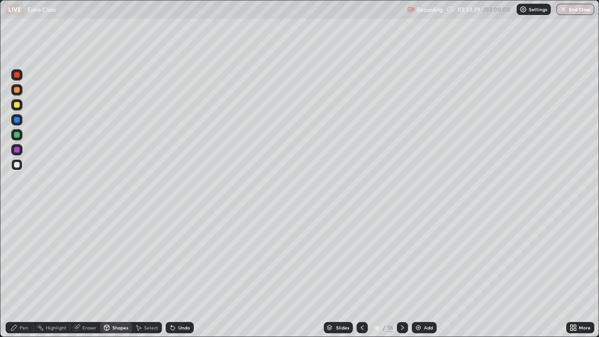
click at [24, 326] on div "Pen" at bounding box center [24, 327] width 8 height 5
click at [415, 326] on img at bounding box center [417, 327] width 7 height 7
click at [113, 325] on div "Shapes" at bounding box center [120, 327] width 16 height 5
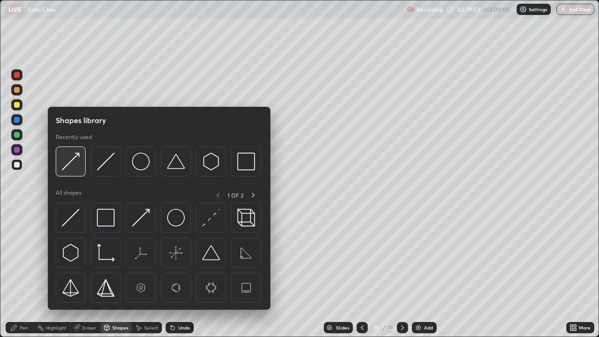
click at [70, 162] on img at bounding box center [71, 162] width 18 height 18
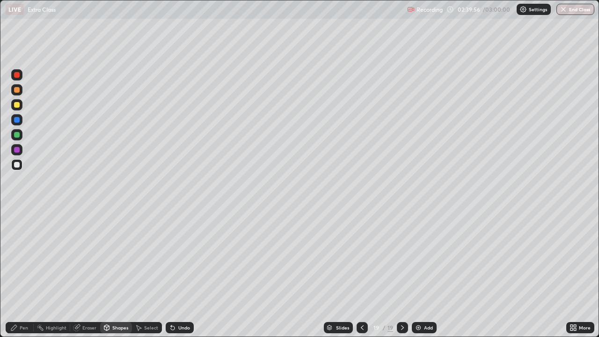
click at [21, 325] on div "Pen" at bounding box center [24, 327] width 8 height 5
click at [17, 76] on div at bounding box center [17, 75] width 6 height 6
click at [15, 104] on div at bounding box center [17, 105] width 6 height 6
click at [169, 325] on icon at bounding box center [172, 327] width 7 height 7
click at [18, 164] on div at bounding box center [17, 165] width 6 height 6
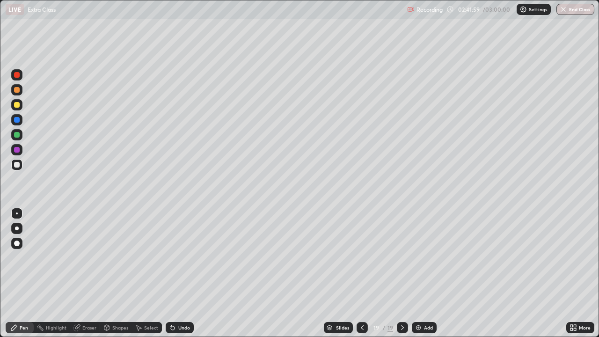
click at [15, 150] on div at bounding box center [17, 150] width 6 height 6
click at [16, 164] on div at bounding box center [17, 165] width 6 height 6
click at [116, 327] on div "Shapes" at bounding box center [120, 327] width 16 height 5
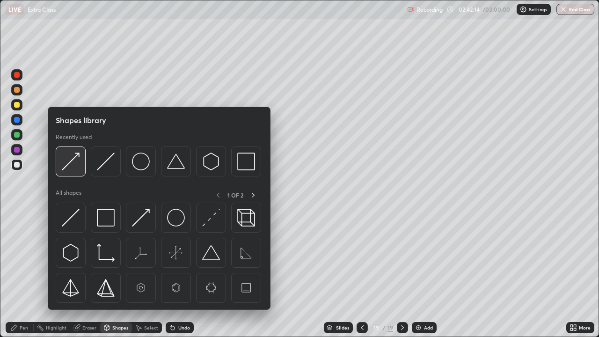
click at [76, 162] on img at bounding box center [71, 162] width 18 height 18
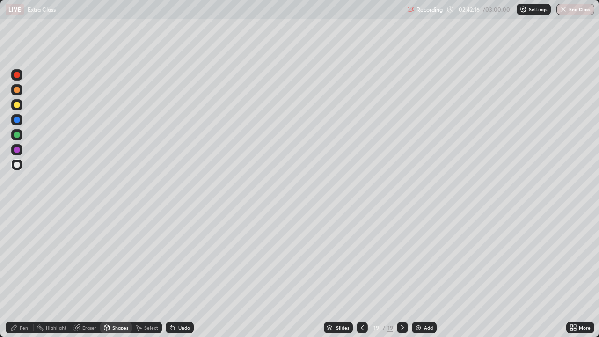
click at [21, 327] on div "Pen" at bounding box center [24, 327] width 8 height 5
click at [119, 327] on div "Shapes" at bounding box center [120, 327] width 16 height 5
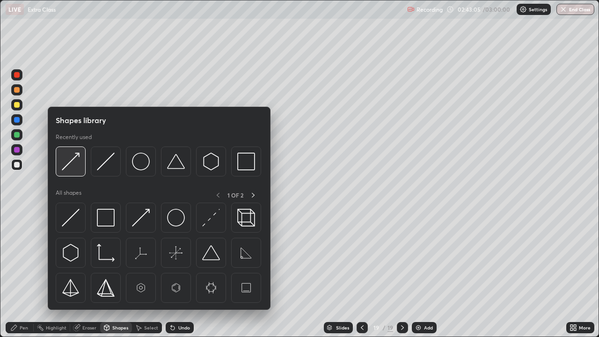
click at [70, 165] on img at bounding box center [71, 162] width 18 height 18
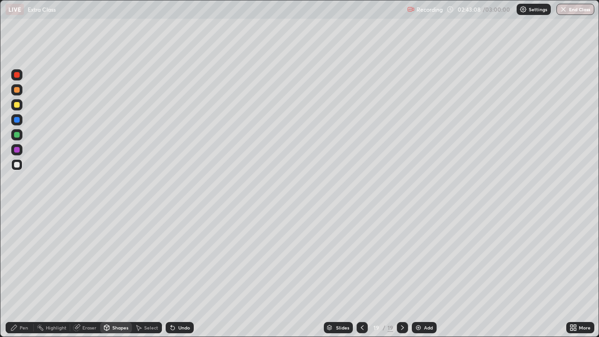
click at [21, 329] on div "Pen" at bounding box center [24, 327] width 8 height 5
click at [17, 149] on div at bounding box center [17, 150] width 6 height 6
click at [19, 165] on div at bounding box center [17, 165] width 6 height 6
click at [117, 325] on div "Shapes" at bounding box center [120, 327] width 16 height 5
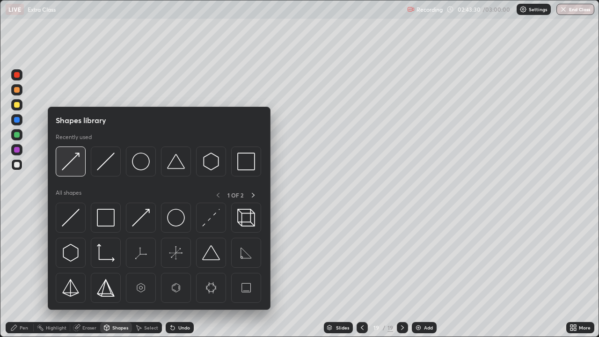
click at [68, 166] on img at bounding box center [71, 162] width 18 height 18
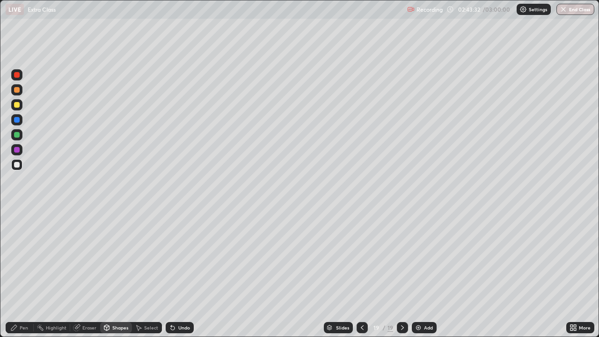
click at [23, 326] on div "Pen" at bounding box center [24, 327] width 8 height 5
click at [117, 329] on div "Shapes" at bounding box center [120, 327] width 16 height 5
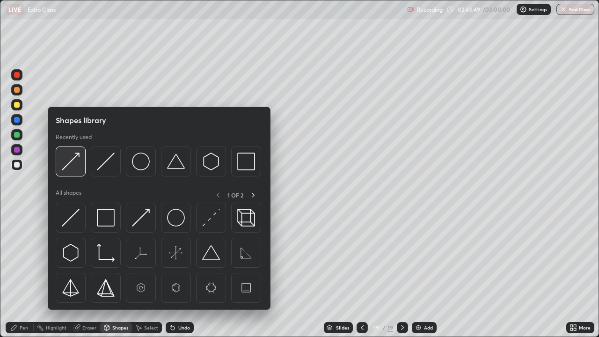
click at [70, 165] on img at bounding box center [71, 162] width 18 height 18
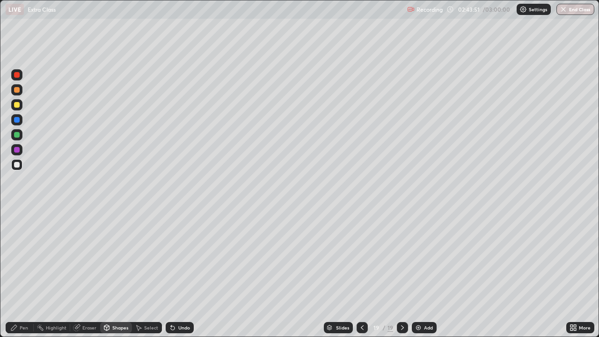
click at [20, 327] on div "Pen" at bounding box center [24, 327] width 8 height 5
click at [16, 91] on div at bounding box center [17, 90] width 6 height 6
click at [18, 135] on div at bounding box center [17, 135] width 6 height 6
click at [90, 327] on div "Eraser" at bounding box center [89, 327] width 14 height 5
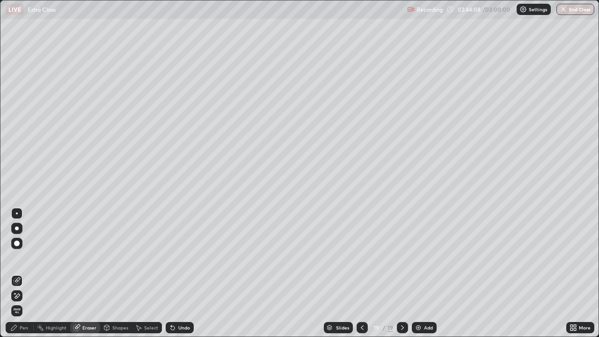
click at [142, 325] on div "Select" at bounding box center [147, 327] width 30 height 11
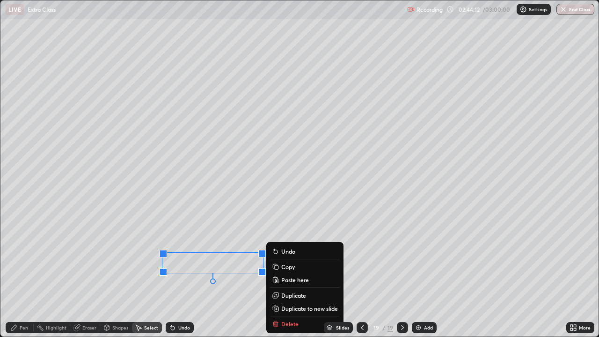
click at [15, 326] on icon at bounding box center [14, 328] width 6 height 6
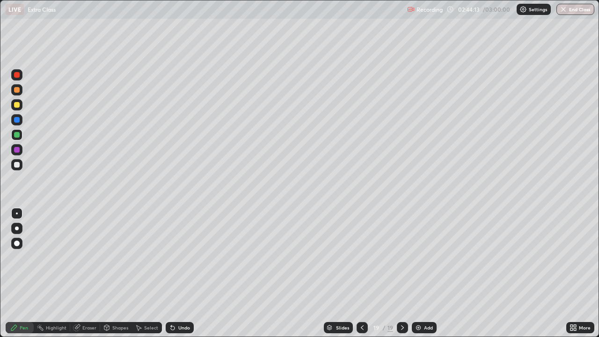
click at [18, 163] on div at bounding box center [17, 165] width 6 height 6
click at [17, 134] on div at bounding box center [17, 135] width 6 height 6
click at [21, 107] on div at bounding box center [16, 104] width 11 height 11
click at [19, 164] on div at bounding box center [17, 165] width 6 height 6
click at [17, 135] on div at bounding box center [17, 135] width 6 height 6
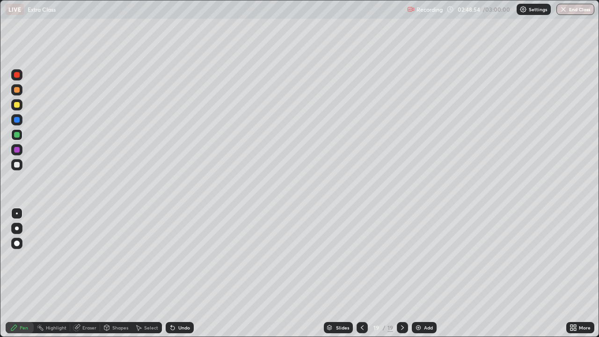
click at [16, 148] on div at bounding box center [17, 150] width 6 height 6
click at [16, 164] on div at bounding box center [17, 165] width 6 height 6
click at [16, 91] on div at bounding box center [17, 90] width 6 height 6
click at [17, 165] on div at bounding box center [17, 165] width 6 height 6
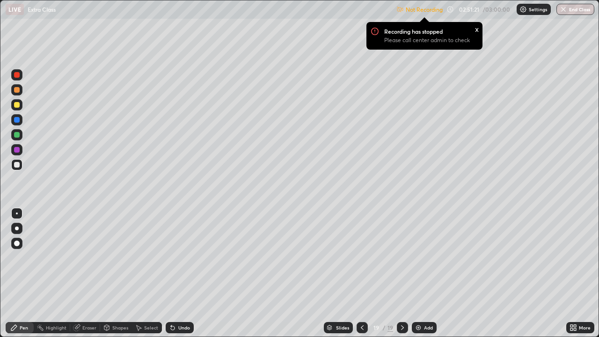
click at [577, 9] on button "End Class" at bounding box center [575, 9] width 38 height 11
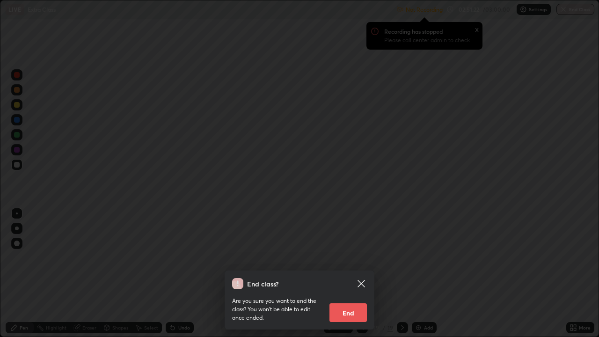
click at [364, 280] on icon at bounding box center [360, 283] width 7 height 7
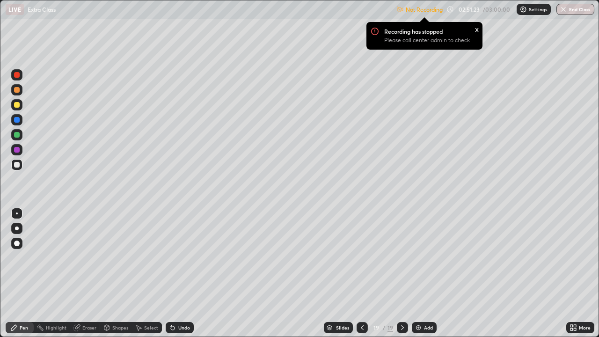
click at [452, 9] on div "Not Recording Recording has stopped Please call center admin to check x 02:51:2…" at bounding box center [495, 9] width 198 height 18
click at [477, 28] on div "x" at bounding box center [477, 29] width 4 height 10
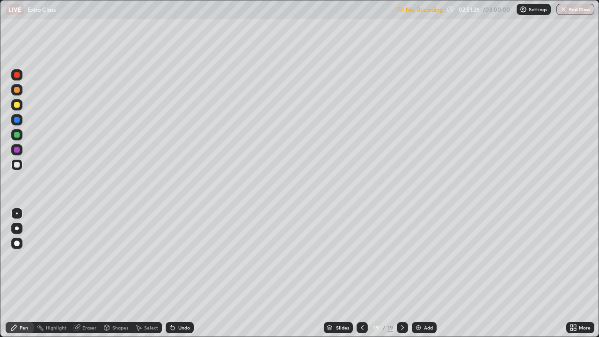
click at [402, 10] on img at bounding box center [399, 9] width 7 height 7
click at [420, 11] on p "Not Recording" at bounding box center [424, 9] width 37 height 7
click at [522, 10] on img at bounding box center [522, 9] width 7 height 7
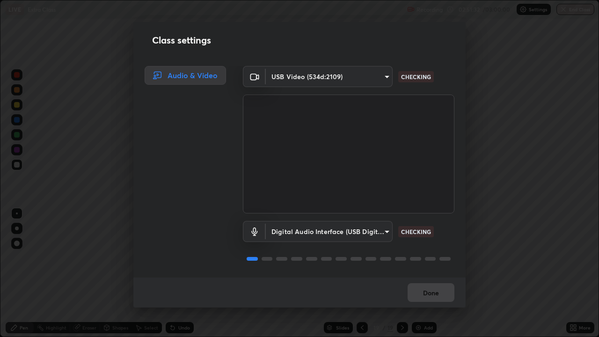
click at [378, 229] on body "Erase all LIVE Extra Class Recording 02:51:32 / 03:00:00 Settings End Class Set…" at bounding box center [299, 168] width 599 height 337
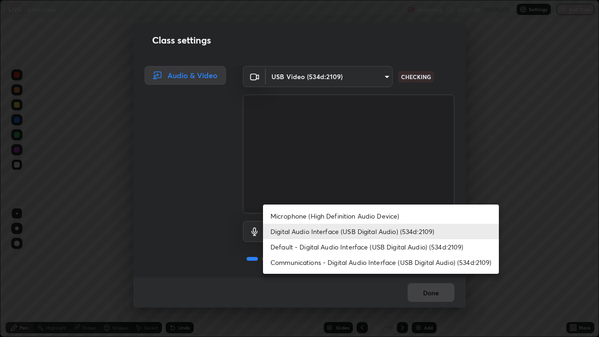
click at [367, 247] on li "Default - Digital Audio Interface (USB Digital Audio) (534d:2109)" at bounding box center [381, 246] width 236 height 15
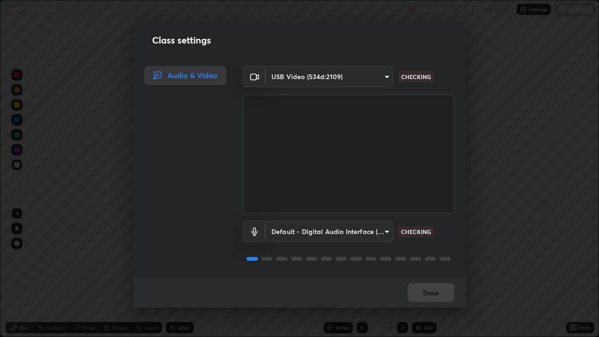
click at [371, 229] on body "Erase all LIVE Extra Class Recording 02:51:35 / 03:00:00 Settings End Class Set…" at bounding box center [299, 168] width 599 height 337
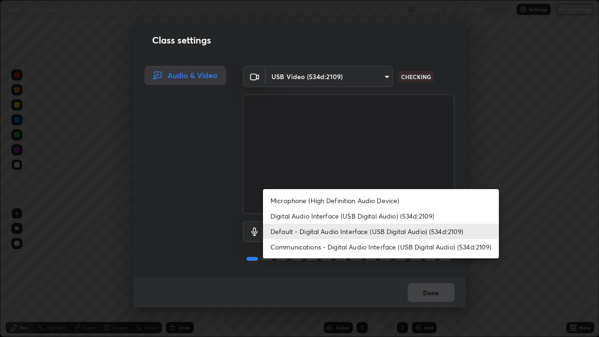
click at [366, 214] on li "Digital Audio Interface (USB Digital Audio) (534d:2109)" at bounding box center [381, 215] width 236 height 15
type input "b37142f87e7c3799d7f8a10bfddb60dd8a78a6973bde85b590e0f8ceae03653a"
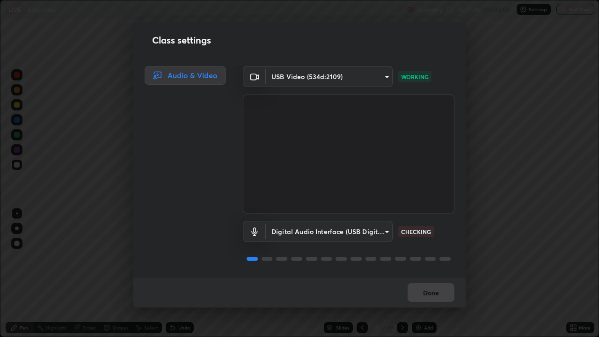
scroll to position [1, 0]
click at [443, 288] on button "Done" at bounding box center [430, 292] width 47 height 19
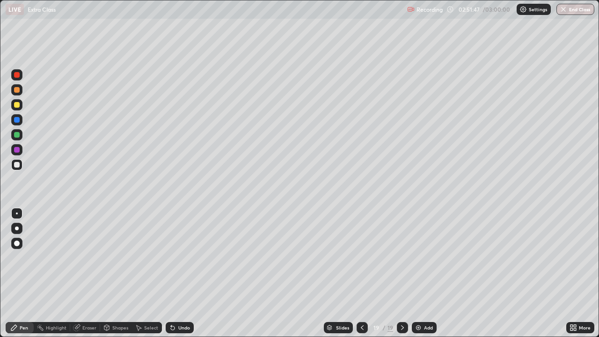
click at [574, 10] on button "End Class" at bounding box center [575, 9] width 38 height 11
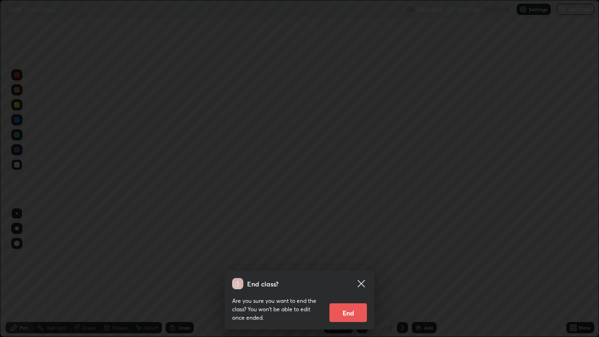
click at [360, 306] on button "End" at bounding box center [347, 312] width 37 height 19
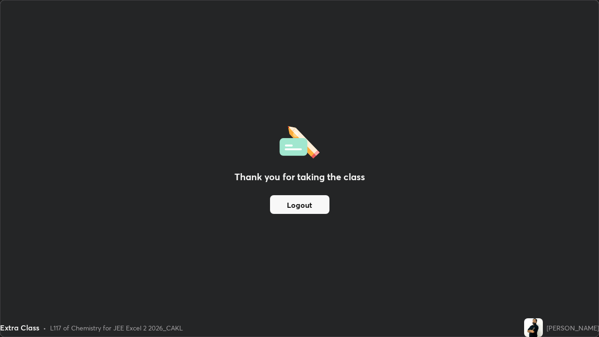
click at [316, 203] on button "Logout" at bounding box center [299, 204] width 59 height 19
